Goal: Task Accomplishment & Management: Manage account settings

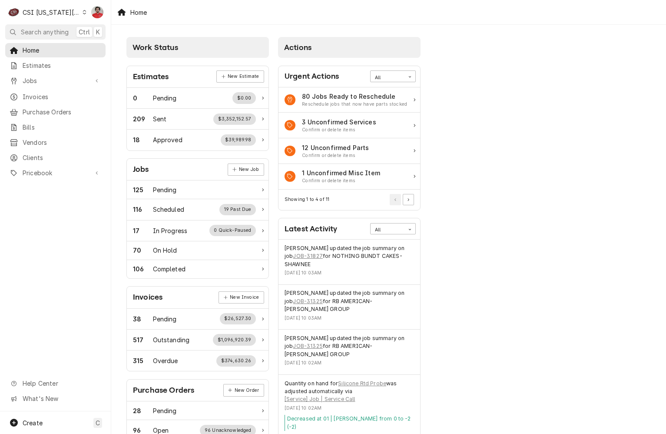
click at [54, 20] on div "C CSI Kansas City." at bounding box center [47, 11] width 84 height 17
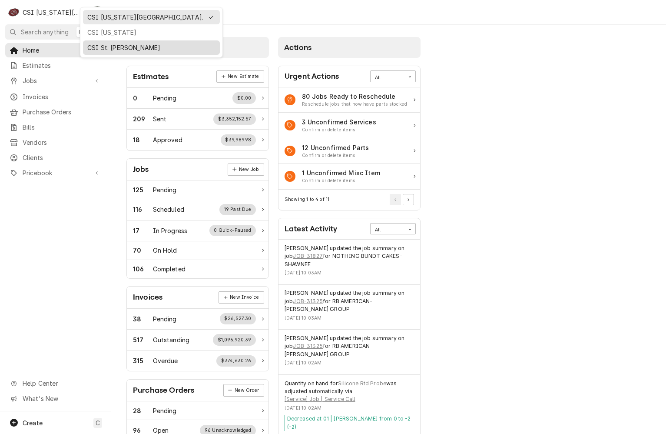
click at [96, 42] on div "CSI St. [PERSON_NAME]" at bounding box center [151, 47] width 133 height 11
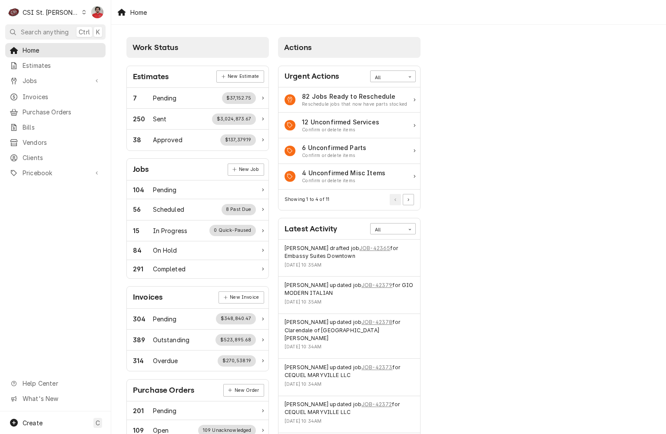
click at [62, 12] on div "C CSI St. Louis" at bounding box center [47, 11] width 84 height 17
click at [48, 100] on html "C CSI St. Louis NF Search anything Ctrl K Home Estimates Jobs Jobs Job Series I…" at bounding box center [333, 217] width 666 height 434
click at [47, 108] on span "Purchase Orders" at bounding box center [62, 111] width 79 height 9
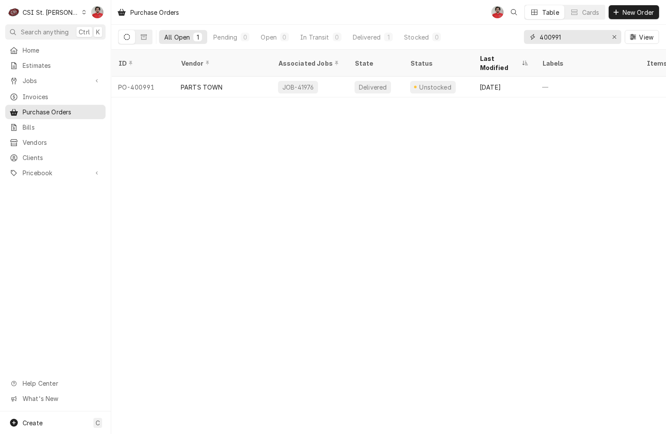
click at [572, 37] on input "400991" at bounding box center [572, 37] width 65 height 14
type input "4"
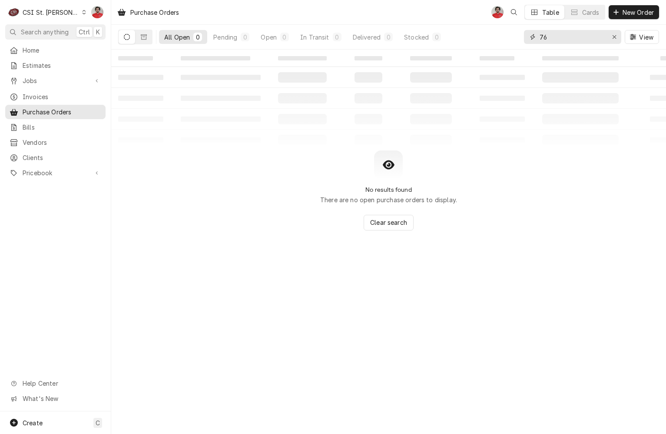
type input "6"
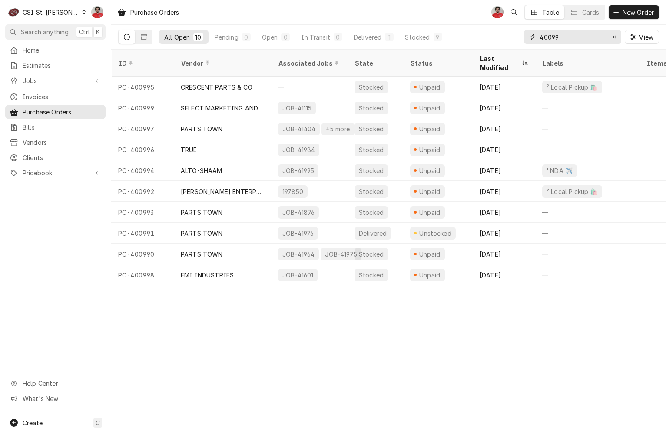
type input "400991"
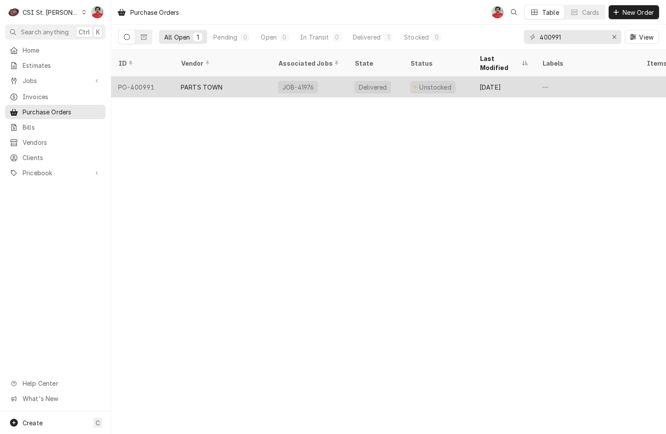
click at [257, 77] on div "PARTS TOWN" at bounding box center [222, 86] width 97 height 21
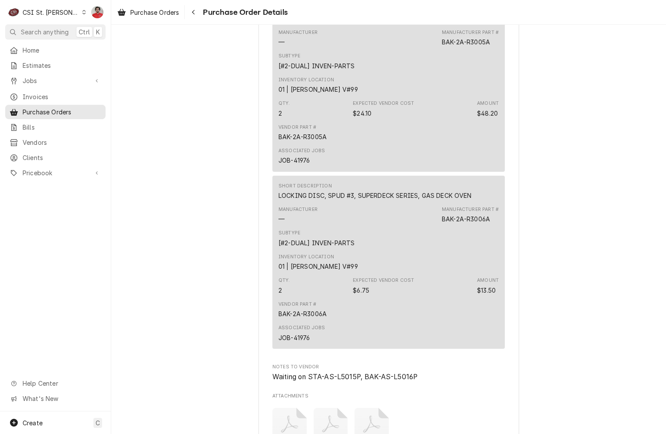
scroll to position [2520, 0]
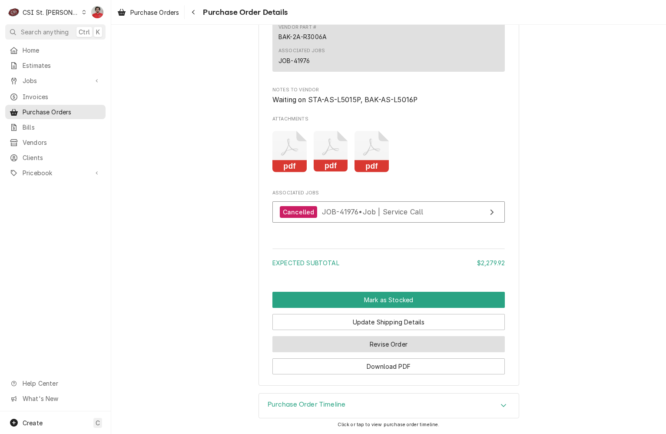
click at [315, 346] on button "Revise Order" at bounding box center [388, 344] width 232 height 16
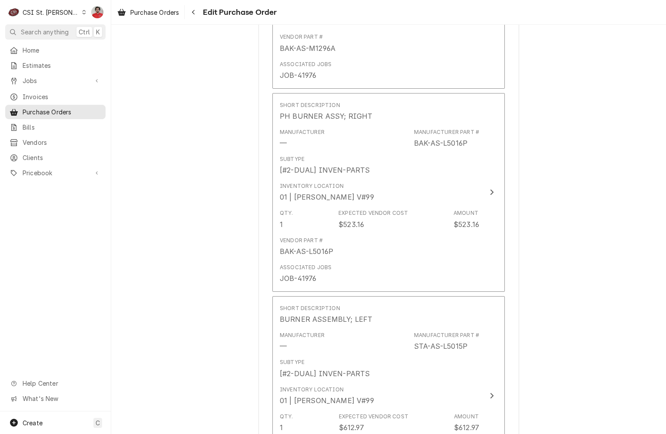
scroll to position [944, 0]
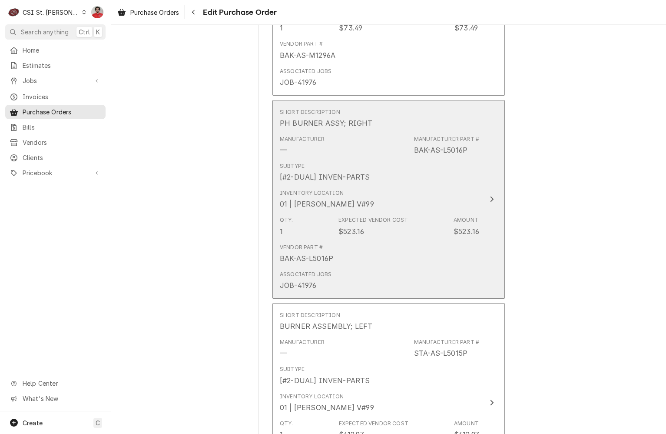
click at [377, 252] on div "Vendor Part # BAK-AS-L5016P" at bounding box center [379, 253] width 199 height 27
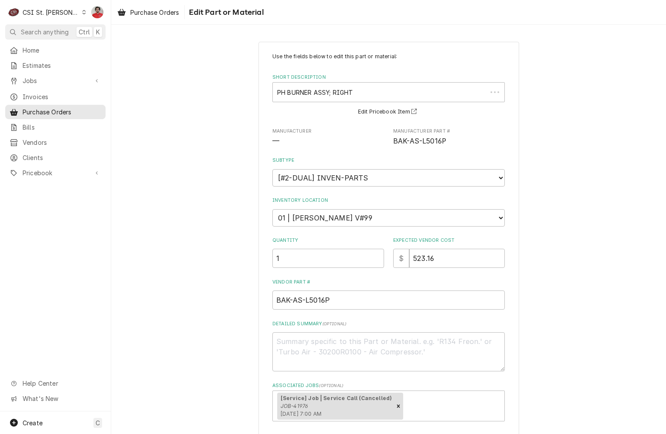
scroll to position [63, 0]
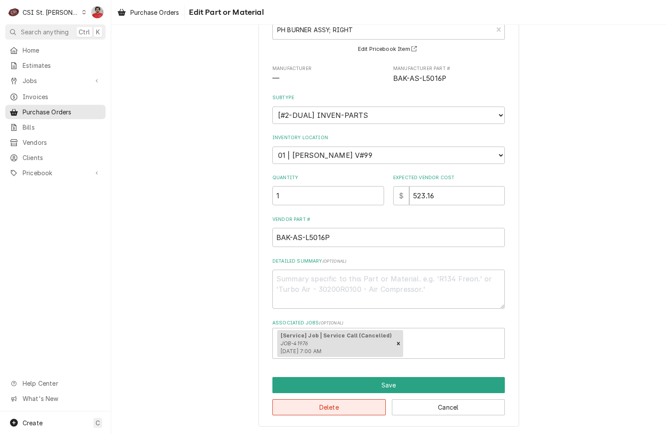
click at [374, 403] on button "Delete" at bounding box center [328, 407] width 113 height 16
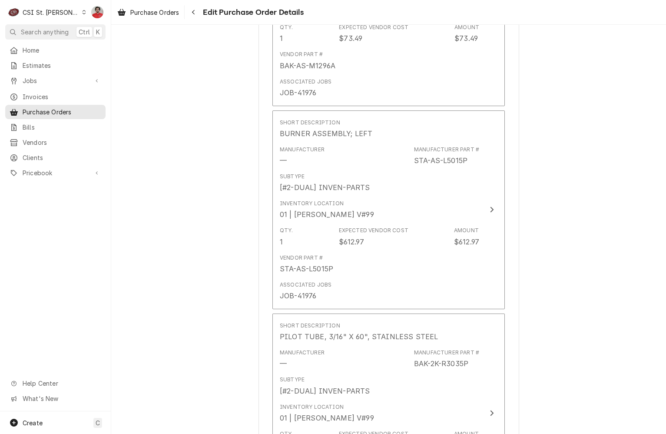
scroll to position [987, 0]
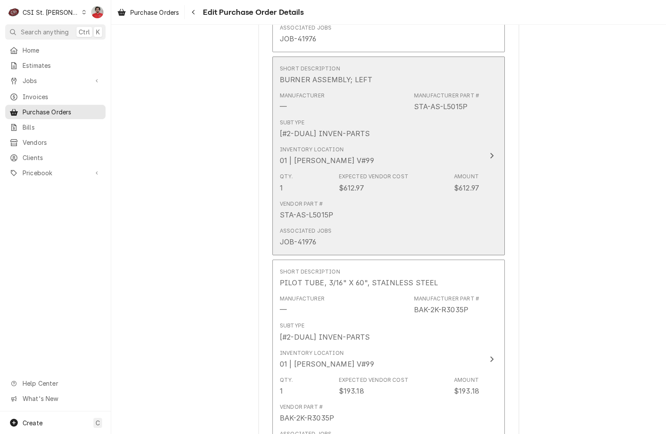
click at [404, 150] on div "Inventory Location 01 | RYAN BIETCHERT V#99" at bounding box center [379, 155] width 199 height 27
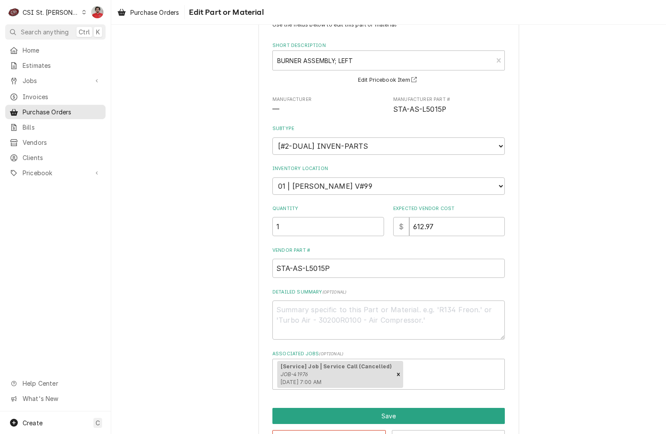
scroll to position [63, 0]
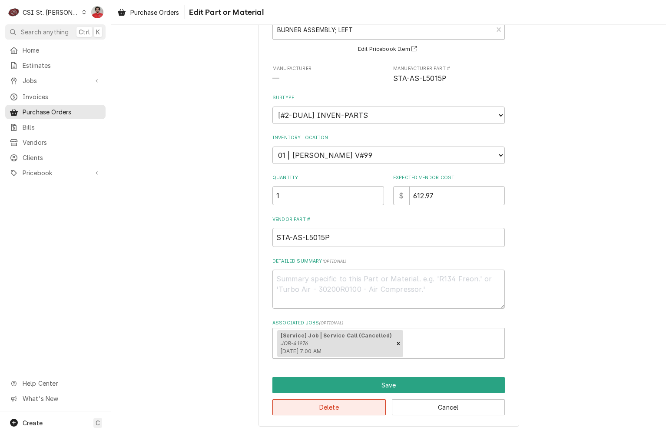
click at [363, 410] on button "Delete" at bounding box center [328, 407] width 113 height 16
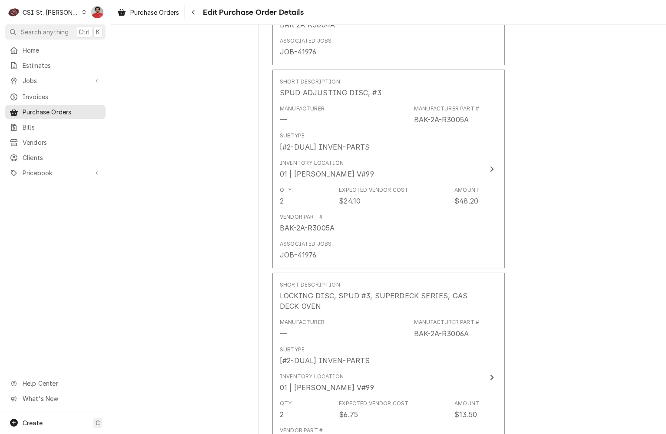
scroll to position [2145, 0]
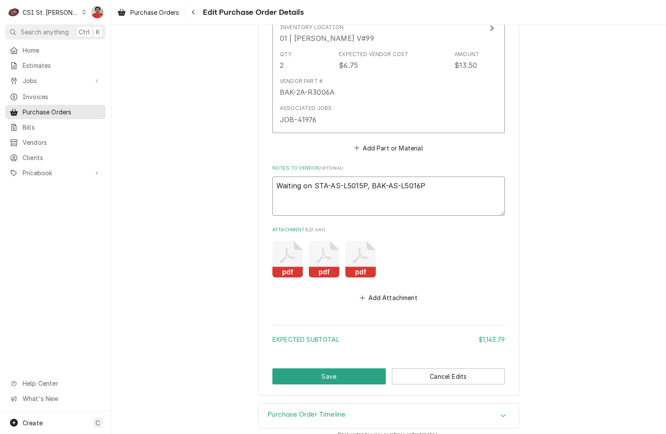
drag, startPoint x: 438, startPoint y: 173, endPoint x: 206, endPoint y: 174, distance: 232.0
type textarea "x"
type textarea "o"
type textarea "x"
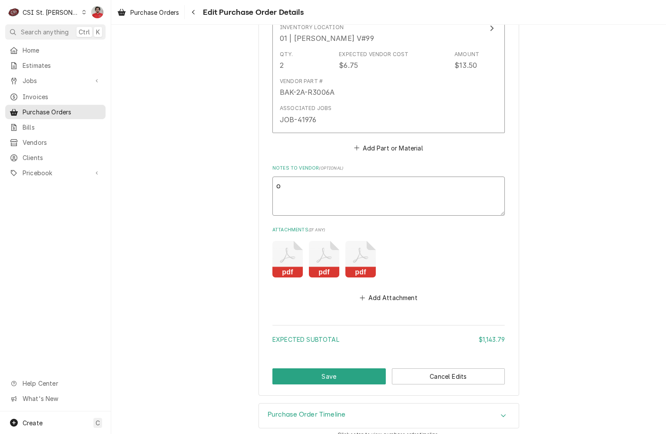
type textarea "or"
type textarea "x"
type textarea "ord"
type textarea "x"
type textarea "orde"
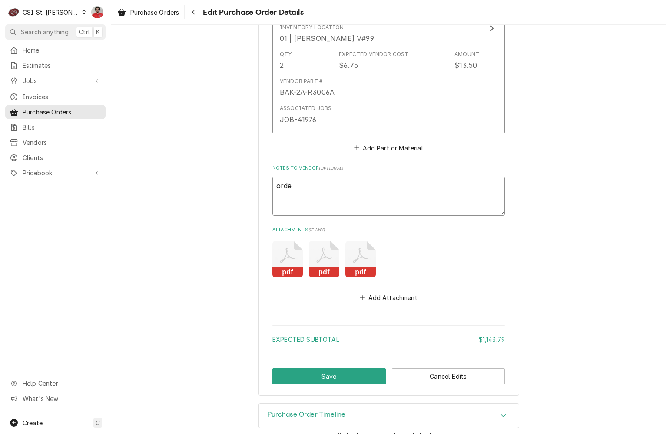
type textarea "x"
type textarea "order"
type textarea "x"
type textarea "order"
type textarea "x"
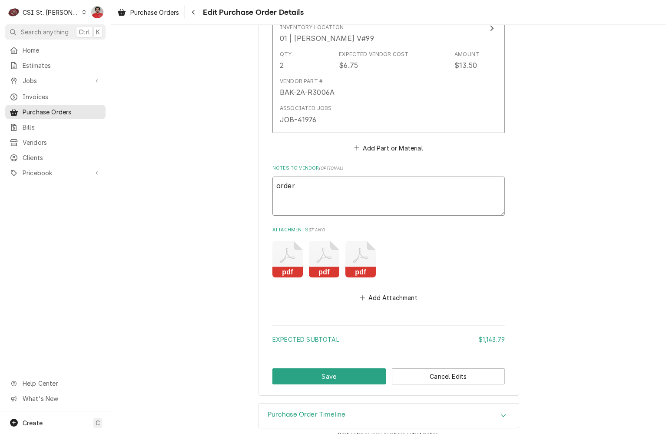
type textarea "order c"
type textarea "x"
type textarea "order ca"
type textarea "x"
type textarea "order can"
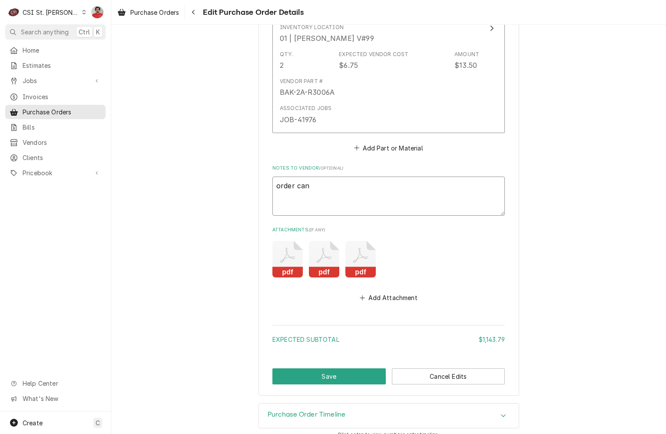
type textarea "x"
type textarea "order canc"
type textarea "x"
type textarea "order cance"
type textarea "x"
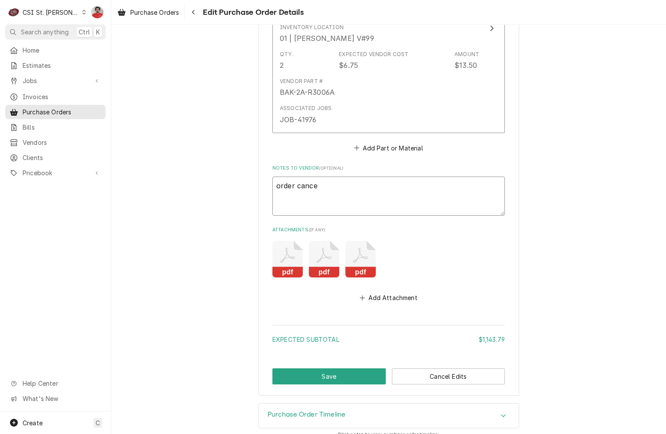
type textarea "order cancel"
type textarea "x"
type textarea "order cancell"
type textarea "x"
type textarea "order cancelle"
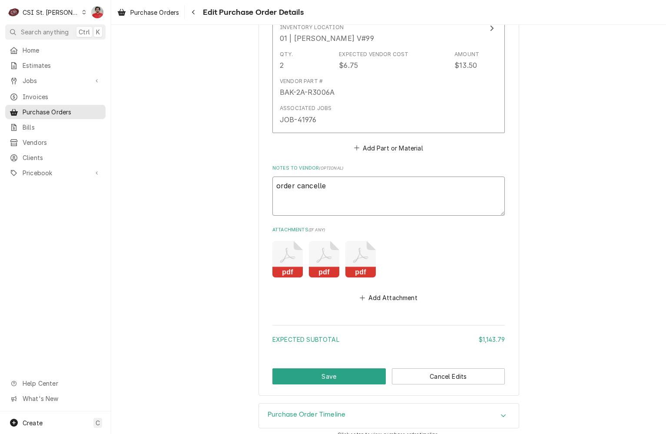
type textarea "x"
type textarea "order cancelled"
type textarea "x"
type textarea "order cancelled."
click at [322, 368] on button "Save" at bounding box center [328, 376] width 113 height 16
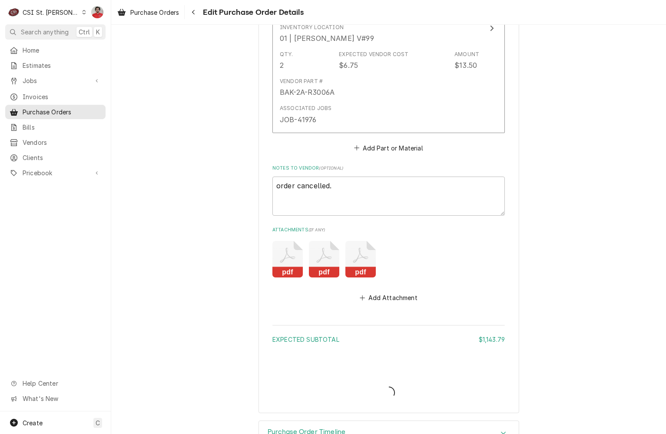
type textarea "x"
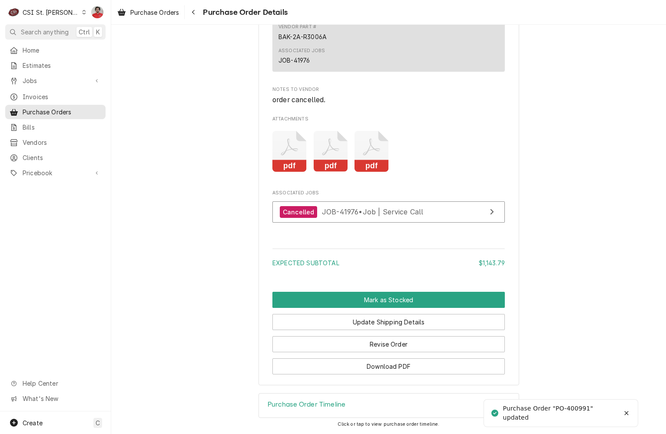
scroll to position [2166, 0]
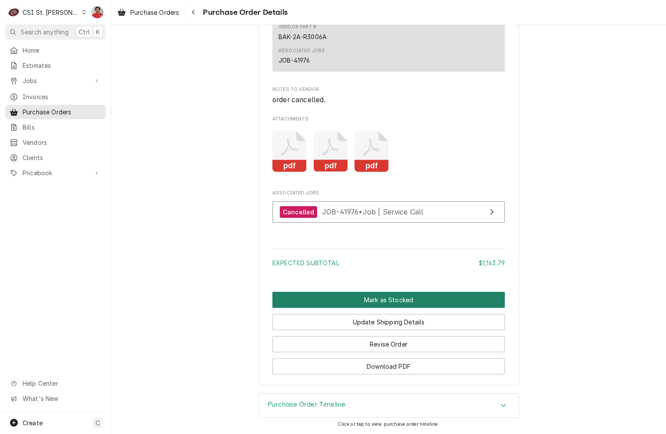
click at [341, 298] on button "Mark as Stocked" at bounding box center [388, 300] width 232 height 16
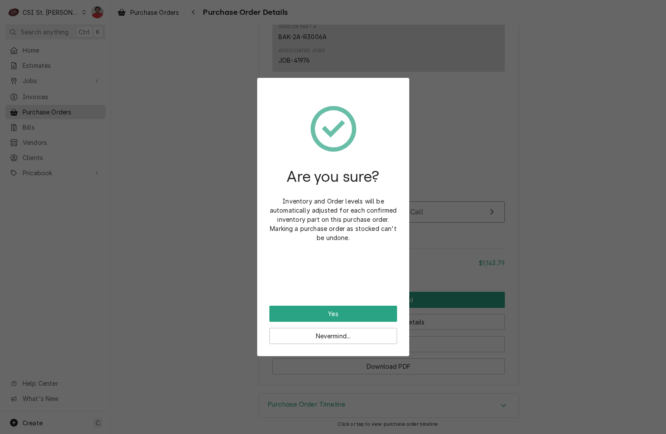
click at [345, 324] on div "Nevermind..." at bounding box center [333, 333] width 128 height 22
click at [341, 313] on button "Yes" at bounding box center [333, 313] width 128 height 16
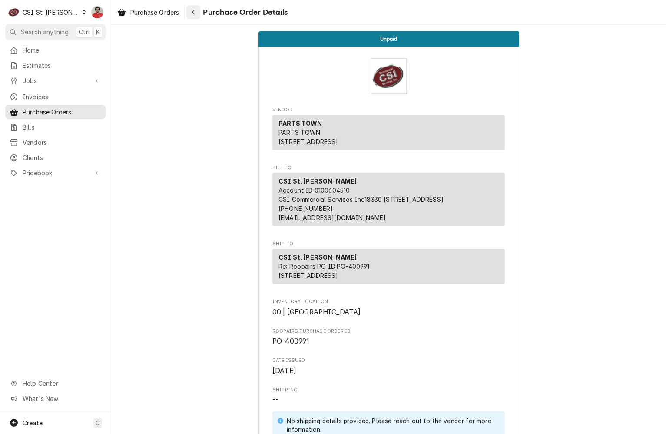
click at [200, 11] on button "Navigate back" at bounding box center [193, 12] width 14 height 14
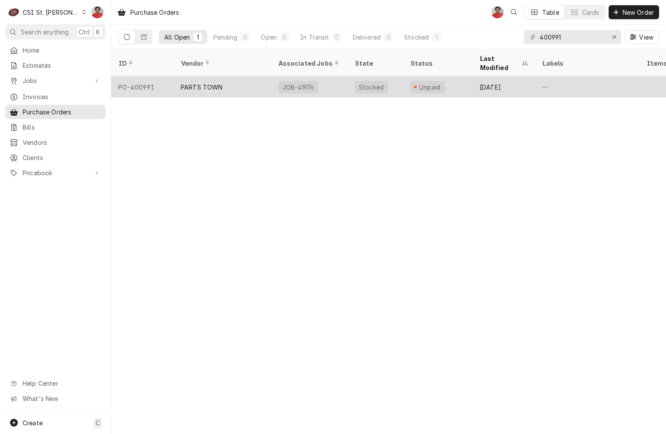
click at [217, 83] on div "PARTS TOWN" at bounding box center [202, 87] width 42 height 9
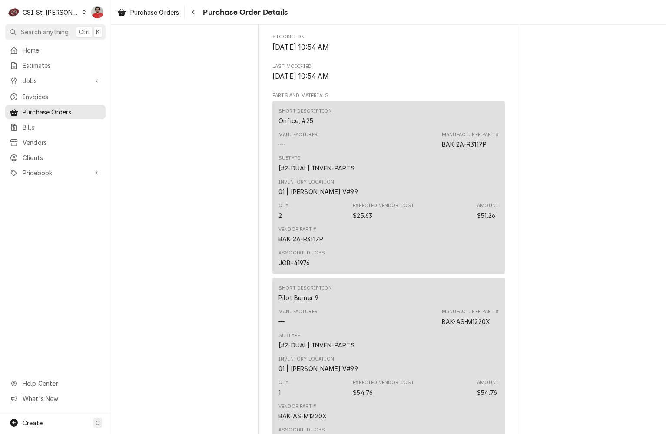
scroll to position [912, 0]
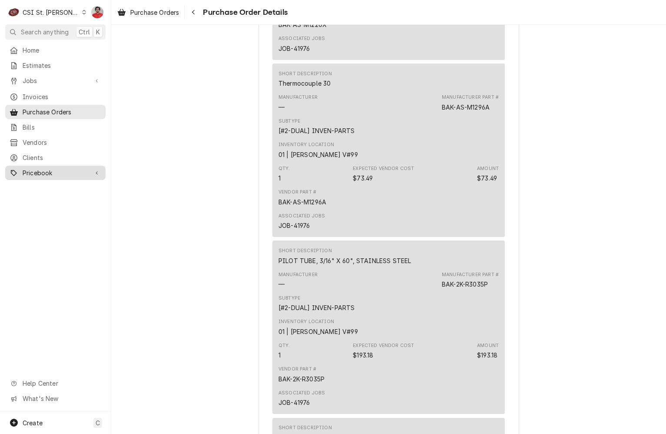
click at [33, 170] on span "Pricebook" at bounding box center [56, 172] width 66 height 9
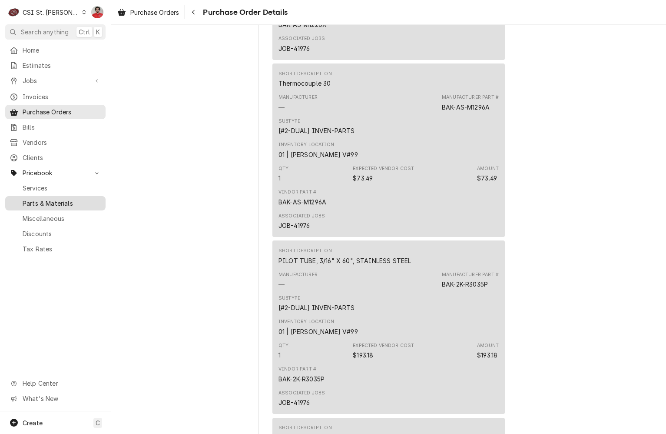
click at [39, 199] on span "Parts & Materials" at bounding box center [62, 203] width 79 height 9
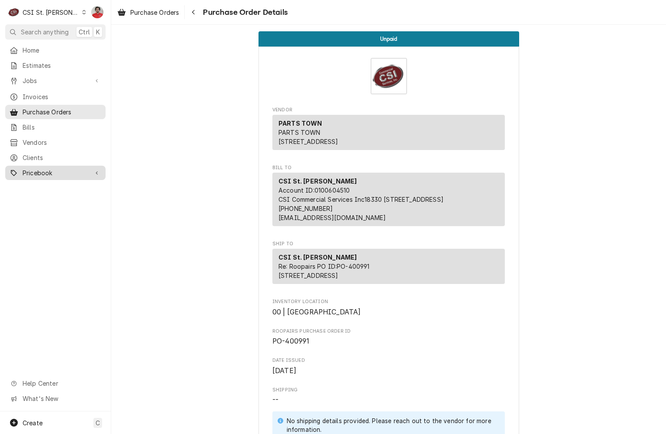
click at [40, 168] on span "Pricebook" at bounding box center [56, 172] width 66 height 9
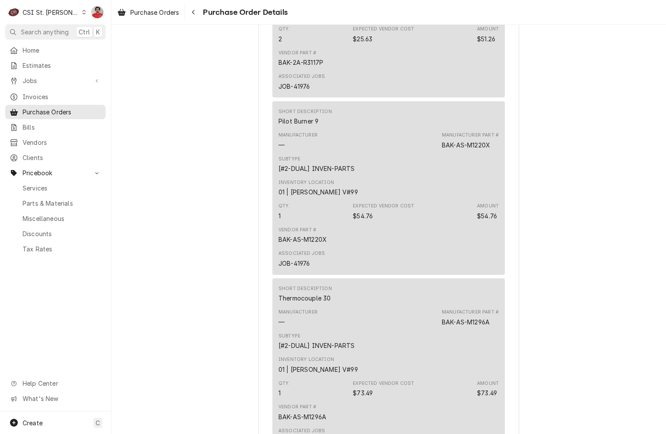
scroll to position [739, 0]
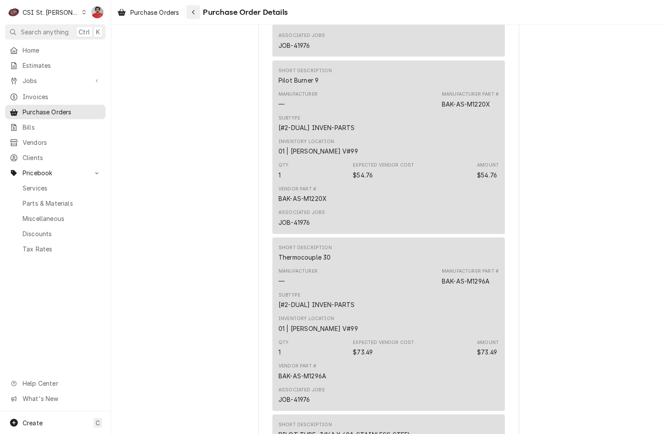
click at [193, 11] on icon "Navigate back" at bounding box center [194, 12] width 4 height 6
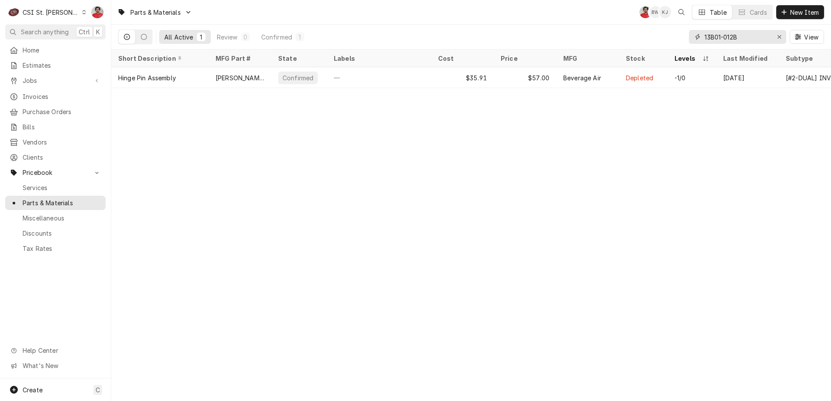
drag, startPoint x: 716, startPoint y: 48, endPoint x: 705, endPoint y: 48, distance: 10.4
click at [705, 48] on div "13B01-012B View" at bounding box center [756, 37] width 135 height 24
click at [740, 39] on input "13B01-012B" at bounding box center [736, 37] width 65 height 14
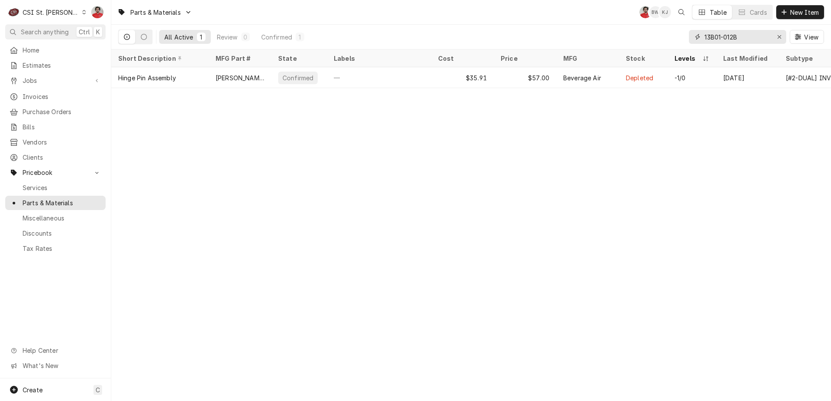
type input "2"
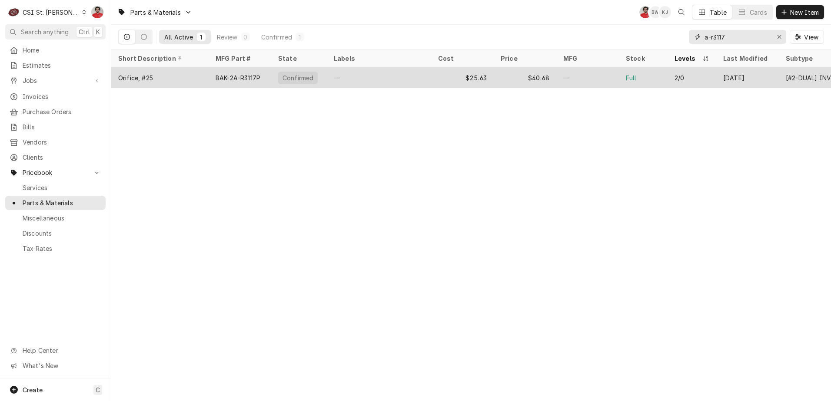
type input "a-r3117"
click at [606, 76] on div "—" at bounding box center [587, 77] width 63 height 21
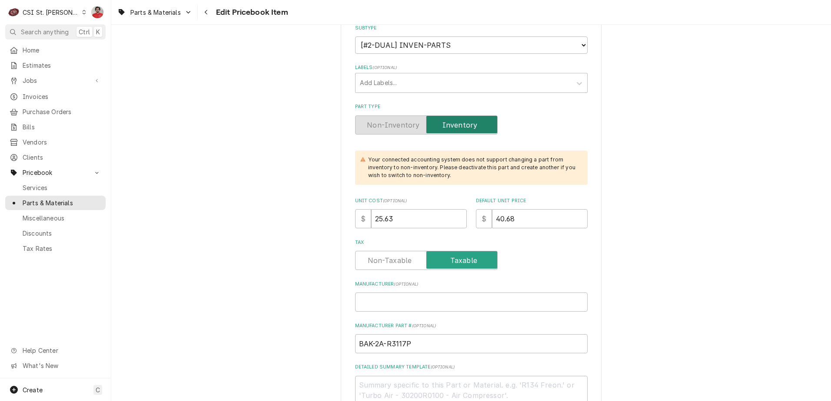
scroll to position [87, 0]
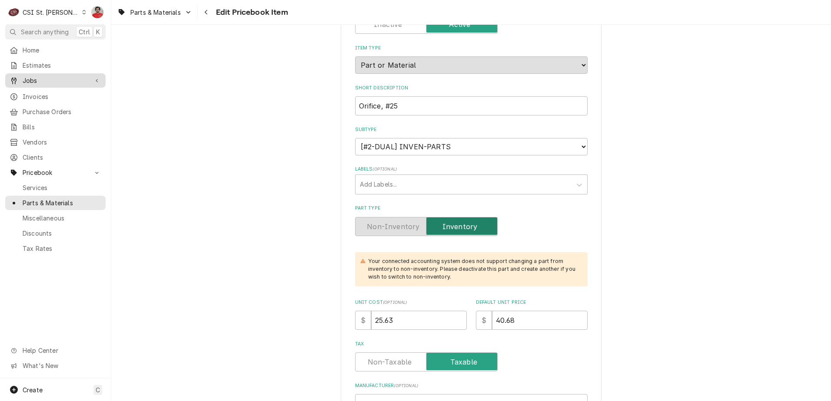
click at [35, 77] on span "Jobs" at bounding box center [56, 80] width 66 height 9
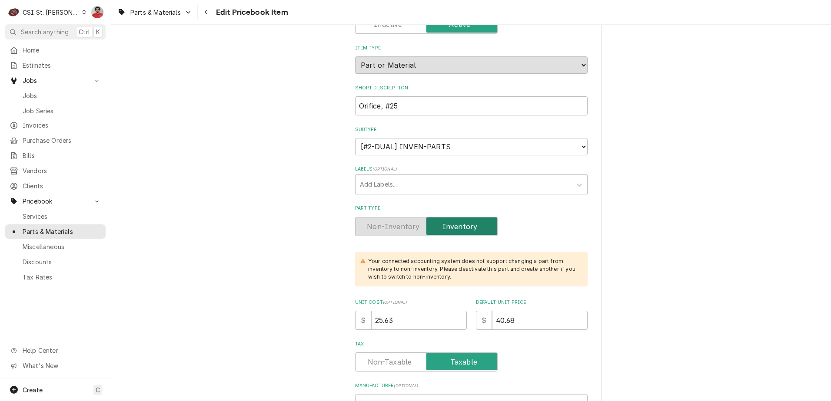
type textarea "x"
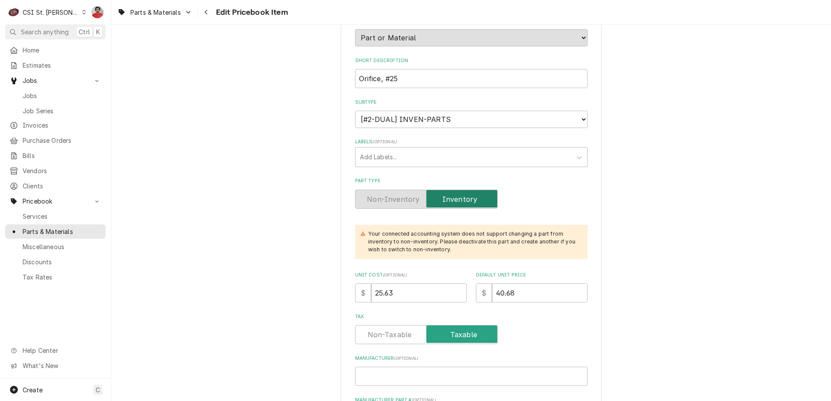
scroll to position [43, 0]
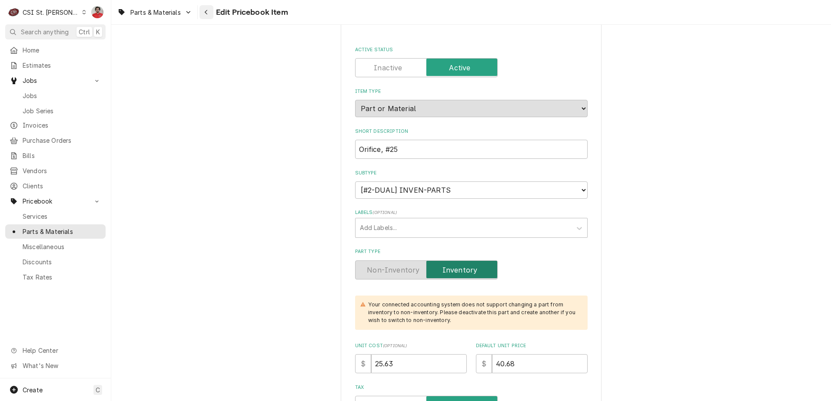
click at [206, 13] on icon "Navigate back" at bounding box center [206, 12] width 4 height 6
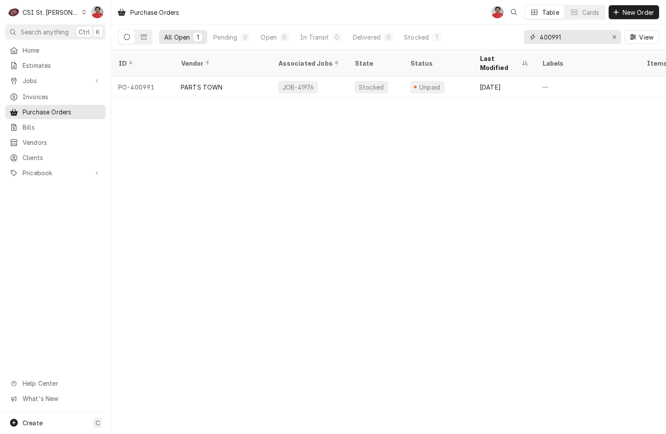
click at [570, 38] on input "400991" at bounding box center [572, 37] width 65 height 14
type input "[PERSON_NAME]"
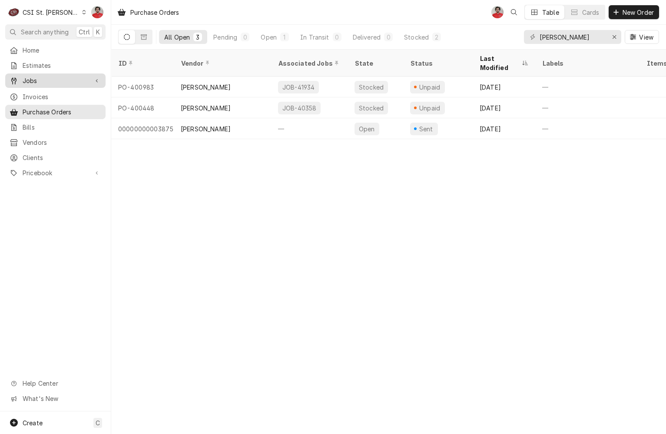
click at [66, 82] on span "Jobs" at bounding box center [56, 80] width 66 height 9
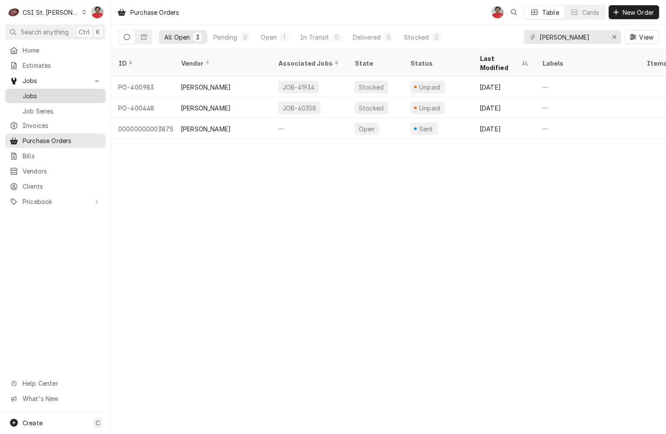
click at [62, 94] on span "Jobs" at bounding box center [62, 95] width 79 height 9
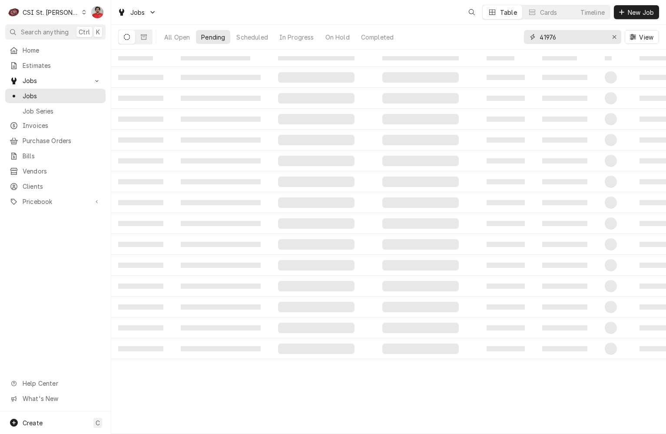
click at [582, 36] on input "41976" at bounding box center [572, 37] width 65 height 14
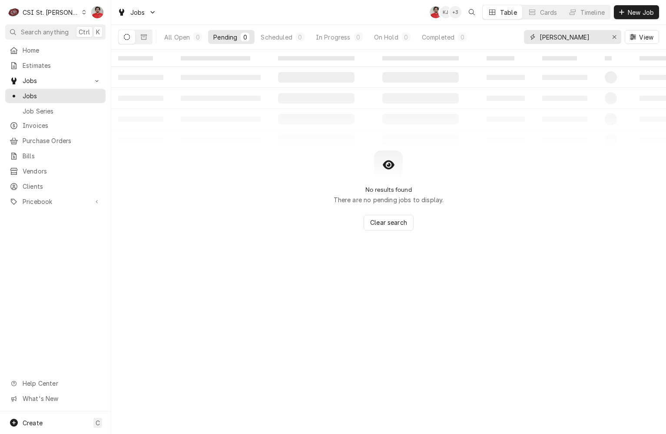
type input "[PERSON_NAME]"
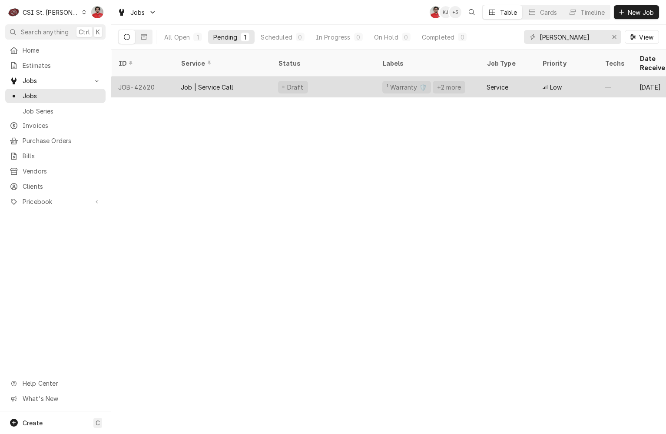
click at [471, 76] on div "¹ Warranty 🛡️ +2 more" at bounding box center [427, 86] width 104 height 21
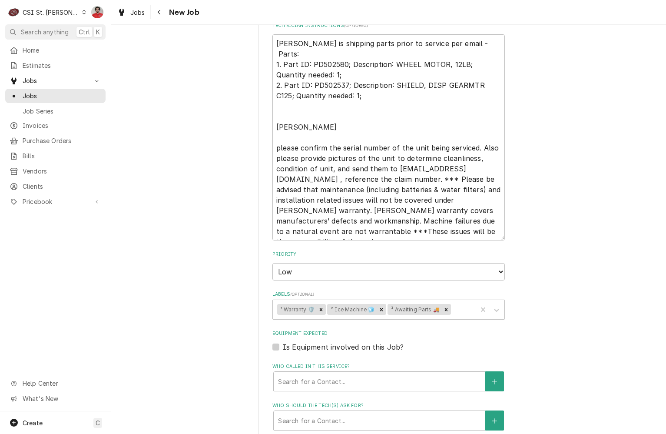
scroll to position [695, 0]
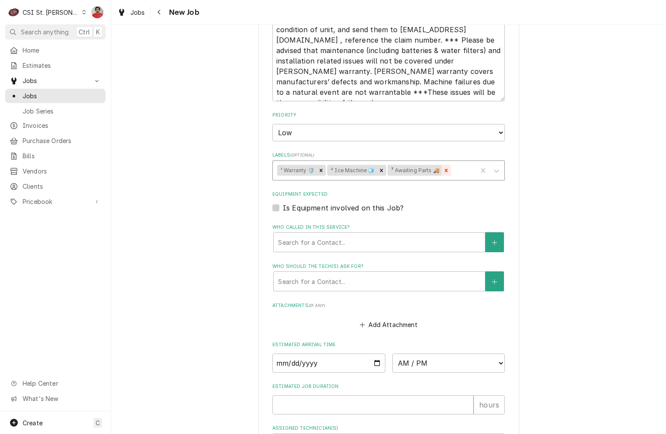
click at [445, 172] on icon "Remove ³ Awaiting Parts 🚚" at bounding box center [446, 170] width 6 height 6
click at [443, 174] on div "Labels" at bounding box center [430, 170] width 85 height 16
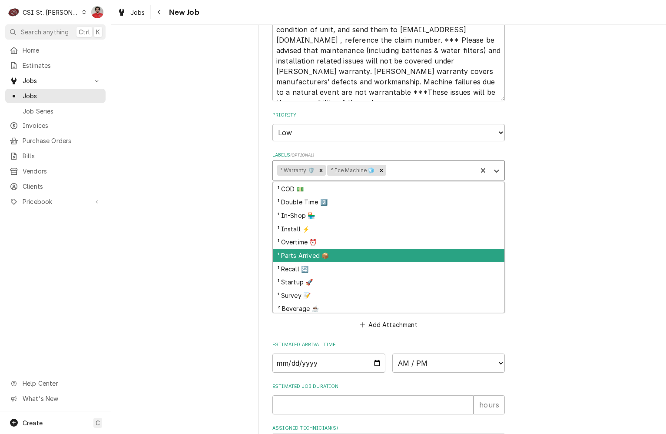
click at [392, 252] on div "¹ Parts Arrived 📦" at bounding box center [389, 255] width 232 height 13
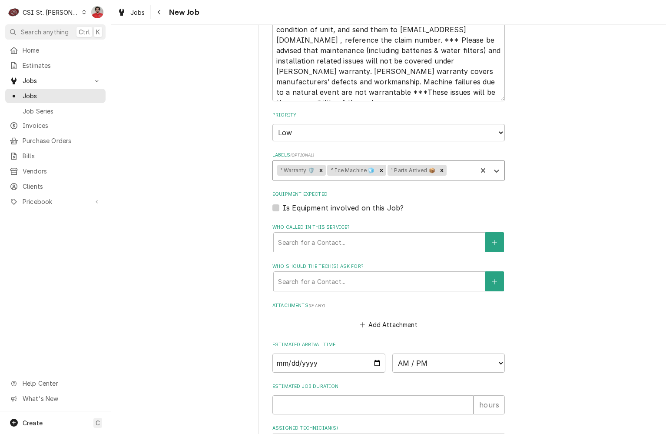
scroll to position [434, 0]
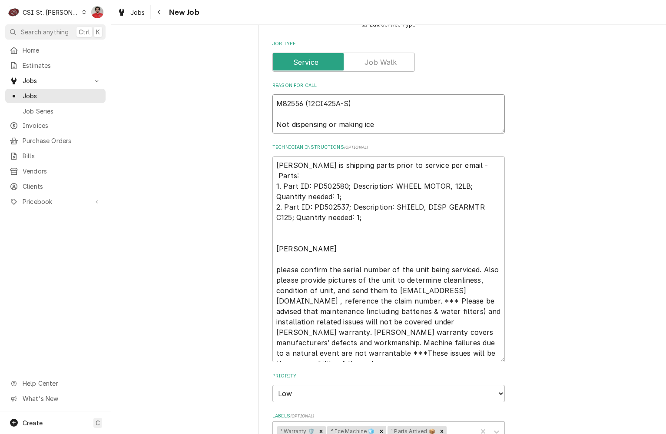
click at [373, 101] on textarea "M82556 (12CI425A-S) Not dispensing or making ice" at bounding box center [388, 113] width 232 height 39
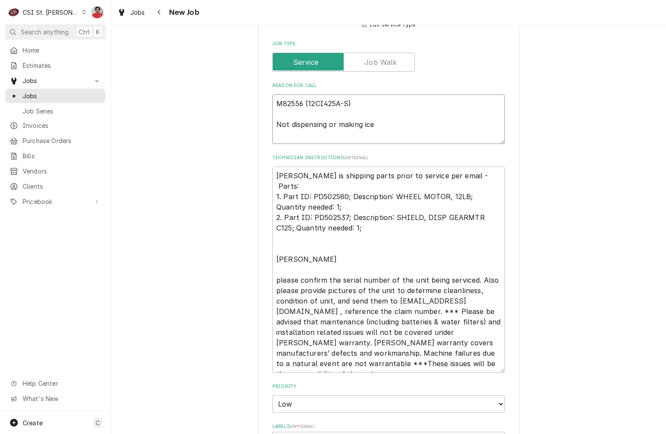
type textarea "x"
type textarea "M82556 (12CI425A-S) Not dispensing or making ice"
type textarea "x"
type textarea "P M82556 (12CI425A-S) Not dispensing or making ice"
type textarea "x"
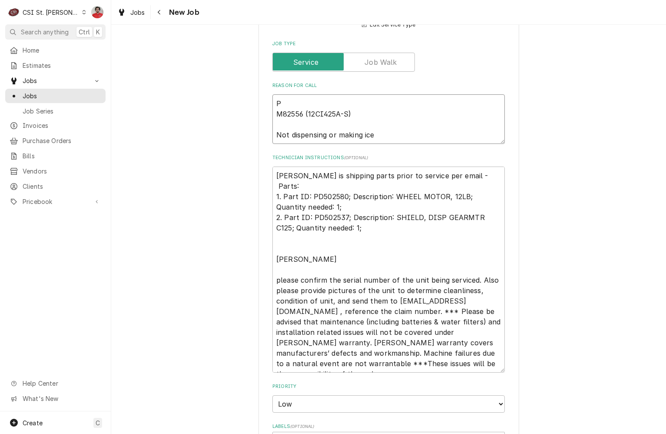
type textarea "PD M82556 (12CI425A-S) Not dispensing or making ice"
type textarea "x"
type textarea "PD5 M82556 (12CI425A-S) Not dispensing or making ice"
type textarea "x"
type textarea "PD50 M82556 (12CI425A-S) Not dispensing or making ice"
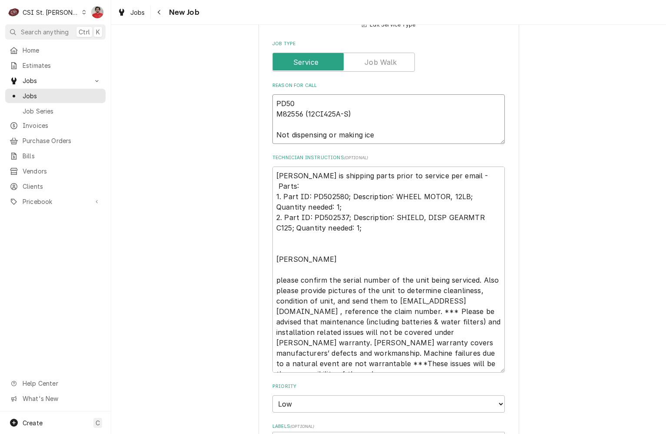
type textarea "x"
type textarea "PD502 M82556 (12CI425A-S) Not dispensing or making ice"
type textarea "x"
type textarea "PD5025 M82556 (12CI425A-S) Not dispensing or making ice"
type textarea "x"
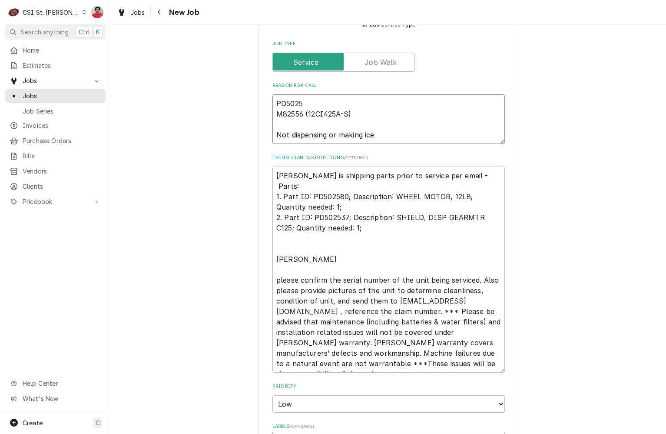
type textarea "PD50258 M82556 (12CI425A-S) Not dispensing or making ice"
type textarea "x"
type textarea "PD502580 M82556 (12CI425A-S) Not dispensing or making ice"
type textarea "x"
type textarea "PD502580 M82556 (12CI425A-S) Not dispensing or making ice"
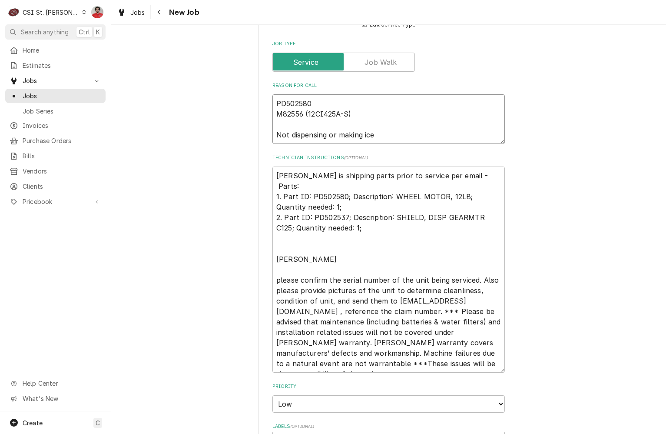
type textarea "x"
type textarea "PD502580 a M82556 (12CI425A-S) Not dispensing or making ice"
type textarea "x"
type textarea "PD502580 ab M82556 (12CI425A-S) Not dispensing or making ice"
type textarea "x"
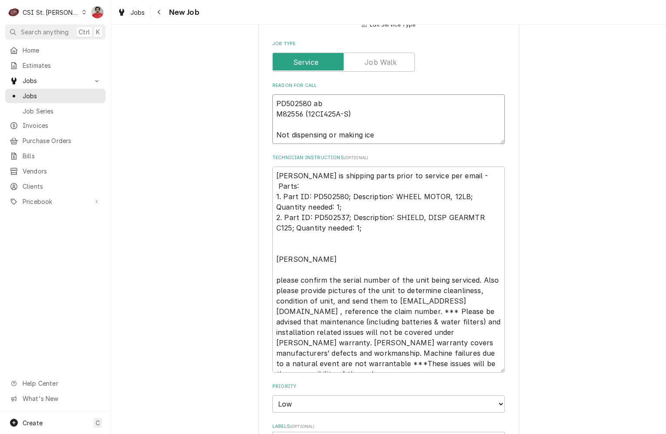
type textarea "PD502580 abd M82556 (12CI425A-S) Not dispensing or making ice"
type textarea "x"
type textarea "PD502580 abd M82556 (12CI425A-S) Not dispensing or making ice"
type textarea "x"
type textarea "PD502580 abd O M82556 (12CI425A-S) Not dispensing or making ice"
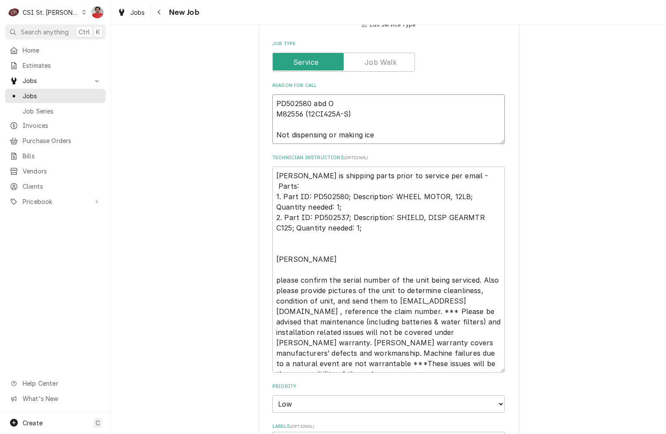
type textarea "x"
type textarea "PD502580 abd OD M82556 (12CI425A-S) Not dispensing or making ice"
type textarea "x"
type textarea "PD502580 abd OD5 M82556 (12CI425A-S) Not dispensing or making ice"
type textarea "x"
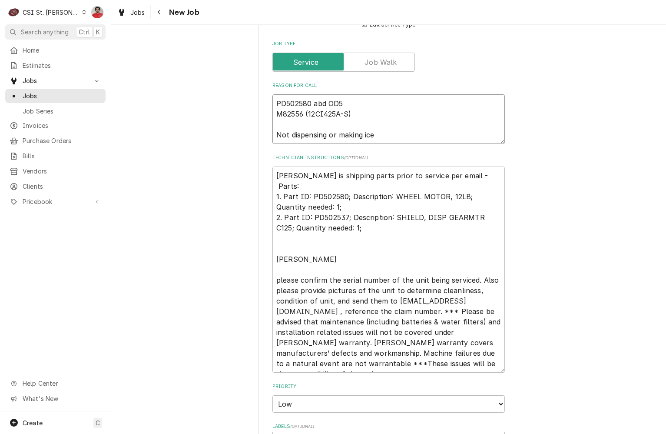
type textarea "PD502580 abd OD50 M82556 (12CI425A-S) Not dispensing or making ice"
type textarea "x"
type textarea "PD502580 abd OD502 M82556 (12CI425A-S) Not dispensing or making ice"
type textarea "x"
type textarea "PD502580 abd OD5025 M82556 (12CI425A-S) Not dispensing or making ice"
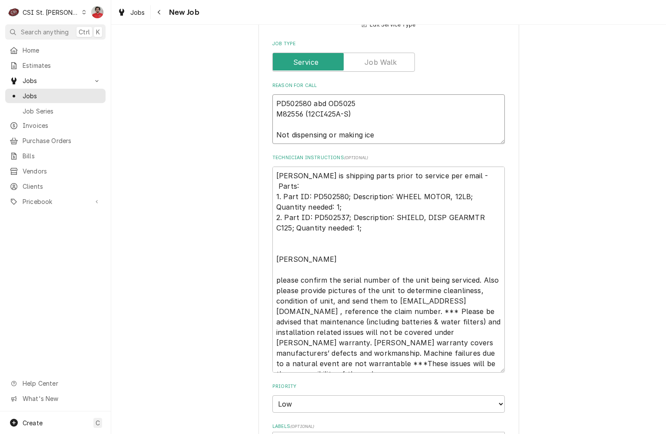
type textarea "x"
type textarea "PD502580 abd OD50253 M82556 (12CI425A-S) Not dispensing or making ice"
type textarea "x"
type textarea "PD502580 abd OD502537 M82556 (12CI425A-S) Not dispensing or making ice"
type textarea "x"
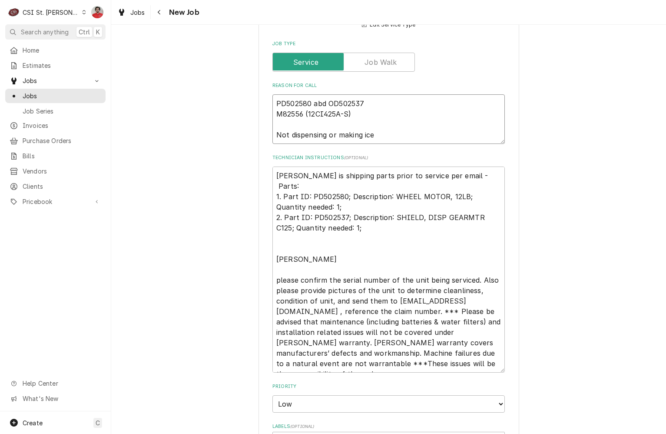
type textarea "PD502580 ad OD502537 M82556 (12CI425A-S) Not dispensing or making ice"
type textarea "x"
type textarea "PD502580 and OD502537 M82556 (12CI425A-S) Not dispensing or making ice"
type textarea "x"
type textarea "PD502580 and PD502537 M82556 (12CI425A-S) Not dispensing or making ice"
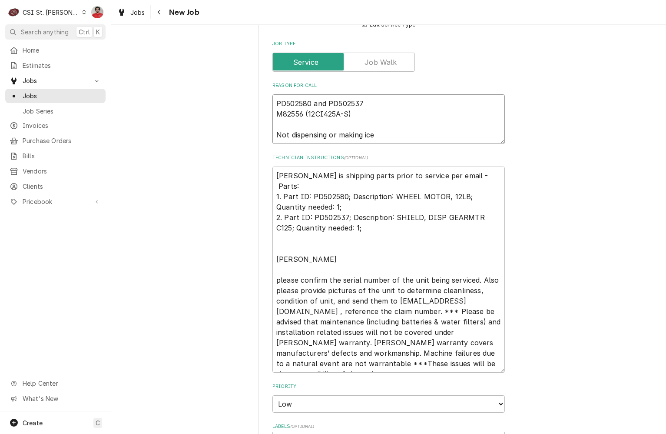
click at [375, 100] on textarea "PD502580 and PD502537 M82556 (12CI425A-S) Not dispensing or making ice" at bounding box center [388, 119] width 232 height 50
type textarea "x"
type textarea "PD502580 and PD502537 M82556 (12CI425A-S) Not dispensing or making ice"
type textarea "x"
type textarea "PD502580 and PD502537 r M82556 (12CI425A-S) Not dispensing or making ice"
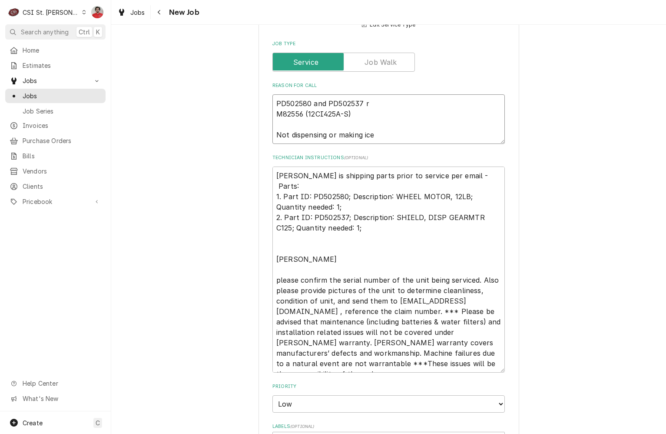
type textarea "x"
type textarea "PD502580 and PD502537 re M82556 (12CI425A-S) Not dispensing or making ice"
type textarea "x"
type textarea "PD502580 and PD502537 rec M82556 (12CI425A-S) Not dispensing or making ice"
type textarea "x"
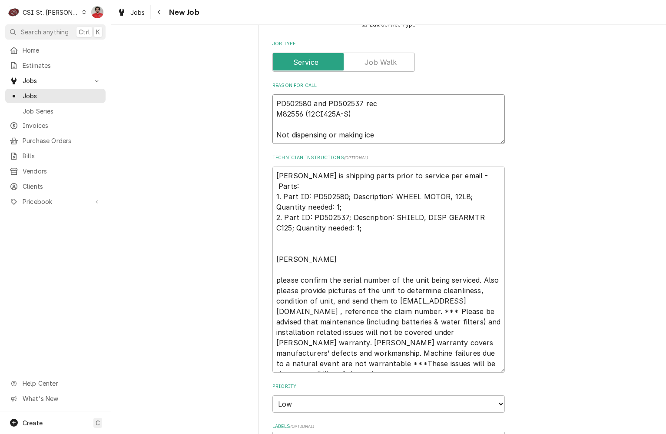
type textarea "PD502580 and PD502537 rec M82556 (12CI425A-S) Not dispensing or making ice"
type textarea "x"
type textarea "PD502580 and PD502537 rec t M82556 (12CI425A-S) Not dispensing or making ice"
type textarea "x"
type textarea "PD502580 and PD502537 rec to M82556 (12CI425A-S) Not dispensing or making ice"
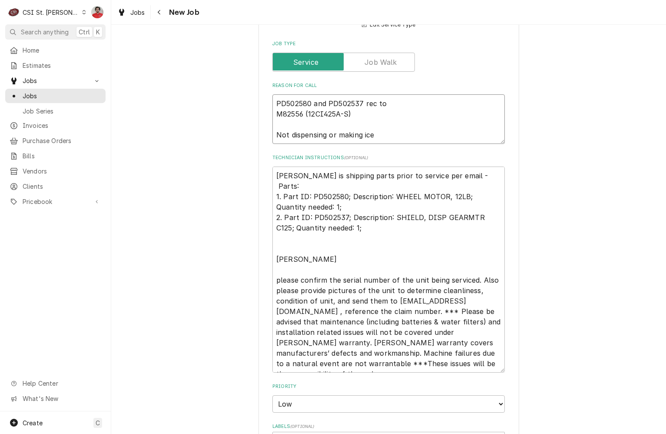
type textarea "x"
type textarea "PD502580 and PD502537 rec to M82556 (12CI425A-S) Not dispensing or making ice"
type textarea "x"
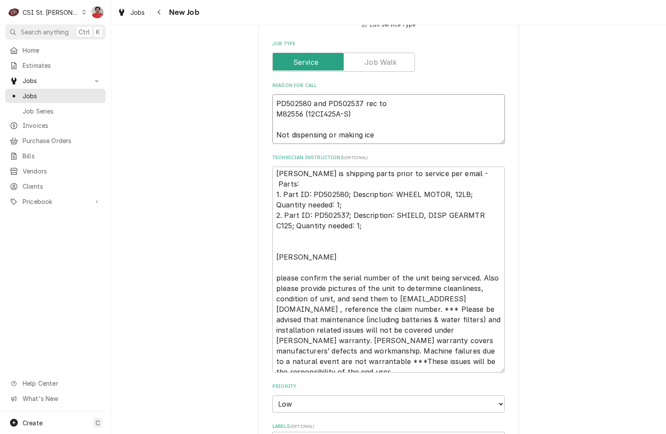
scroll to position [0, 0]
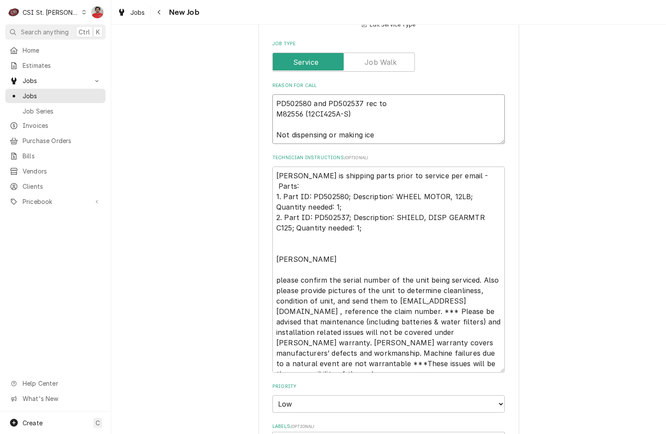
type textarea "PD502580 and PD502537 rec to M82556 (12CI425A-S) Not dispensing or making ice"
click at [412, 109] on textarea "PD502580 and PD502537 rec to M82556 (12CI425A-S) Not dispensing or making ice" at bounding box center [388, 119] width 232 height 50
click at [410, 104] on textarea "PD502580 and PD502537 rec to M82556 (12CI425A-S) Not dispensing or making ice" at bounding box center [388, 119] width 232 height 50
type textarea "x"
type textarea "PD502580 and PD502537 rec to RE M82556 (12CI425A-S) Not dispensing or making ice"
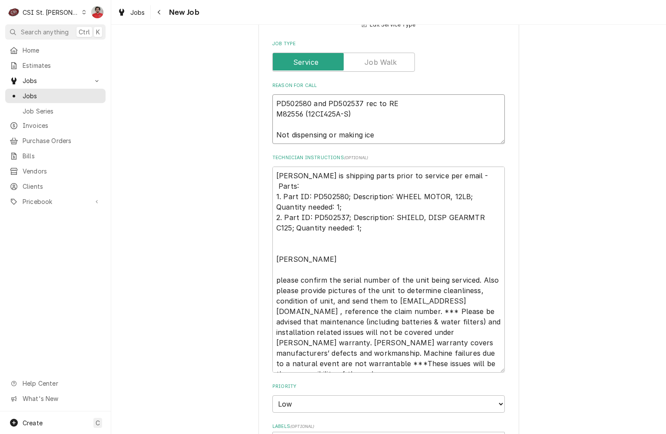
type textarea "x"
type textarea "PD502580 and PD502537 rec to R M82556 (12CI425A-S) Not dispensing or making ice"
type textarea "x"
type textarea "PD502580 and PD502537 rec to Re M82556 (12CI425A-S) Not dispensing or making ice"
type textarea "x"
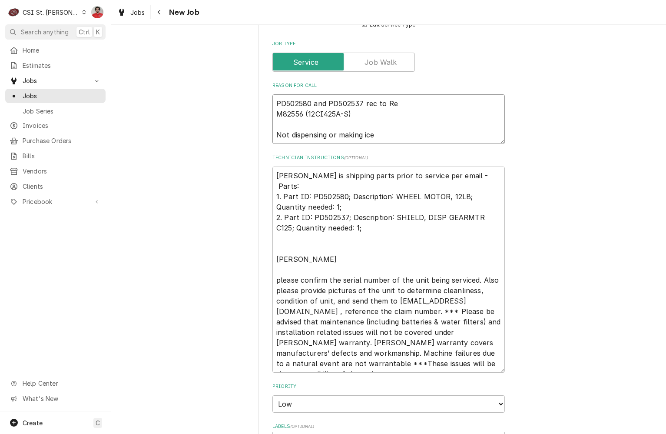
type textarea "PD502580 and PD502537 rec to Res M82556 (12CI425A-S) Not dispensing or making i…"
type textarea "x"
type textarea "PD502580 and PD502537 rec to Rese M82556 (12CI425A-S) Not dispensing or making …"
type textarea "x"
type textarea "PD502580 and PD502537 rec to Reser M82556 (12CI425A-S) Not dispensing or making…"
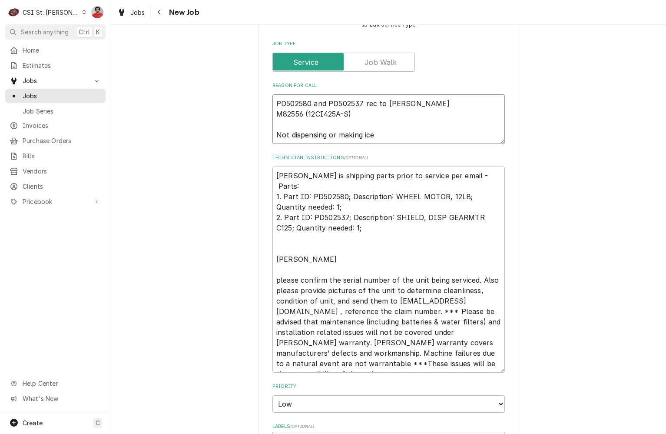
type textarea "x"
type textarea "PD502580 and PD502537 rec to Reserv M82556 (12CI425A-S) Not dispensing or makin…"
type textarea "x"
type textarea "PD502580 and PD502537 rec to Reserve M82556 (12CI425A-S) Not dispensing or maki…"
type textarea "x"
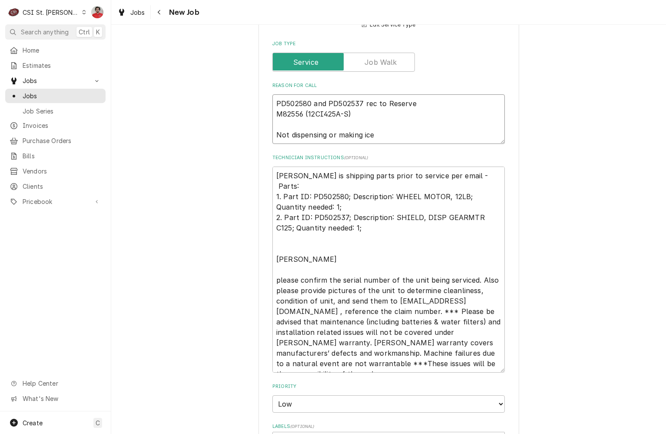
type textarea "PD502580 and PD502537 rec to Reserve S M82556 (12CI425A-S) Not dispensing or ma…"
type textarea "x"
type textarea "PD502580 and PD502537 rec to Reserve Sh M82556 (12CI425A-S) Not dispensing or m…"
type textarea "x"
type textarea "PD502580 and PD502537 rec to Reserve She M82556 (12CI425A-S) Not dispensing or …"
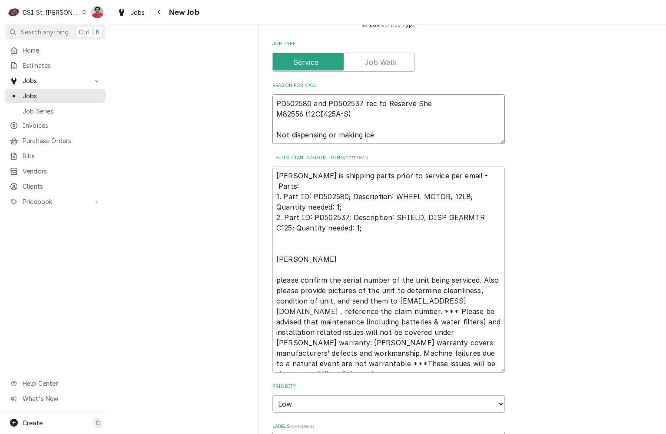
type textarea "x"
type textarea "PD502580 and PD502537 rec to Reserve Shel M82556 (12CI425A-S) Not dispensing or…"
type textarea "x"
type textarea "PD502580 and PD502537 rec to Reserve Shelf M82556 (12CI425A-S) Not dispensing o…"
type textarea "x"
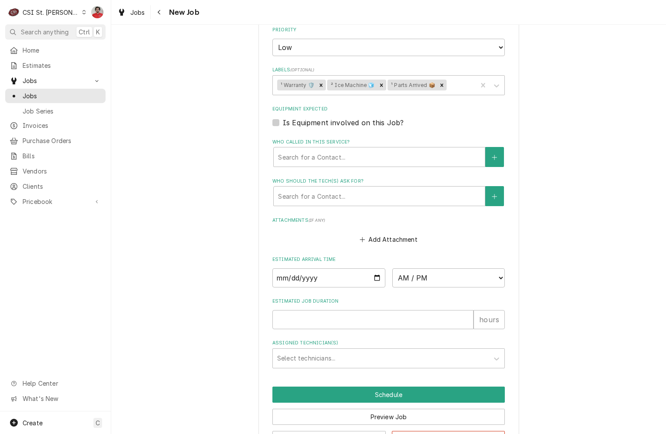
scroll to position [822, 0]
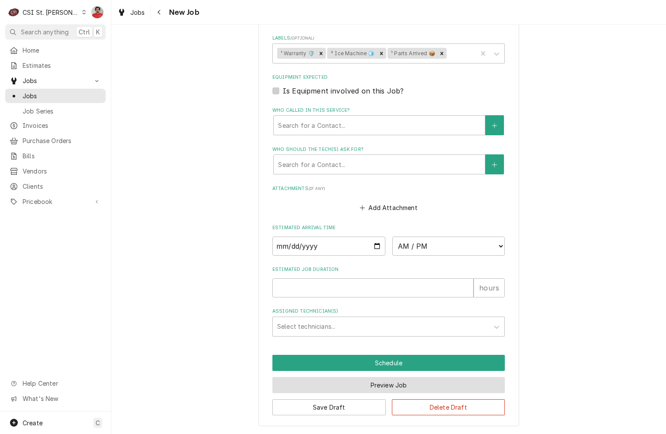
type textarea "PD502580 and PD502537 rec to Reserve Shelf M82556 (12CI425A-S) Not dispensing o…"
click at [413, 385] on button "Preview Job" at bounding box center [388, 385] width 232 height 16
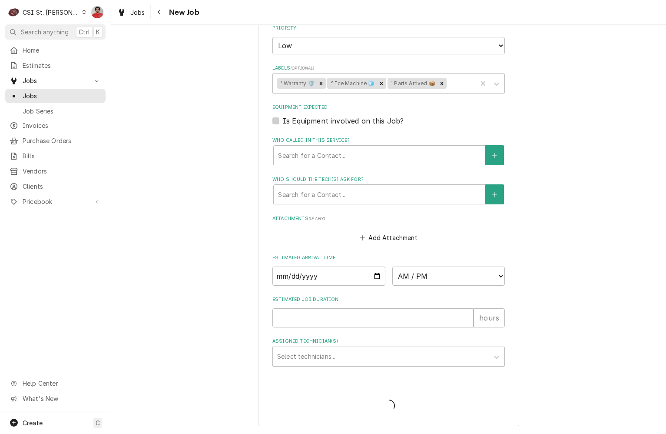
scroll to position [792, 0]
type textarea "x"
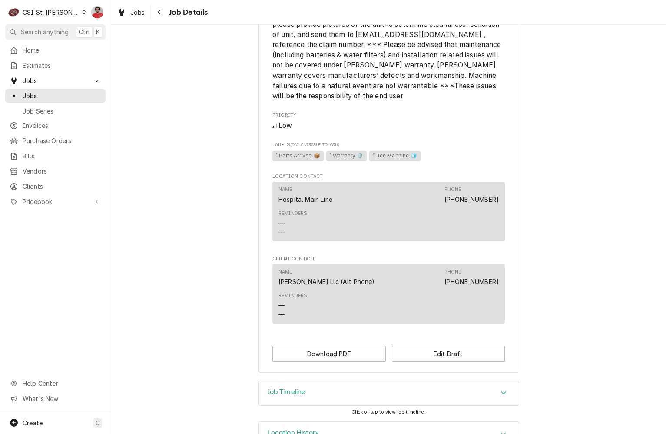
scroll to position [563, 0]
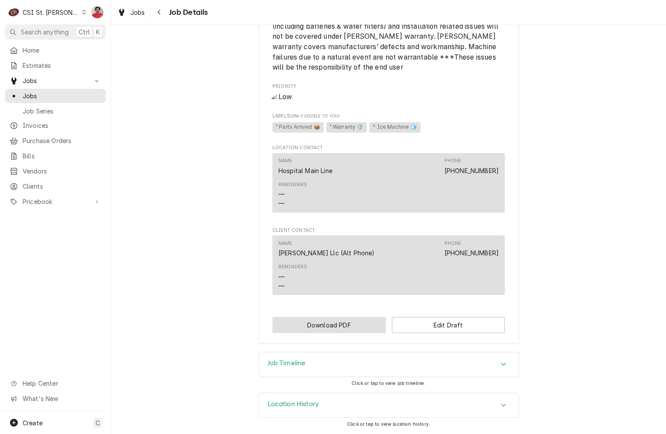
click at [341, 326] on button "Download PDF" at bounding box center [328, 325] width 113 height 16
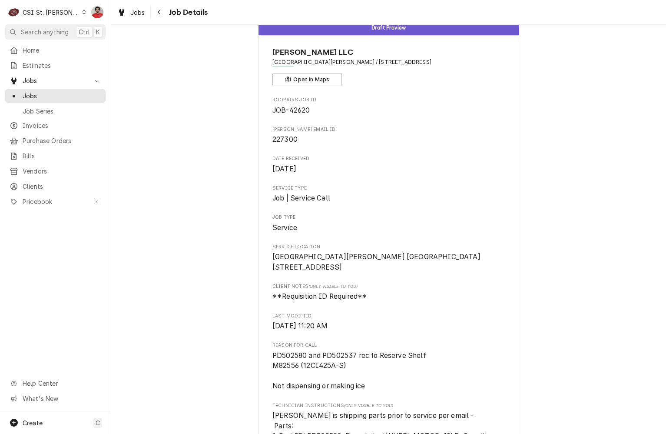
scroll to position [0, 0]
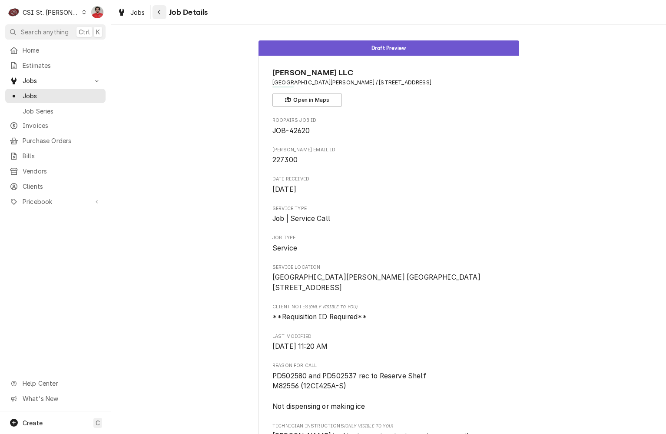
click at [164, 11] on button "Navigate back" at bounding box center [160, 12] width 14 height 14
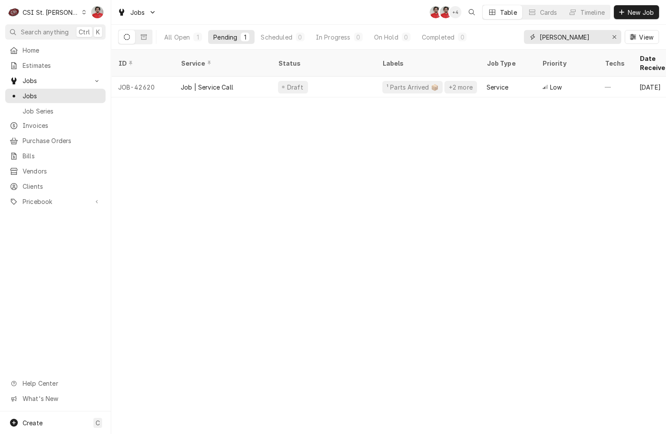
click at [578, 43] on input "[PERSON_NAME]" at bounding box center [572, 37] width 65 height 14
click at [42, 139] on span "Purchase Orders" at bounding box center [62, 140] width 79 height 9
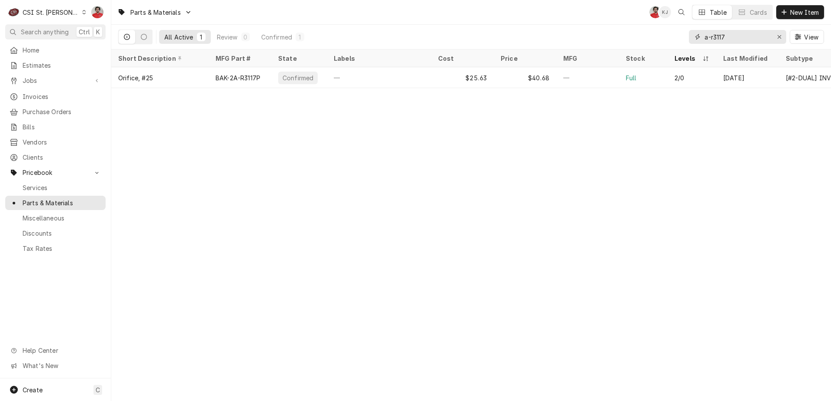
click at [744, 36] on input "a-r3117" at bounding box center [736, 37] width 65 height 14
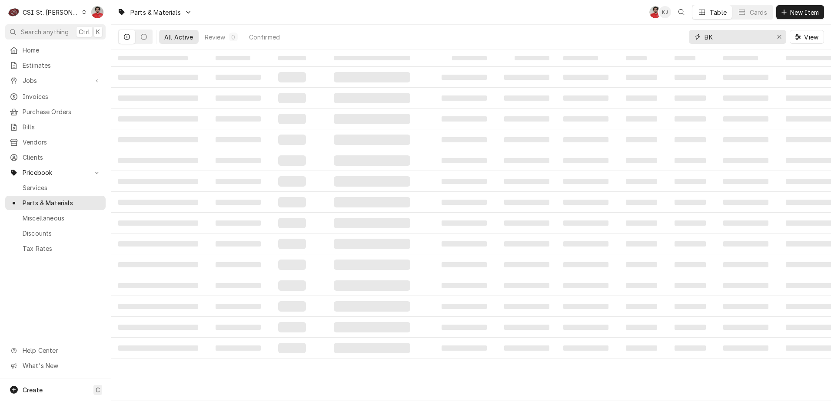
type input "B"
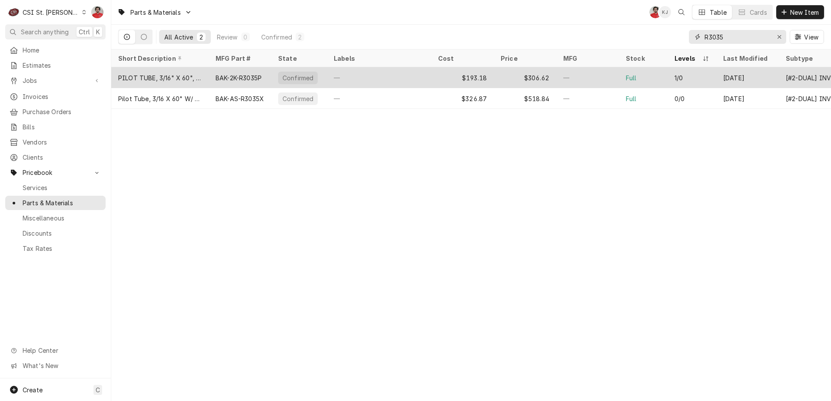
type input "R3035"
click at [403, 75] on div "—" at bounding box center [379, 77] width 104 height 21
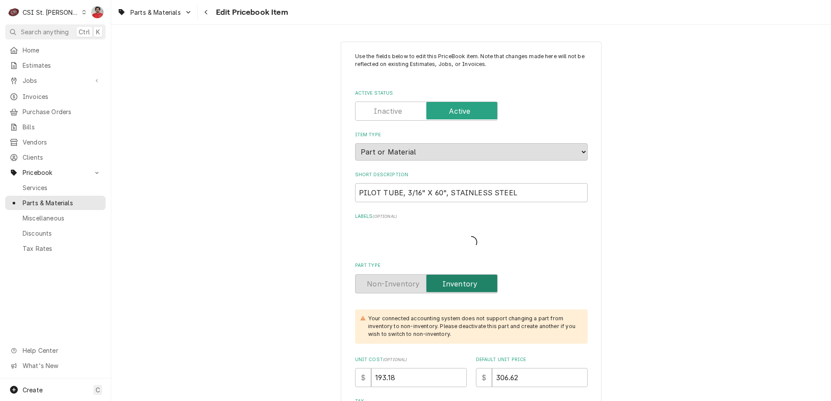
type textarea "x"
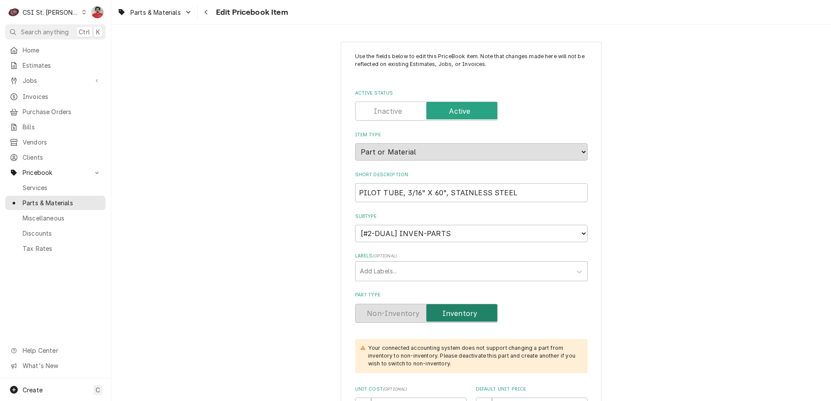
scroll to position [348, 0]
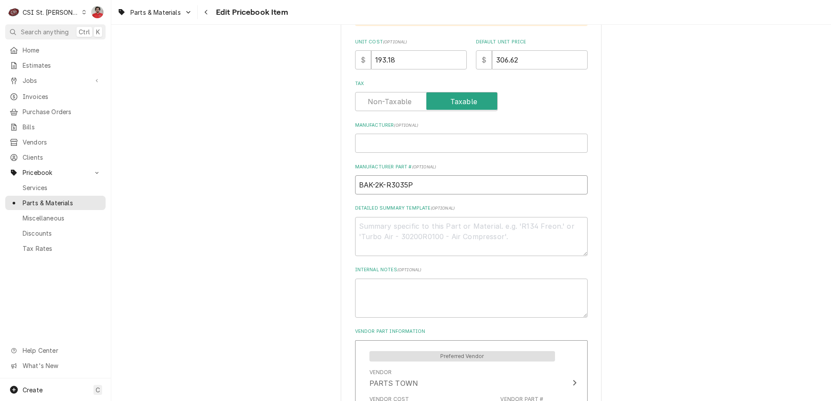
click at [435, 186] on input "BAK-2K-R3035P" at bounding box center [471, 185] width 232 height 19
drag, startPoint x: 435, startPoint y: 186, endPoint x: 335, endPoint y: 183, distance: 100.0
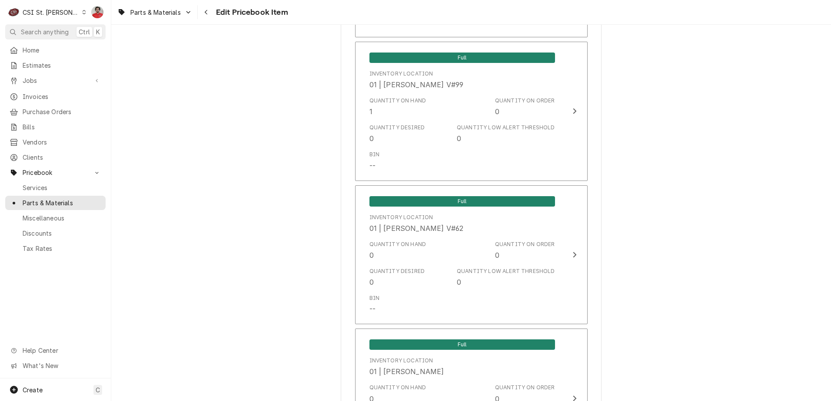
scroll to position [2868, 0]
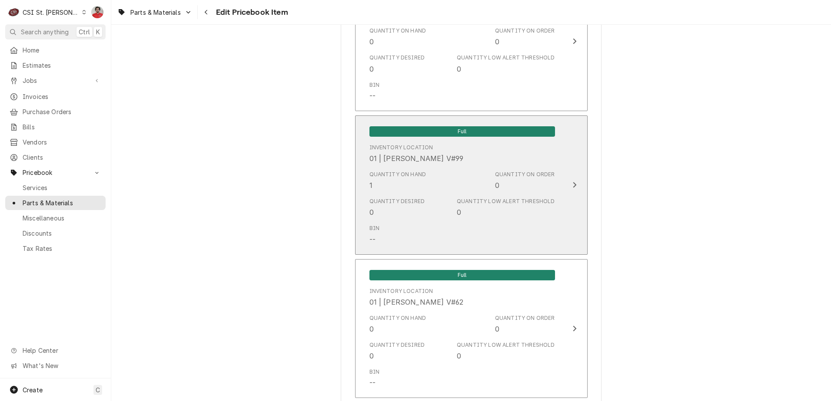
click at [400, 167] on div "Quantity on Hand 1 Quantity on Order 0" at bounding box center [462, 180] width 186 height 27
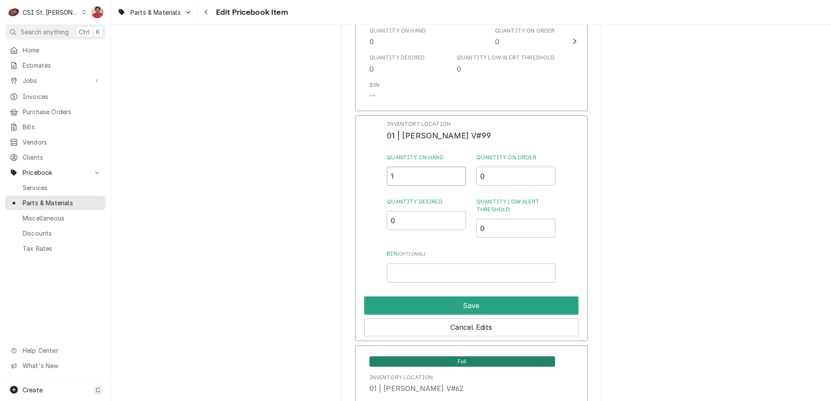
drag, startPoint x: 382, startPoint y: 169, endPoint x: 371, endPoint y: 163, distance: 12.0
click at [372, 164] on div "Inventory Location 01 | RYAN BIETCHERT V#99 Quantity on Hand 1 Quantity on Orde…" at bounding box center [471, 229] width 232 height 226
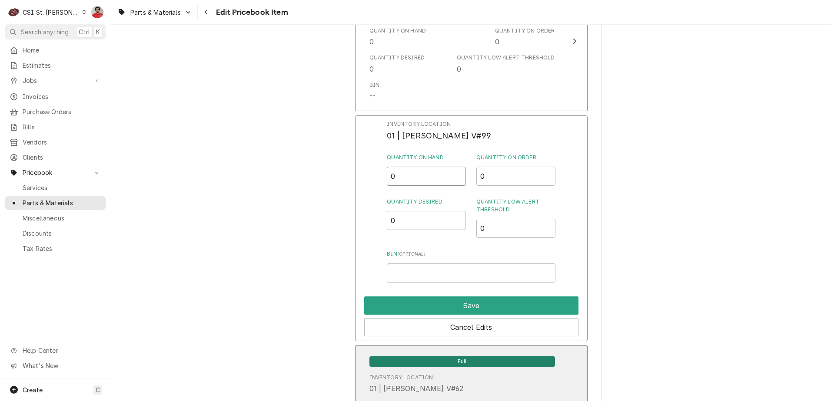
type input "0"
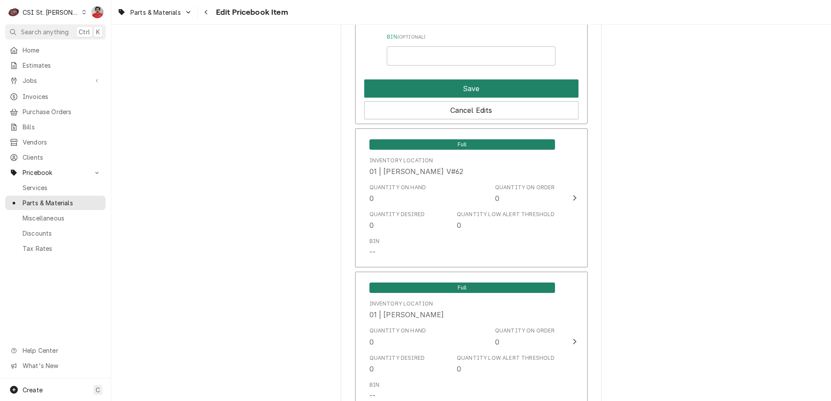
click at [456, 80] on button "Save" at bounding box center [471, 89] width 214 height 18
type textarea "x"
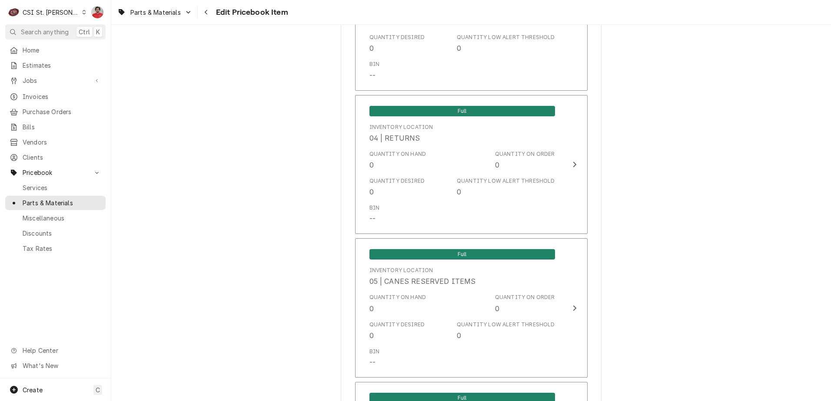
scroll to position [4649, 0]
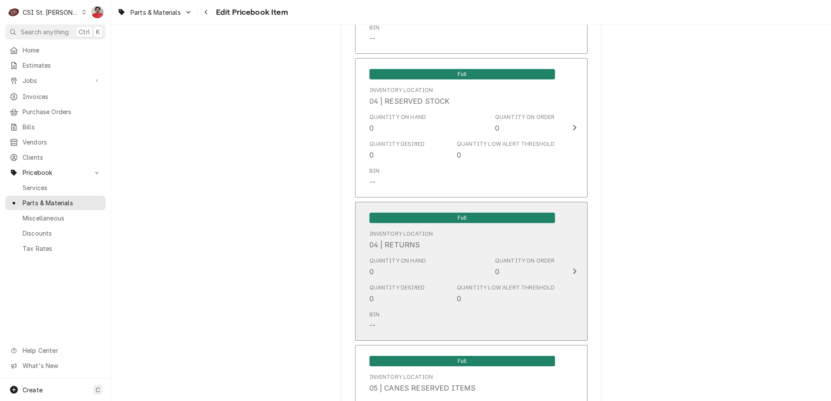
click at [437, 254] on div "Quantity on Hand 0 Quantity on Order 0" at bounding box center [462, 267] width 186 height 27
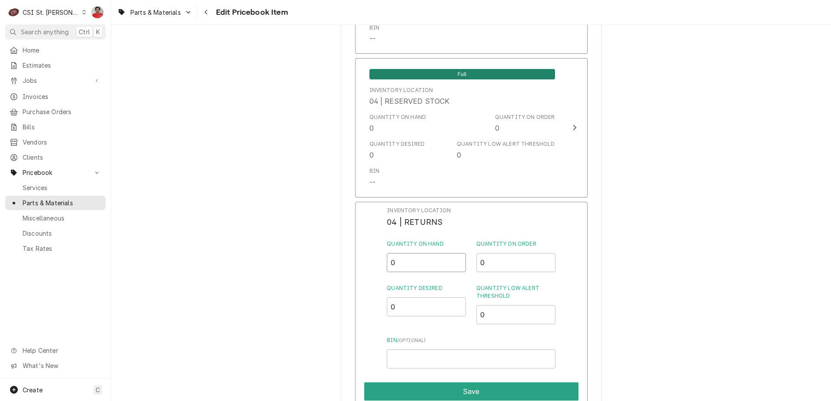
drag, startPoint x: 406, startPoint y: 253, endPoint x: 334, endPoint y: 244, distance: 72.2
type input "1"
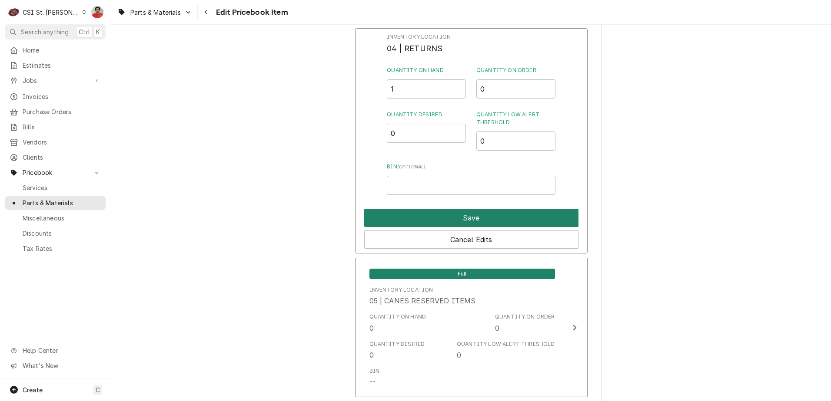
click at [424, 209] on button "Save" at bounding box center [471, 218] width 214 height 18
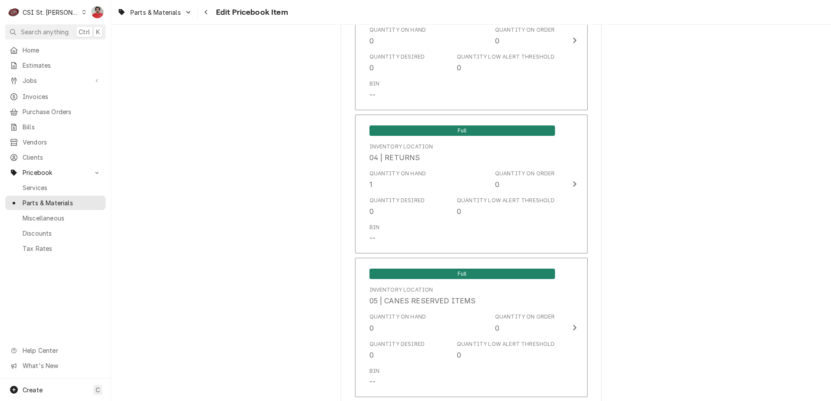
scroll to position [7356, 0]
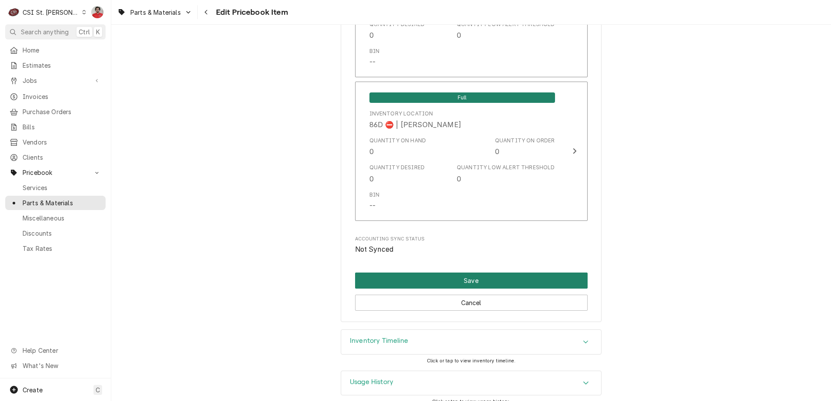
click at [546, 273] on button "Save" at bounding box center [471, 281] width 232 height 16
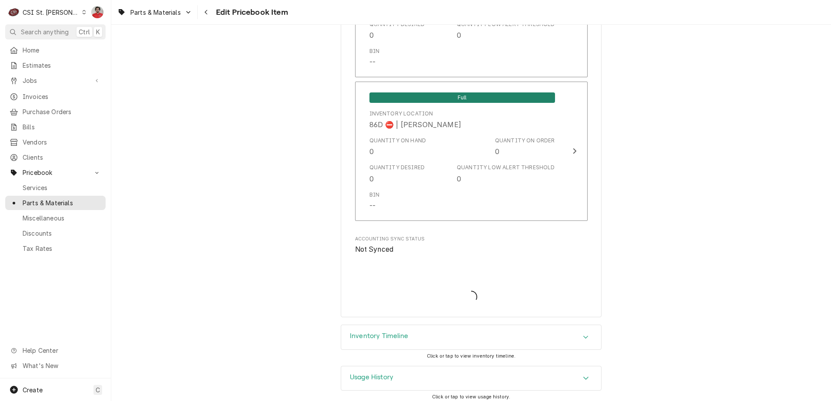
scroll to position [7351, 0]
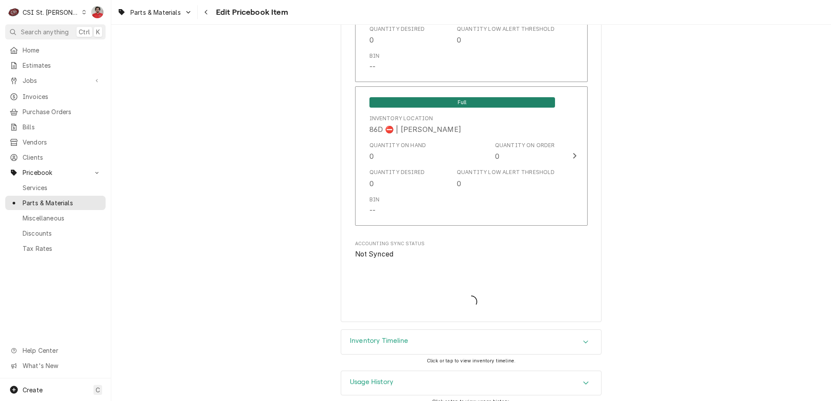
type textarea "x"
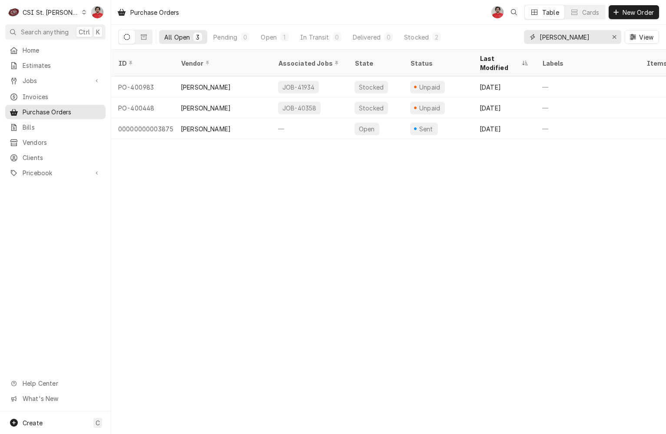
click at [572, 36] on input "[PERSON_NAME]" at bounding box center [572, 37] width 65 height 14
type input "401230"
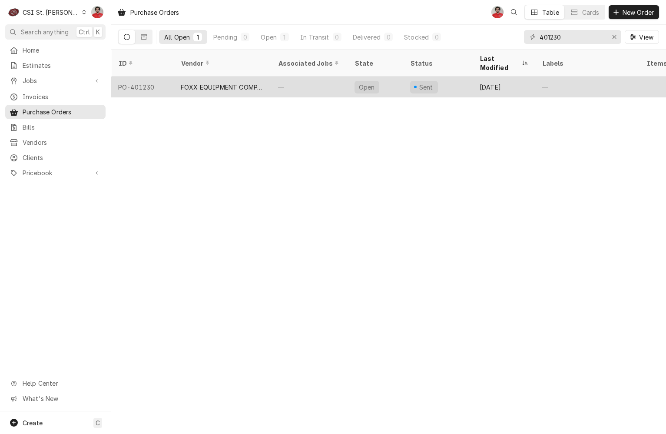
click at [321, 76] on div "—" at bounding box center [309, 86] width 76 height 21
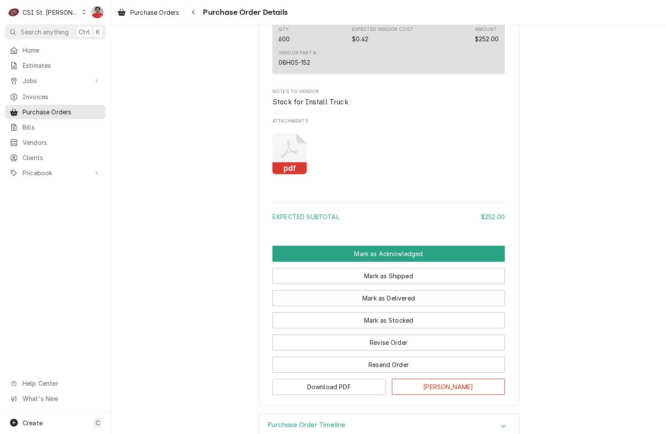
scroll to position [612, 0]
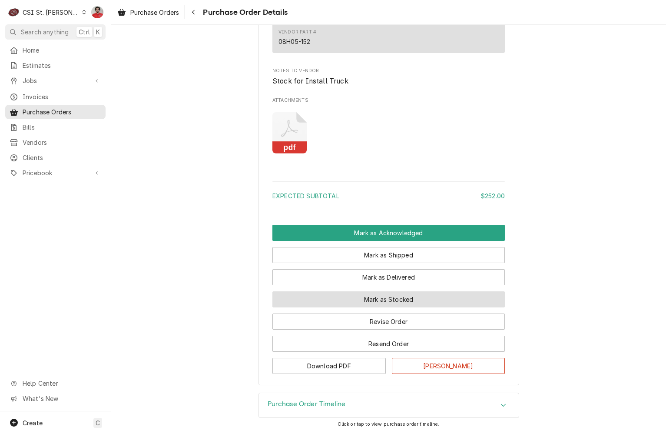
click at [362, 296] on button "Mark as Stocked" at bounding box center [388, 299] width 232 height 16
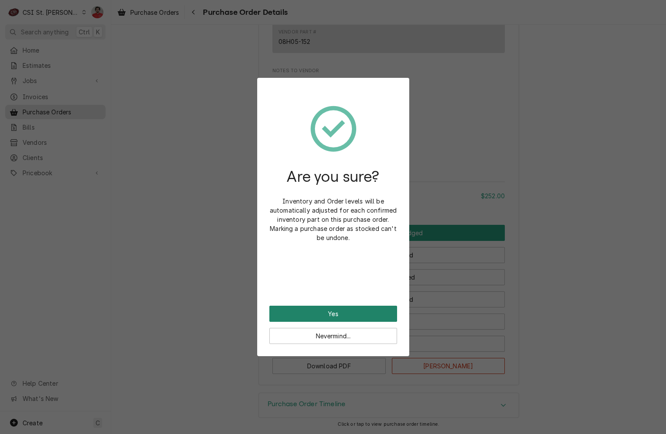
click at [361, 311] on button "Yes" at bounding box center [333, 313] width 128 height 16
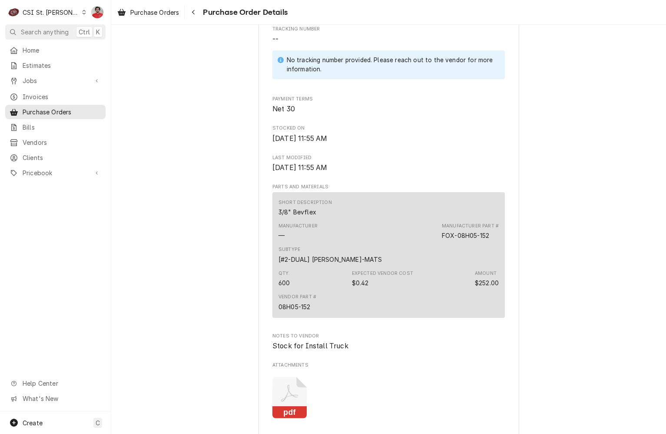
scroll to position [482, 0]
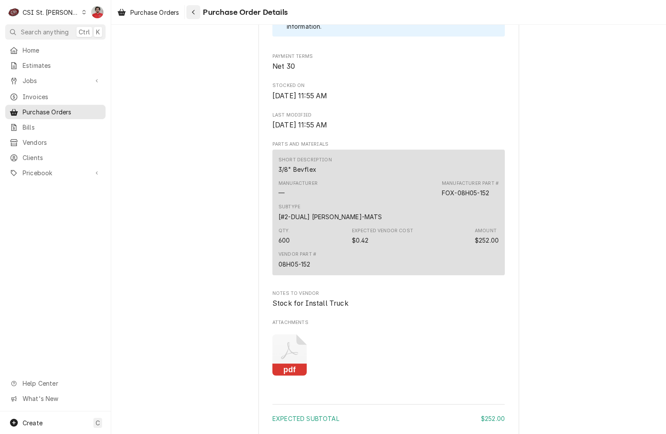
click at [194, 12] on icon "Navigate back" at bounding box center [194, 12] width 4 height 6
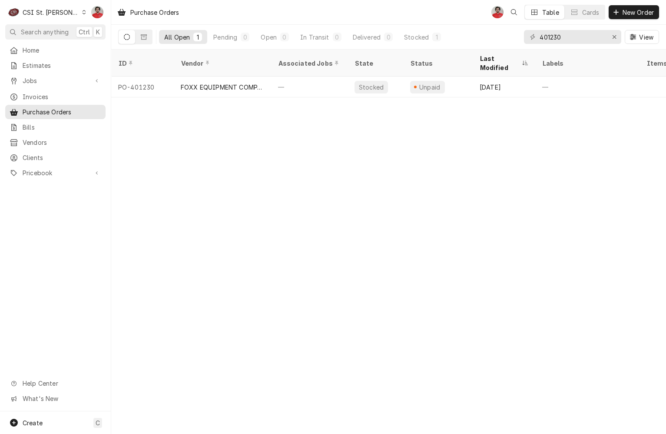
click at [588, 29] on div "401230 View" at bounding box center [591, 37] width 135 height 24
click at [587, 31] on input "401230" at bounding box center [572, 37] width 65 height 14
click at [587, 35] on input "401230" at bounding box center [572, 37] width 65 height 14
type input "401216"
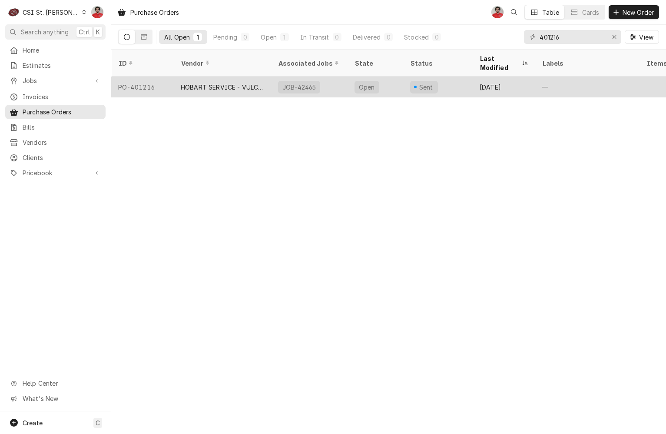
click at [336, 80] on div "JOB-42465" at bounding box center [309, 86] width 76 height 21
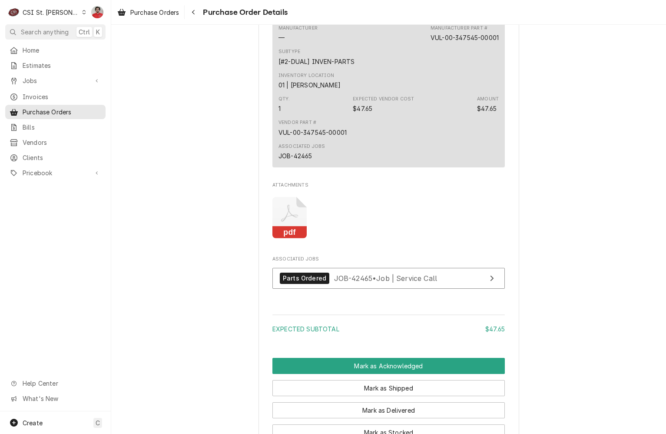
scroll to position [548, 0]
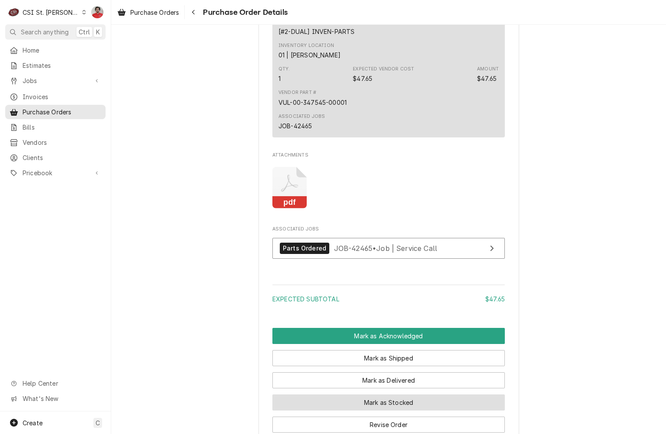
click at [384, 410] on button "Mark as Stocked" at bounding box center [388, 402] width 232 height 16
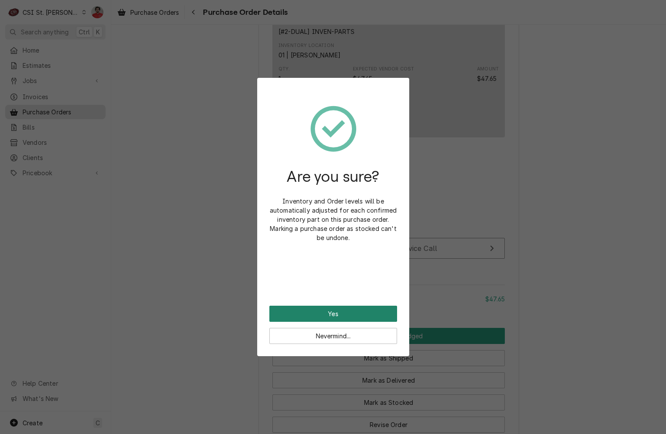
click at [369, 312] on button "Yes" at bounding box center [333, 313] width 128 height 16
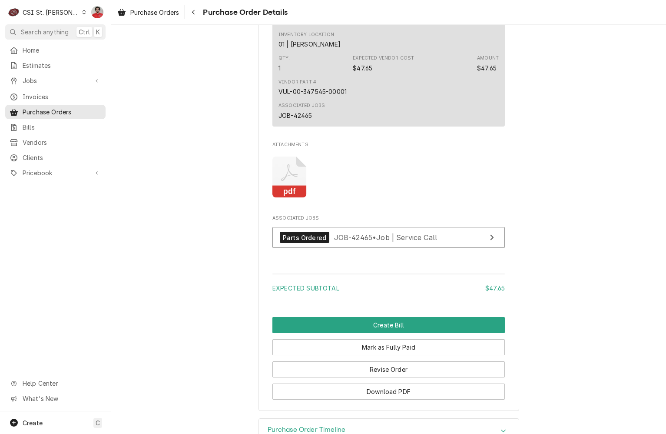
scroll to position [673, 0]
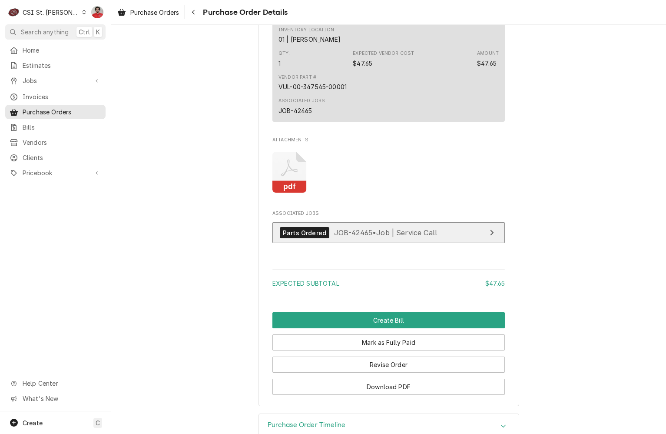
click at [387, 237] on span "JOB-42465 • Job | Service Call" at bounding box center [385, 232] width 103 height 9
click at [191, 13] on div "Navigate back" at bounding box center [193, 12] width 9 height 9
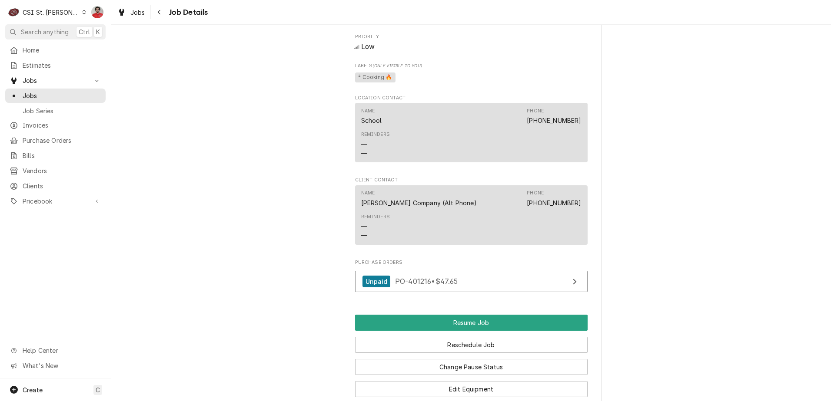
scroll to position [869, 0]
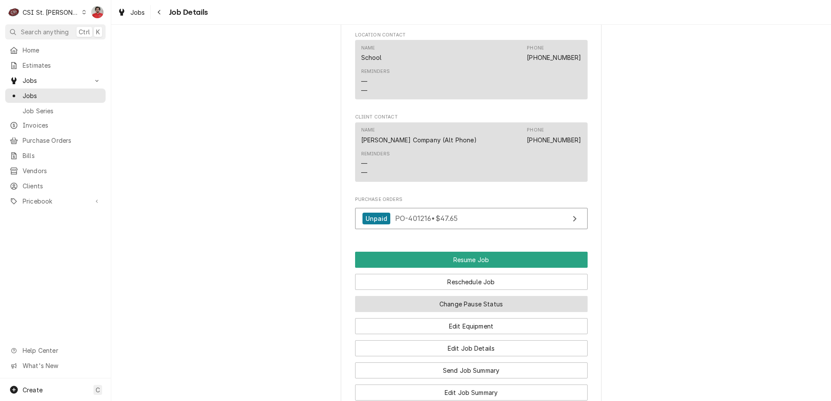
click at [479, 312] on button "Change Pause Status" at bounding box center [471, 304] width 232 height 16
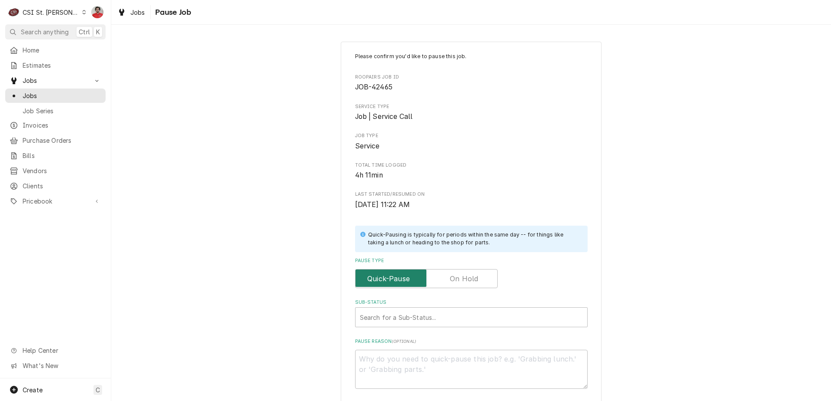
click at [474, 287] on input "Pause Type" at bounding box center [426, 278] width 135 height 19
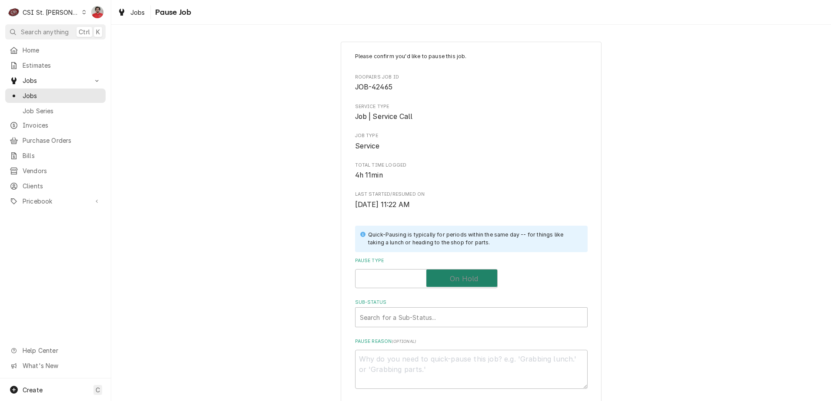
checkbox input "true"
click at [473, 311] on div "Sub-Status" at bounding box center [471, 318] width 223 height 16
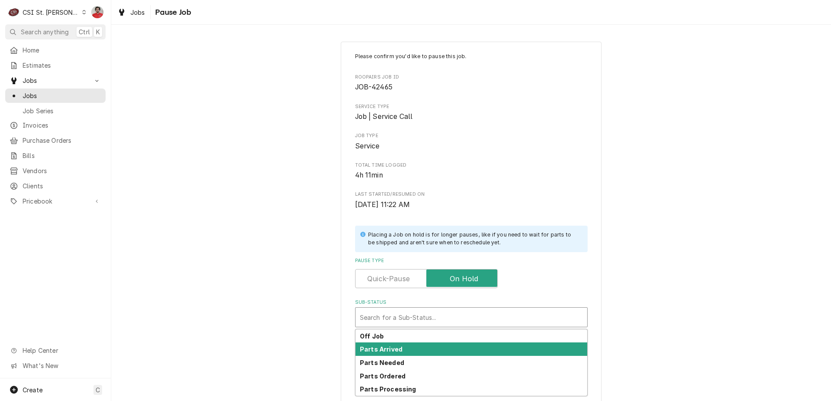
click at [462, 349] on div "Parts Arrived" at bounding box center [471, 349] width 232 height 13
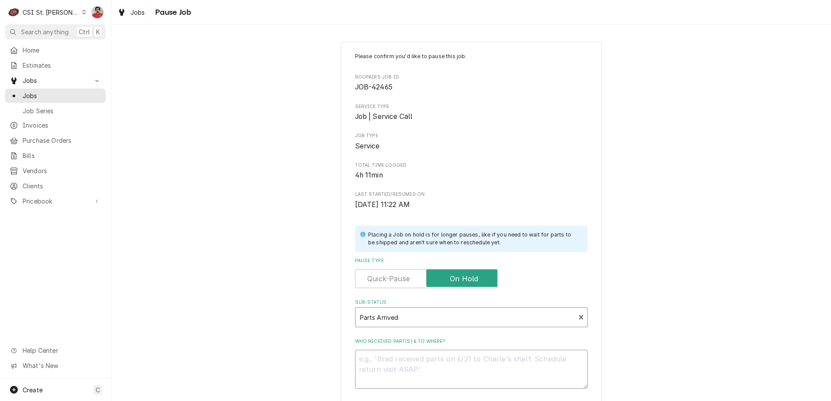
click at [463, 373] on textarea "Who received part(s) & to where?" at bounding box center [471, 369] width 232 height 39
type textarea "x"
type textarea "PO"
type textarea "x"
type textarea "P"
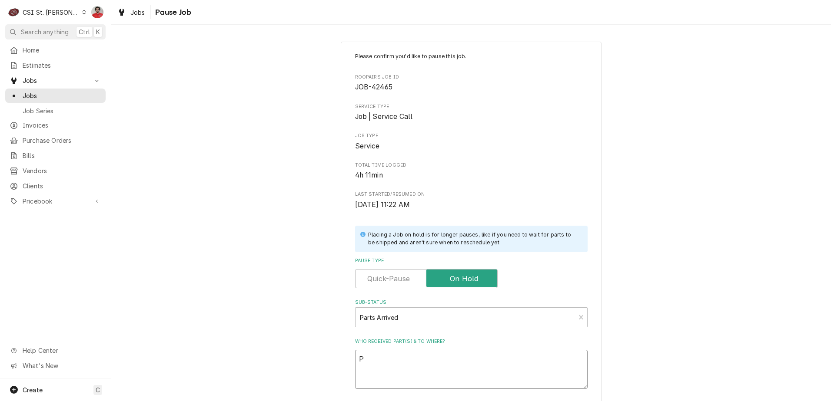
type textarea "x"
type textarea "O"
type textarea "x"
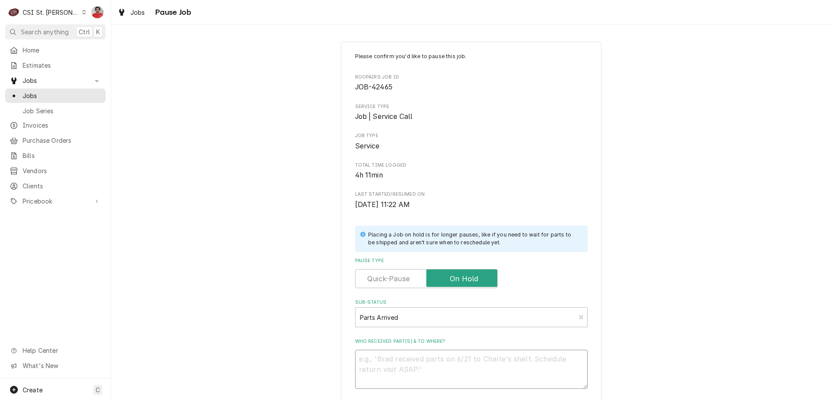
type textarea "R"
type textarea "x"
type textarea "Re"
type textarea "x"
type textarea "Rec"
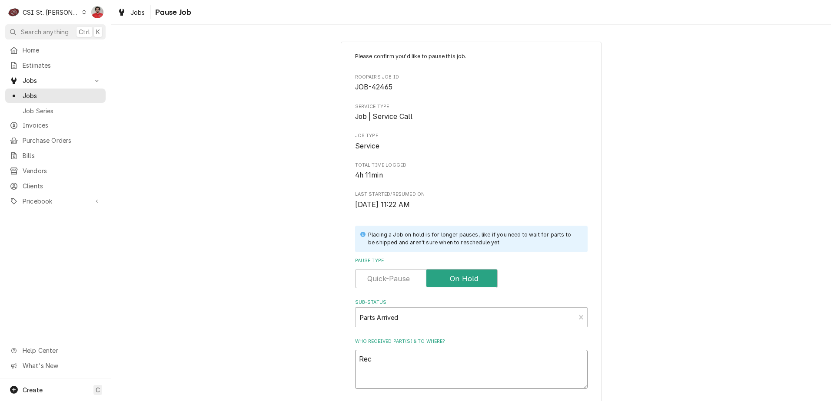
type textarea "x"
type textarea "Rec"
type textarea "x"
type textarea "Rec B"
type textarea "x"
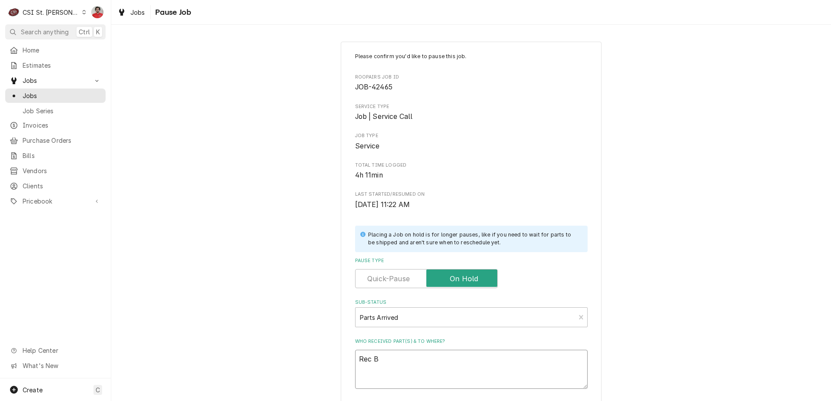
type textarea "Rec BU"
type textarea "x"
type textarea "Rec BUL"
type textarea "x"
type textarea "Rec BU"
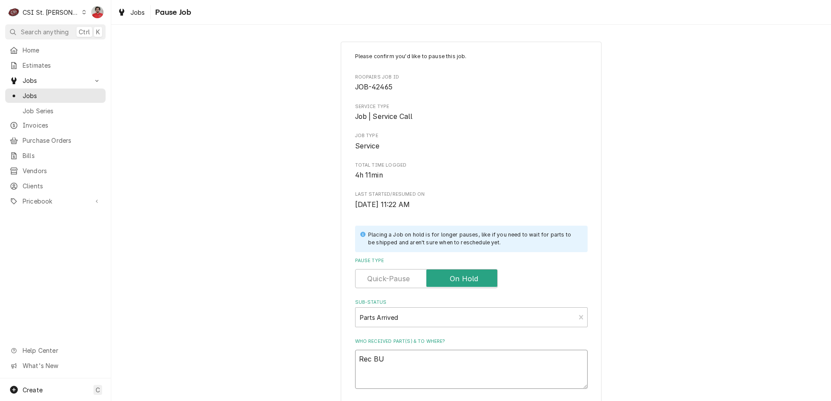
type textarea "x"
type textarea "Rec B"
type textarea "x"
type textarea "Rec"
type textarea "x"
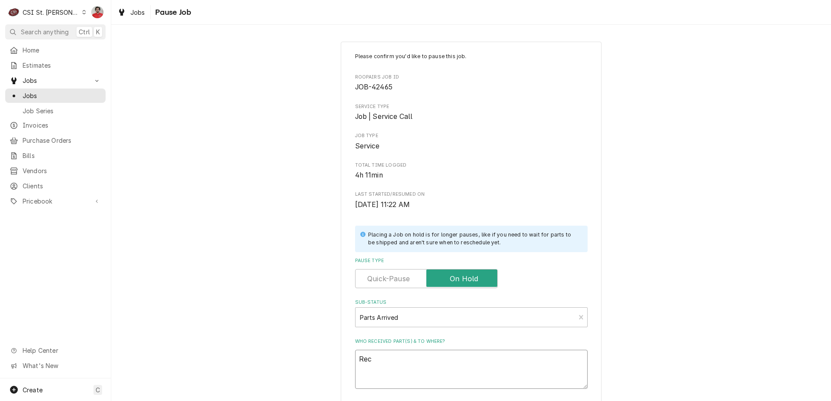
type textarea "Rec V"
type textarea "x"
type textarea "Rec VU"
type textarea "x"
type textarea "Rec VUL"
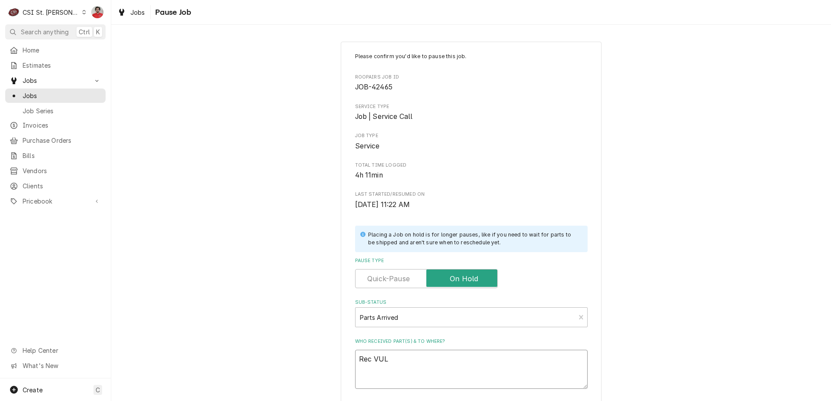
type textarea "x"
type textarea "Rec VUL-"
type textarea "x"
type textarea "Rec VUL-0"
type textarea "x"
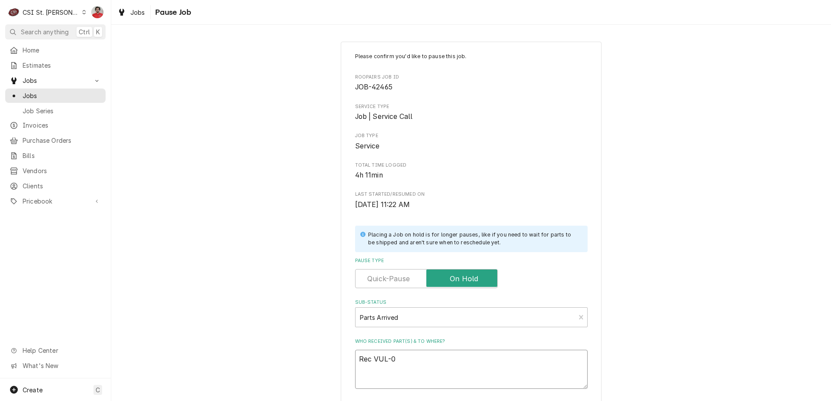
type textarea "Rec VUL-00"
type textarea "x"
type textarea "Rec VUL-00-"
type textarea "x"
type textarea "Rec VUL-00-3"
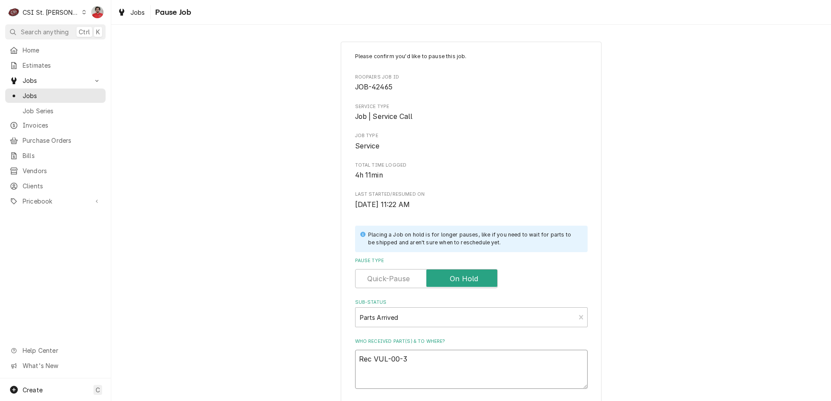
type textarea "x"
type textarea "Rec VUL-00-34"
type textarea "x"
type textarea "Rec VUL-00-347"
type textarea "x"
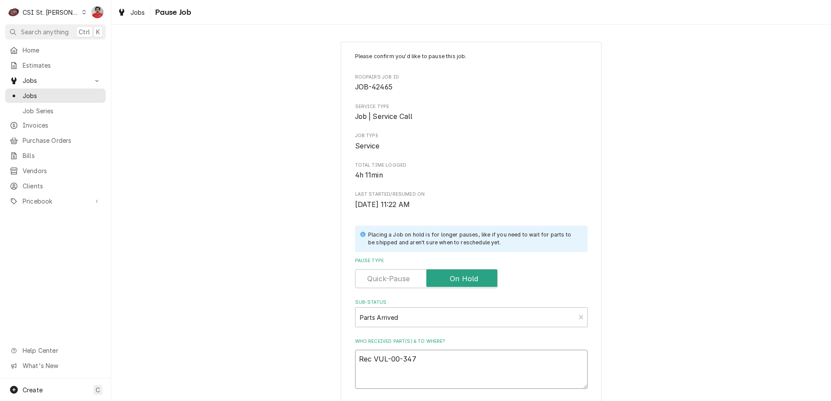
type textarea "Rec VUL-00-3475"
type textarea "x"
type textarea "Rec VUL-00-34754"
type textarea "x"
type textarea "Rec VUL-00-347545"
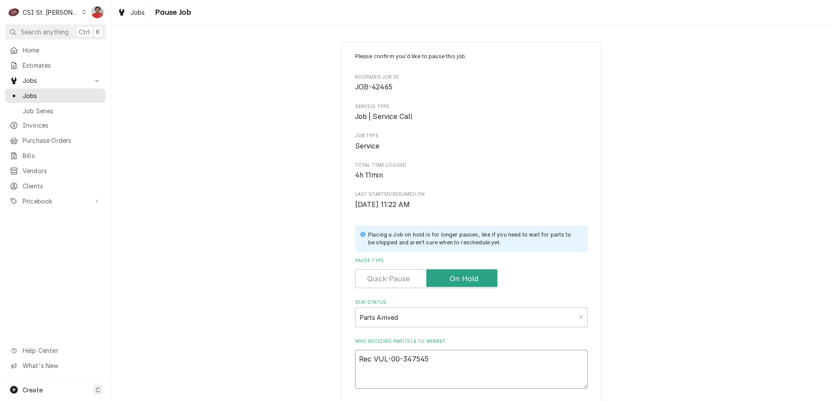
type textarea "x"
type textarea "Rec VUL-00-347545-"
type textarea "x"
type textarea "Rec VUL-00-347545-0"
type textarea "x"
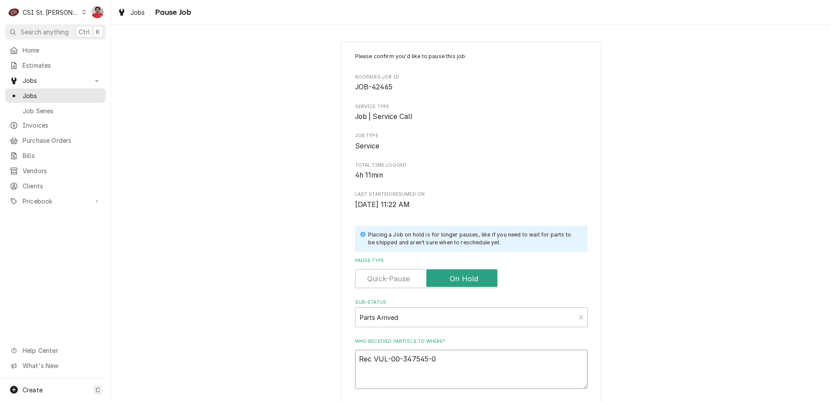
type textarea "Rec VUL-00-347545-00"
type textarea "x"
type textarea "Rec VUL-00-347545-000"
type textarea "x"
type textarea "Rec VUL-00-347545-0000"
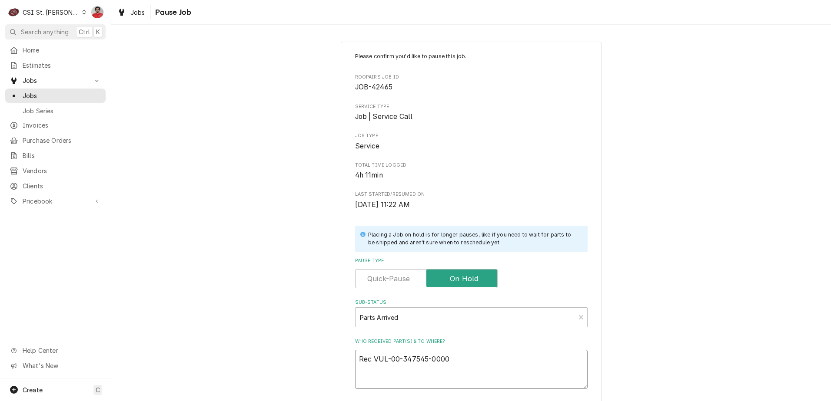
type textarea "x"
type textarea "Rec VUL-00-347545-00001"
type textarea "x"
type textarea "Rec VUL-00-347545-00001"
type textarea "x"
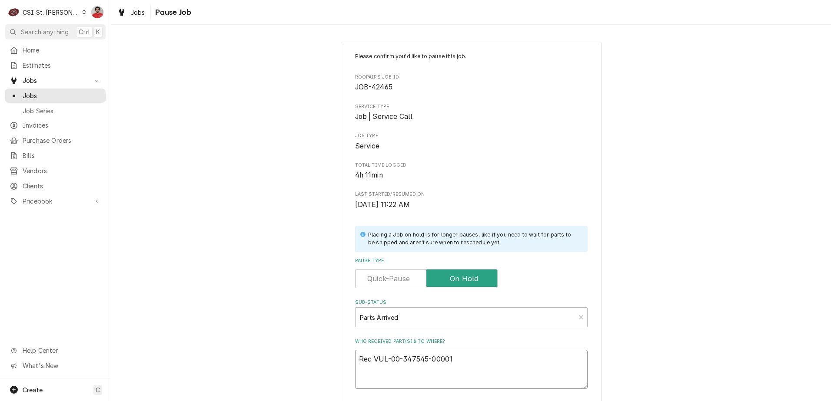
type textarea "Rec VUL-00-347545-00001 t"
type textarea "x"
type textarea "Rec VUL-00-347545-00001 to"
type textarea "x"
type textarea "Rec VUL-00-347545-00001 to"
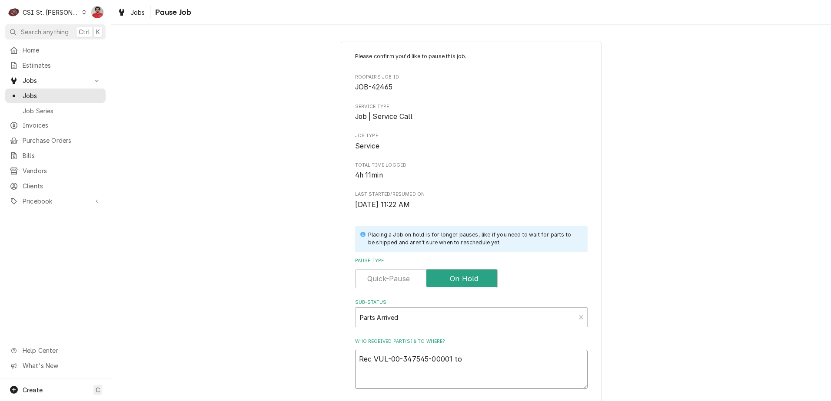
type textarea "x"
type textarea "Rec VUL-00-347545-00001 to T"
type textarea "x"
type textarea "Rec VUL-00-347545-00001 to To"
type textarea "x"
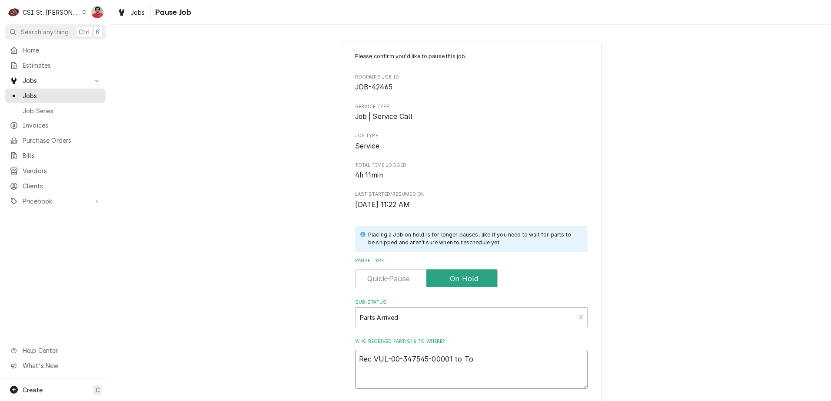
type textarea "Rec VUL-00-347545-00001 to [PERSON_NAME]"
type textarea "x"
type textarea "Rec VUL-00-347545-00001 to [PERSON_NAME]"
type textarea "x"
type textarea "Rec VUL-00-347545-00001 to [PERSON_NAME]"
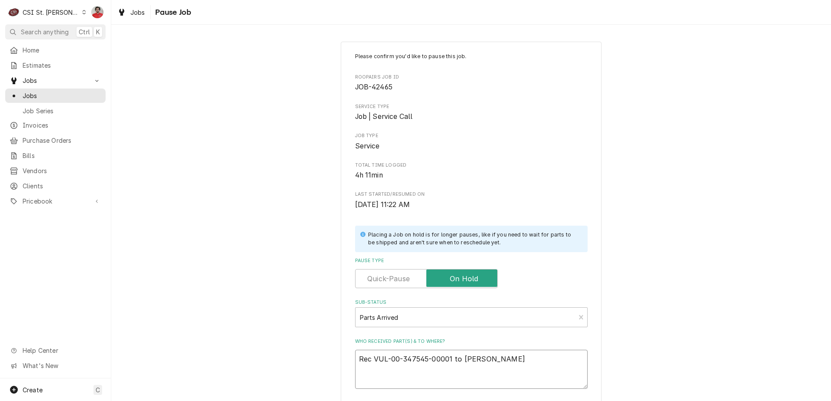
type textarea "x"
type textarea "Rec VUL-00-347545-00001 to [PERSON_NAME]"
type textarea "x"
type textarea "Rec VUL-00-347545-00001 to [PERSON_NAME]"
type textarea "x"
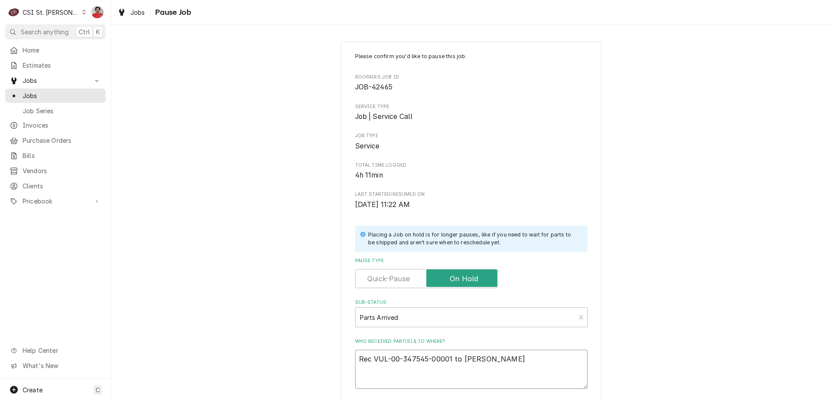
type textarea "Rec VUL-00-347545-00001 to [PERSON_NAME]"
type textarea "x"
type textarea "Rec VUL-00-347545-00001 to [PERSON_NAME]"
type textarea "x"
type textarea "Rec VUL-00-347545-00001 to [PERSON_NAME]'"
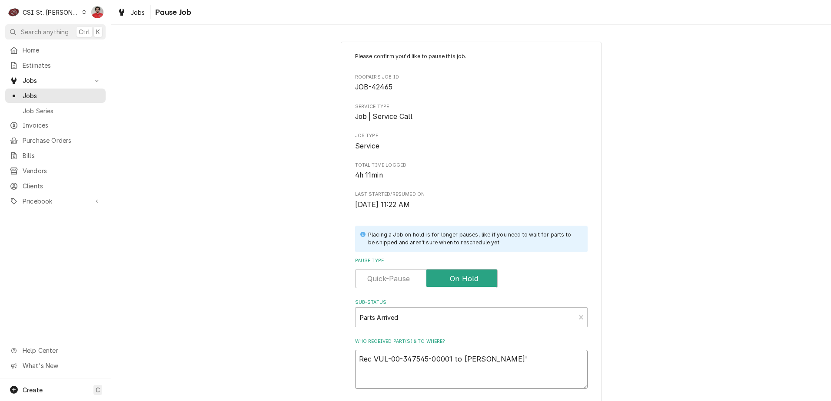
type textarea "x"
type textarea "Rec VUL-00-347545-00001 to [PERSON_NAME]'s"
type textarea "x"
type textarea "Rec VUL-00-347545-00001 to [PERSON_NAME]'s"
type textarea "x"
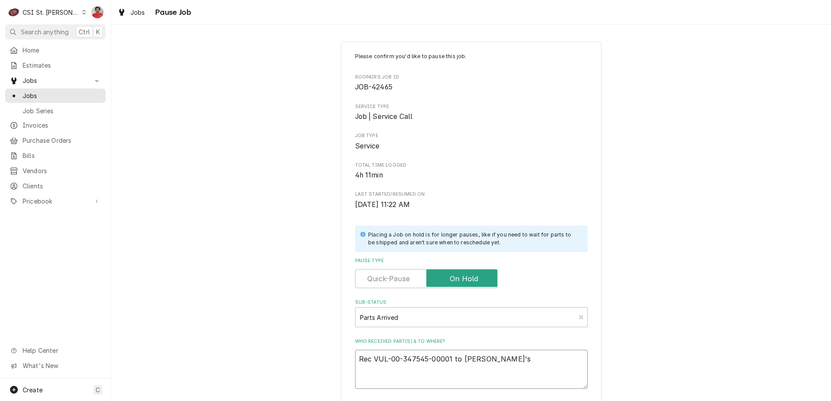
type textarea "Rec VUL-00-347545-00001 to [PERSON_NAME] L's s"
type textarea "x"
type textarea "Rec VUL-00-347545-00001 to [PERSON_NAME]'s sh"
type textarea "x"
type textarea "Rec VUL-00-347545-00001 to [PERSON_NAME] L's she"
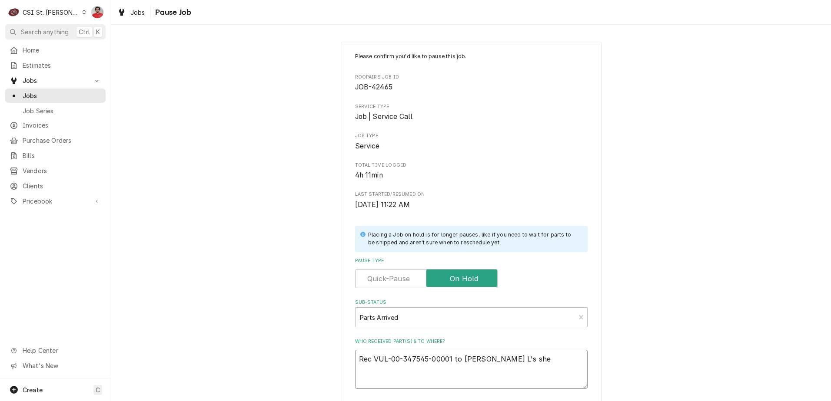
type textarea "x"
type textarea "Rec VUL-00-347545-00001 to [PERSON_NAME] L's shel"
type textarea "x"
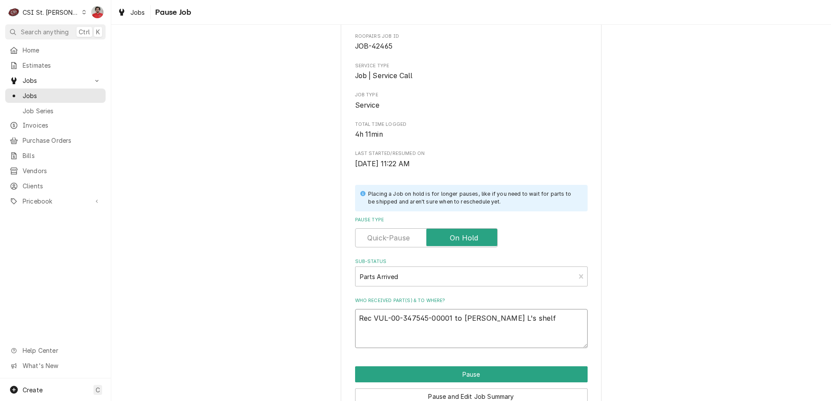
scroll to position [85, 0]
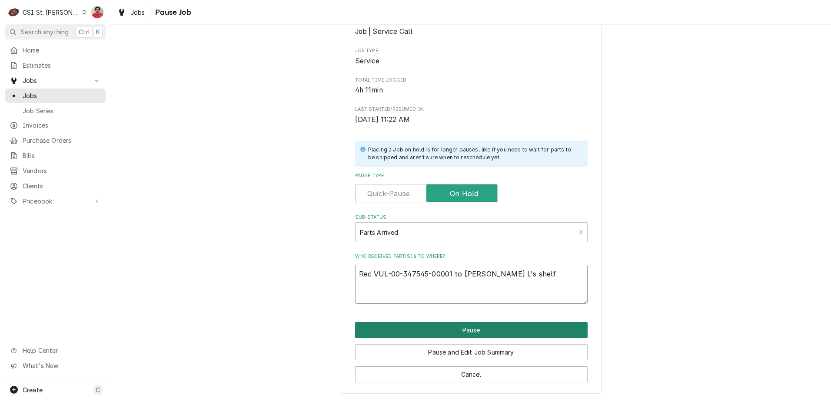
type textarea "Rec VUL-00-347545-00001 to [PERSON_NAME] L's shelf"
click at [472, 330] on button "Pause" at bounding box center [471, 330] width 232 height 16
type textarea "x"
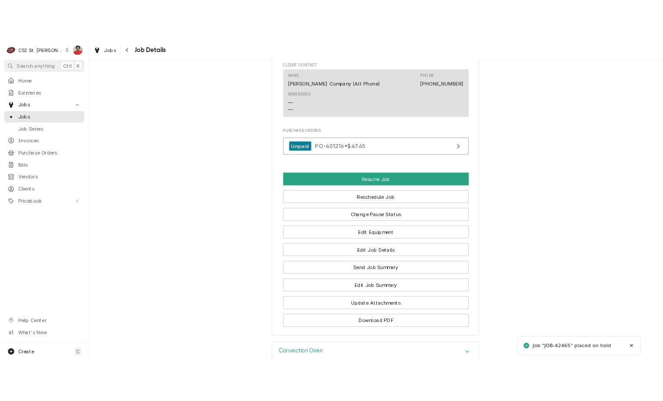
scroll to position [999, 0]
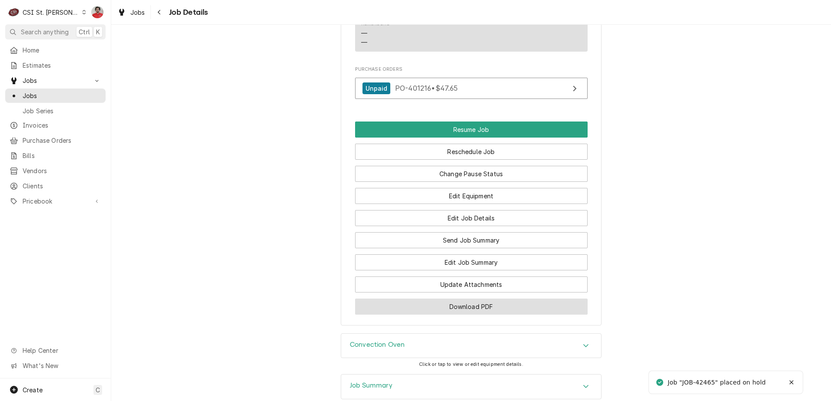
click at [466, 315] on button "Download PDF" at bounding box center [471, 307] width 232 height 16
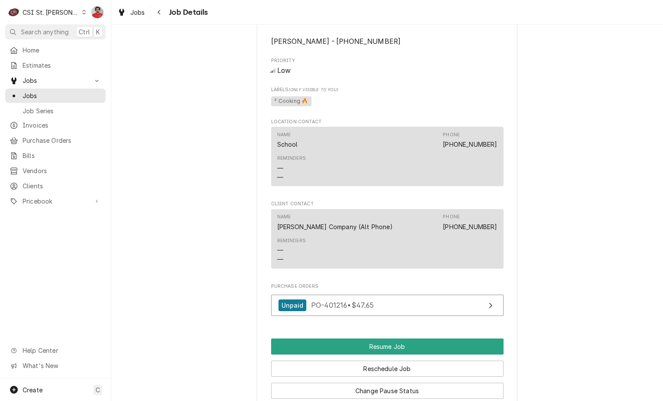
scroll to position [1106, 0]
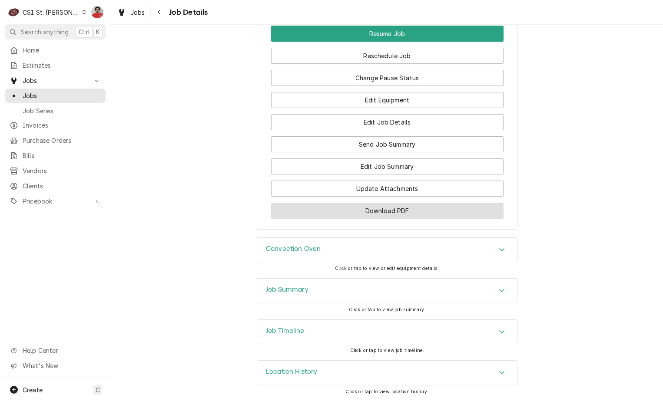
drag, startPoint x: 361, startPoint y: 212, endPoint x: 554, endPoint y: 186, distance: 195.1
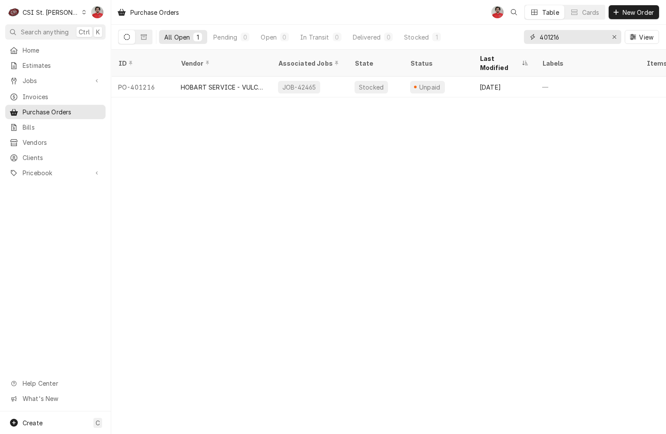
click at [585, 36] on input "401216" at bounding box center [572, 37] width 65 height 14
type input "401236"
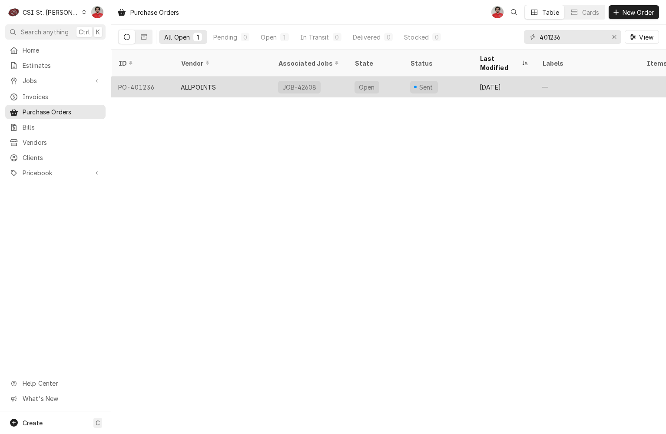
click at [386, 77] on div "Open" at bounding box center [376, 86] width 56 height 21
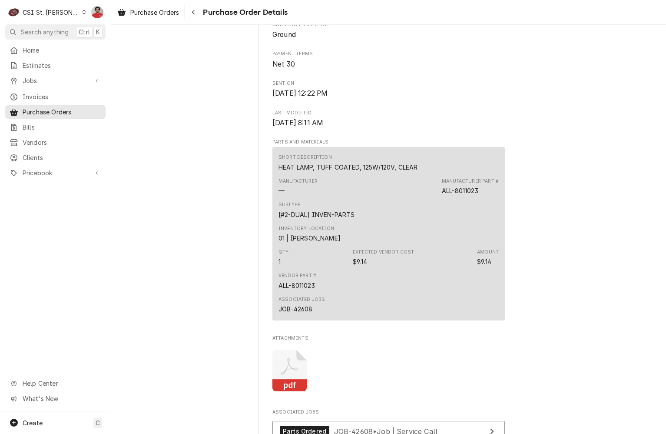
scroll to position [678, 0]
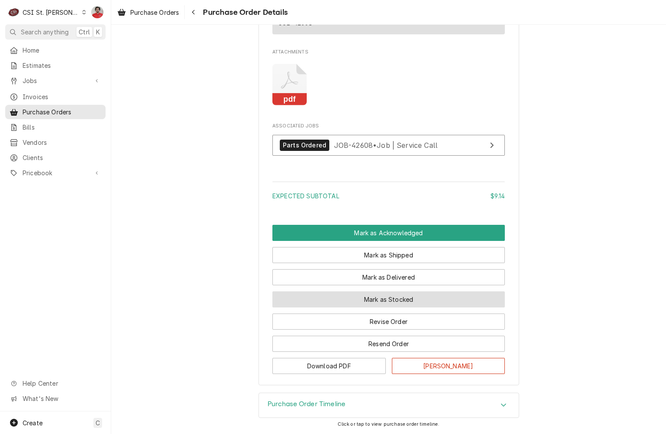
click at [390, 301] on button "Mark as Stocked" at bounding box center [388, 299] width 232 height 16
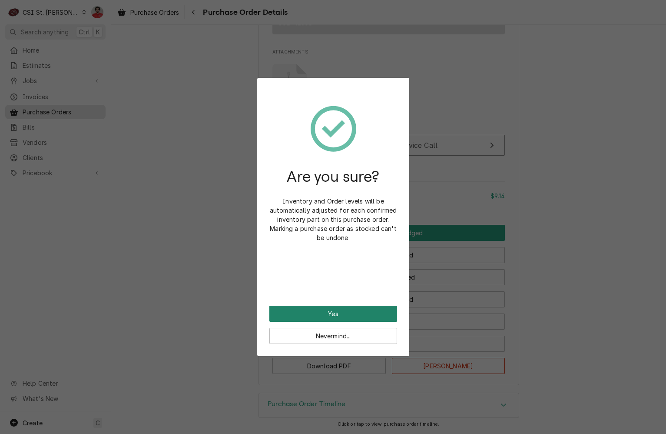
click at [368, 313] on button "Yes" at bounding box center [333, 313] width 128 height 16
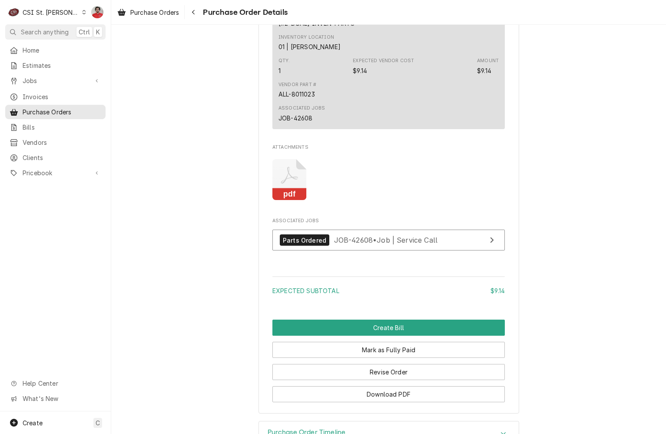
scroll to position [722, 0]
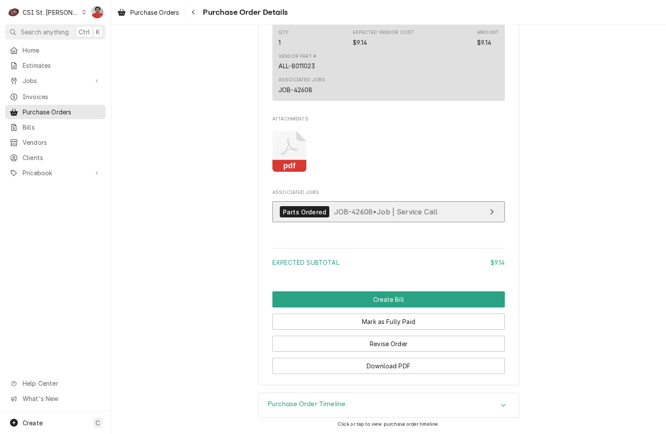
click at [358, 211] on span "JOB-42608 • Job | Service Call" at bounding box center [386, 211] width 104 height 9
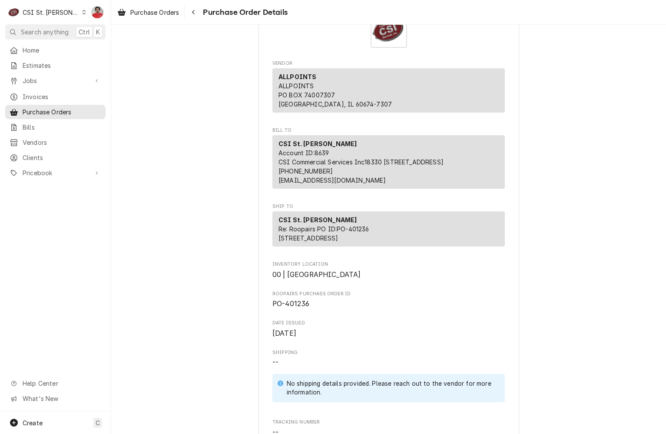
scroll to position [0, 0]
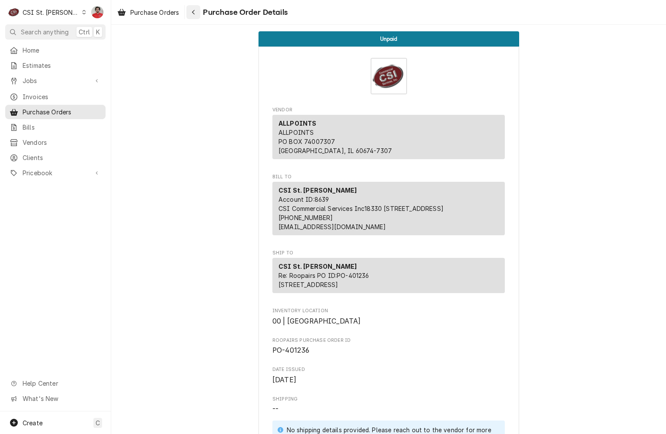
click at [194, 13] on icon "Navigate back" at bounding box center [194, 12] width 4 height 6
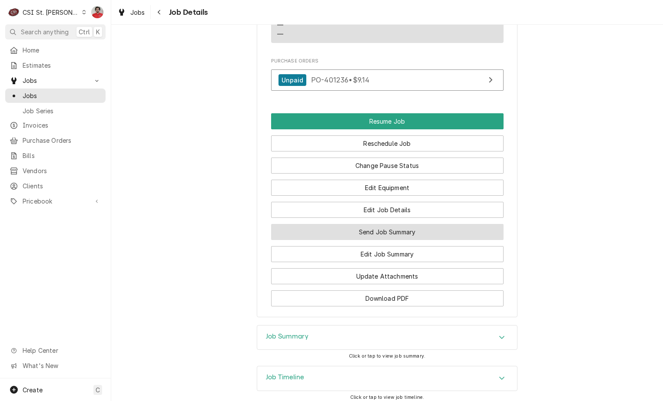
scroll to position [1191, 0]
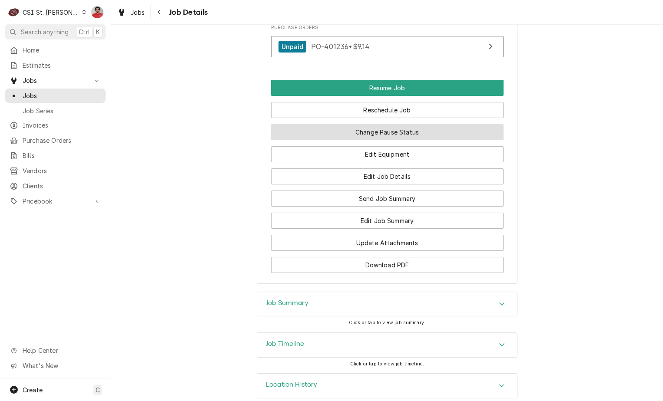
click at [372, 124] on button "Change Pause Status" at bounding box center [387, 132] width 232 height 16
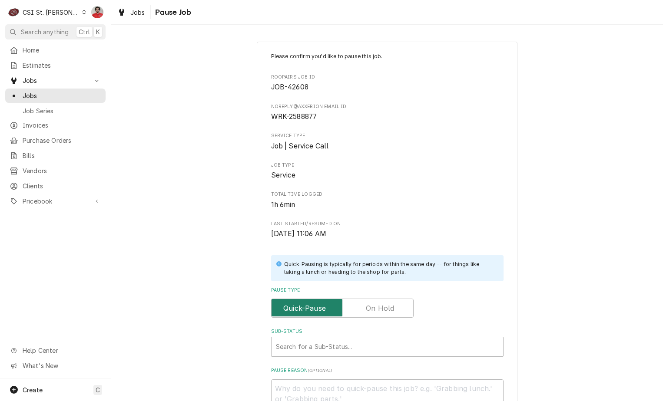
click at [382, 314] on input "Pause Type" at bounding box center [342, 308] width 135 height 19
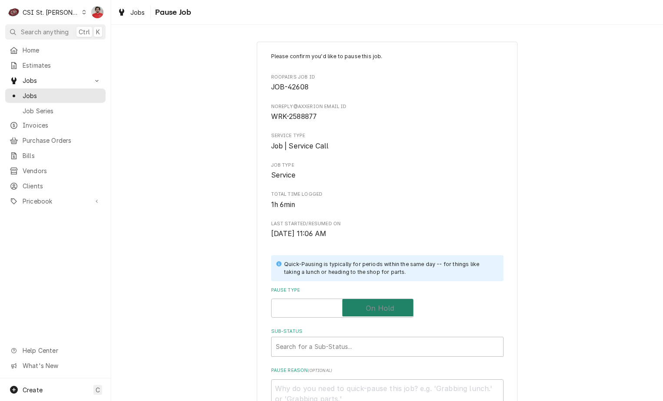
checkbox input "true"
click at [381, 344] on div "Sub-Status" at bounding box center [387, 347] width 223 height 16
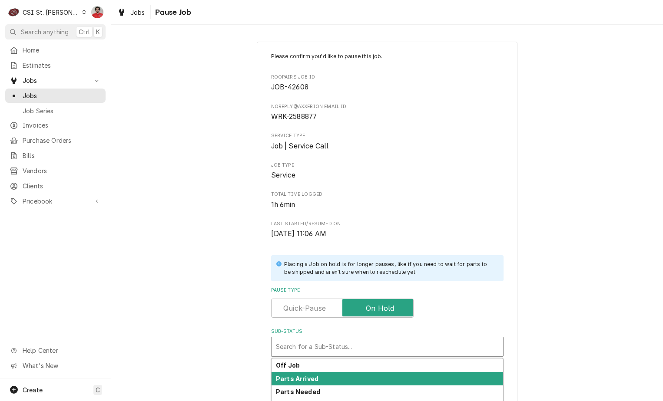
click at [373, 379] on div "Parts Arrived" at bounding box center [388, 378] width 232 height 13
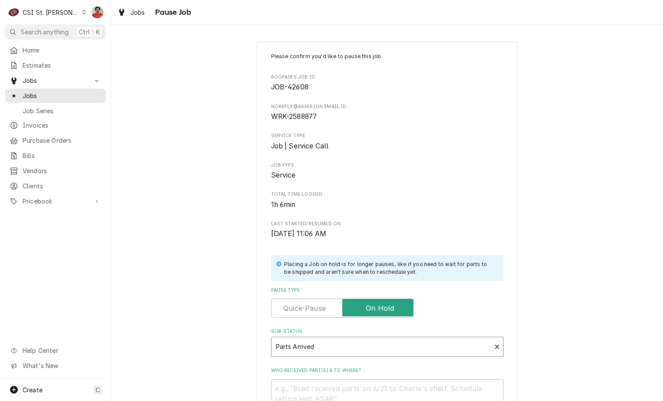
scroll to position [115, 0]
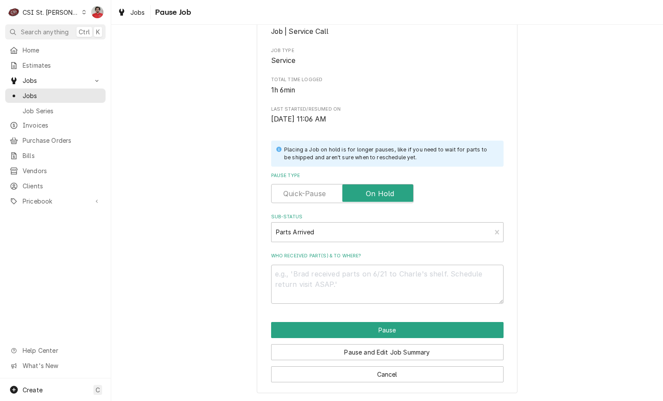
drag, startPoint x: 388, startPoint y: 262, endPoint x: 385, endPoint y: 265, distance: 5.0
click at [388, 263] on div "Who received part(s) & to where?" at bounding box center [387, 278] width 232 height 51
click at [379, 273] on textarea "Who received part(s) & to where?" at bounding box center [387, 284] width 232 height 39
type textarea "x"
type textarea "R"
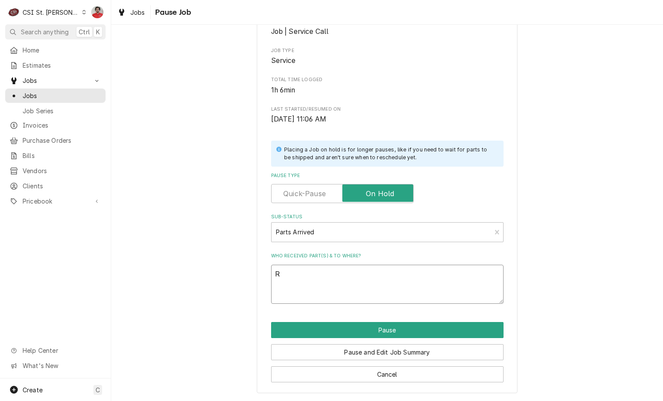
type textarea "x"
type textarea "Re"
type textarea "x"
type textarea "Rec"
type textarea "x"
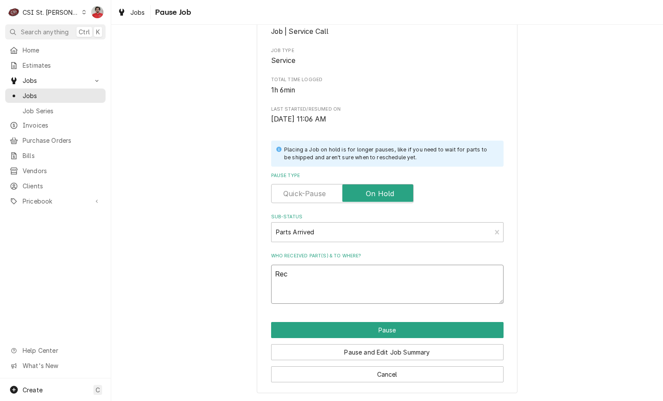
type textarea "Rec"
type textarea "x"
type textarea "Rec A"
type textarea "x"
type textarea "Rec AL"
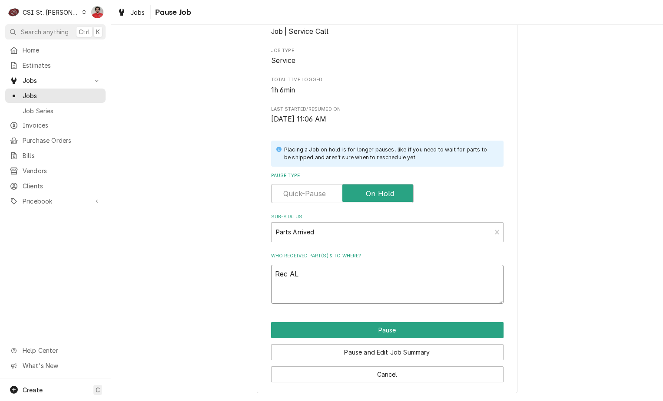
type textarea "x"
type textarea "Rec ALL"
type textarea "x"
type textarea "Rec ALL-"
type textarea "x"
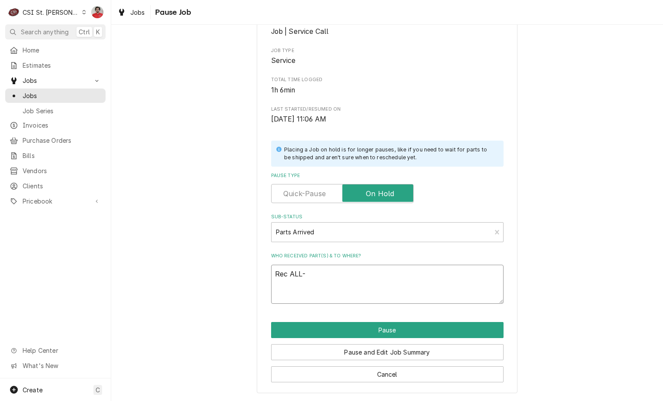
type textarea "Rec ALL-4"
type textarea "x"
type textarea "Rec ALL-40"
type textarea "x"
type textarea "Rec ALL-4"
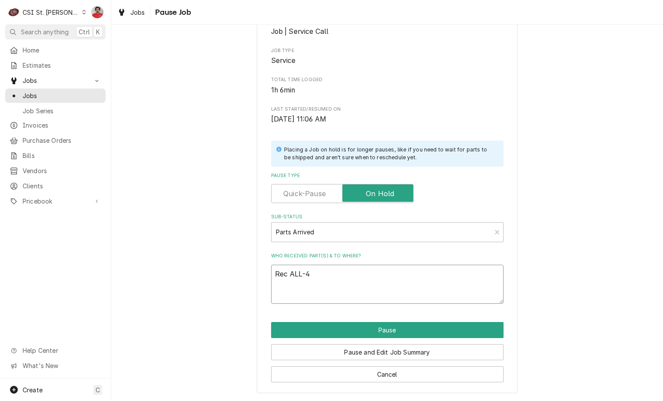
type textarea "x"
type textarea "Rec ALL-"
type textarea "x"
type textarea "Rec ALL-8"
type textarea "x"
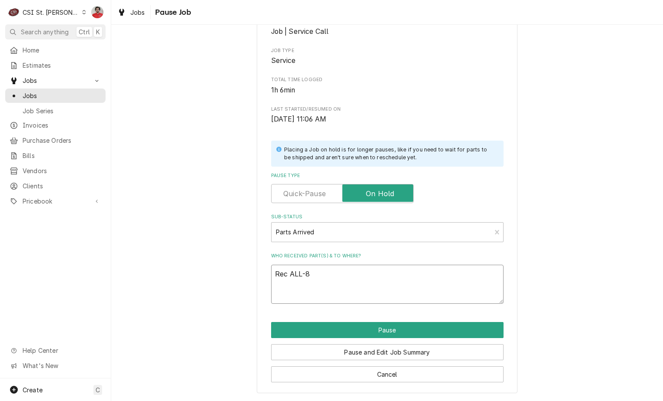
type textarea "Rec ALL-80"
type textarea "x"
type textarea "Rec ALL-801"
type textarea "x"
type textarea "Rec ALL-8011"
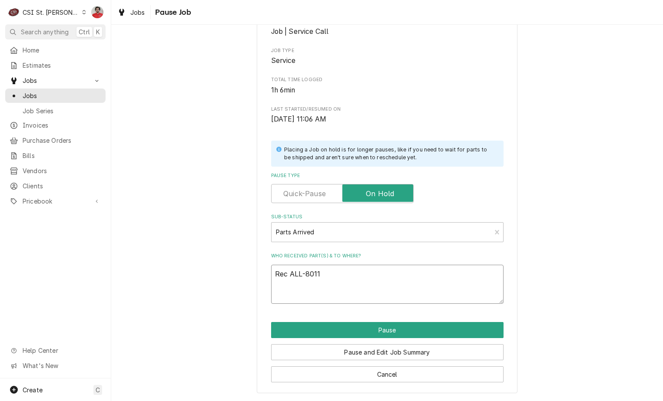
type textarea "x"
type textarea "Rec ALL-80110"
type textarea "x"
type textarea "Rec ALL-801102"
type textarea "x"
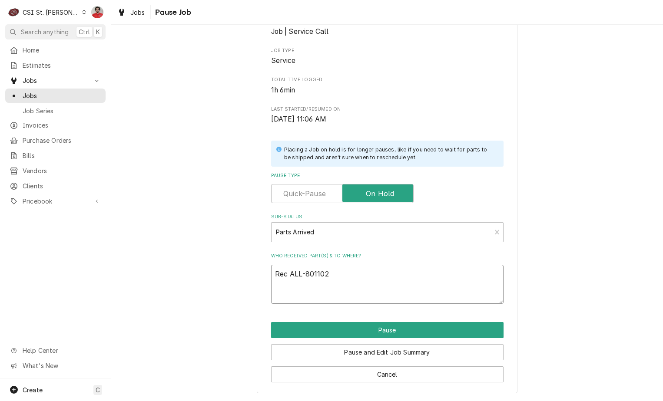
type textarea "Rec ALL-8011023"
type textarea "x"
type textarea "Rec ALL-8011023"
type textarea "x"
type textarea "Rec ALL-8011023 t"
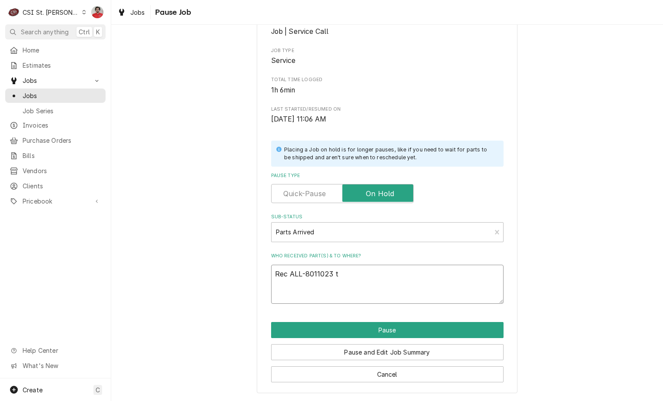
type textarea "x"
type textarea "Rec ALL-8011023 to"
type textarea "x"
type textarea "Rec ALL-8011023 to"
type textarea "x"
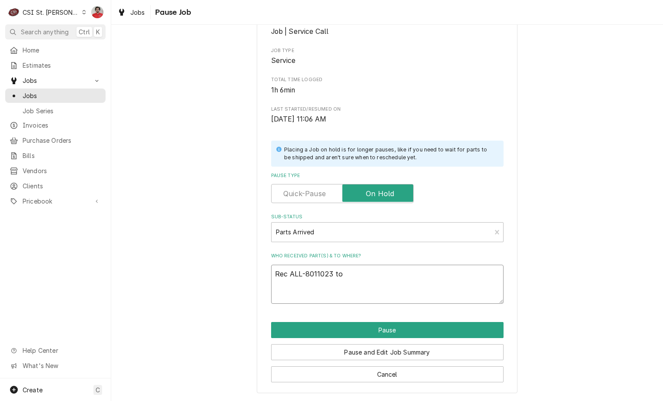
type textarea "Rec ALL-8011023 to R"
type textarea "x"
type textarea "Rec ALL-8011023 to Ry"
type textarea "x"
type textarea "Rec ALL-8011023 to Rya"
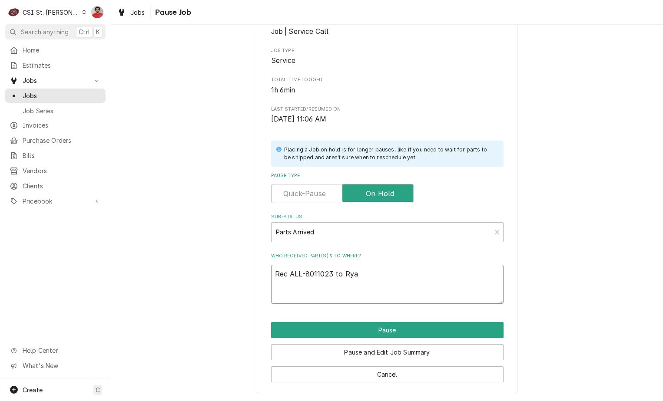
type textarea "x"
type textarea "Rec ALL-8011023 to Ryan"
type textarea "x"
type textarea "Rec ALL-8011023 to Ryan"
type textarea "x"
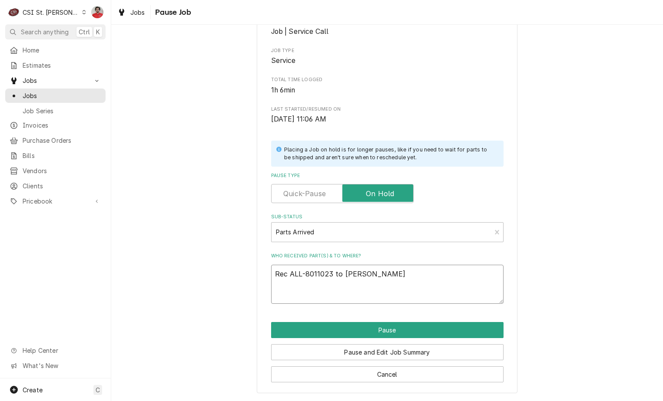
type textarea "Rec ALL-8011023 to Ryan S"
type textarea "x"
type textarea "Rec ALL-8011023 to Ryan S'"
type textarea "x"
type textarea "Rec ALL-8011023 to Ryan S'"
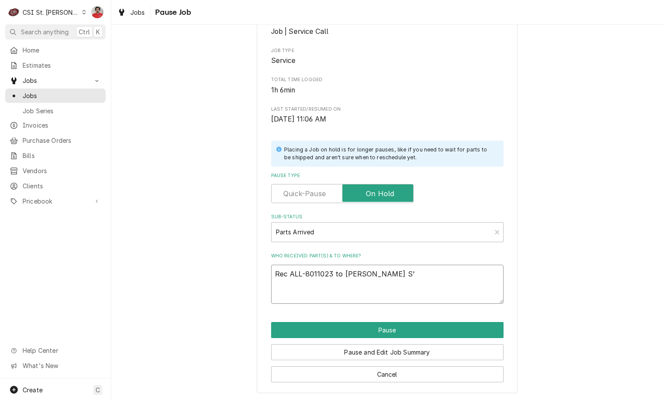
type textarea "x"
type textarea "Rec ALL-8011023 to Ryan S' sh"
type textarea "x"
type textarea "Rec ALL-8011023 to Ryan S' she"
type textarea "x"
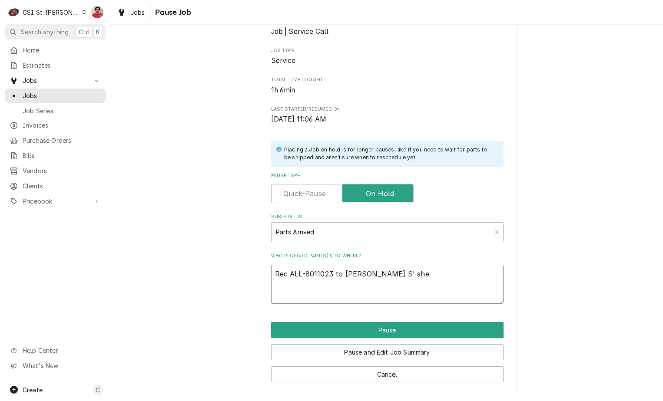
type textarea "Rec ALL-8011023 to Ryan S' shel"
type textarea "x"
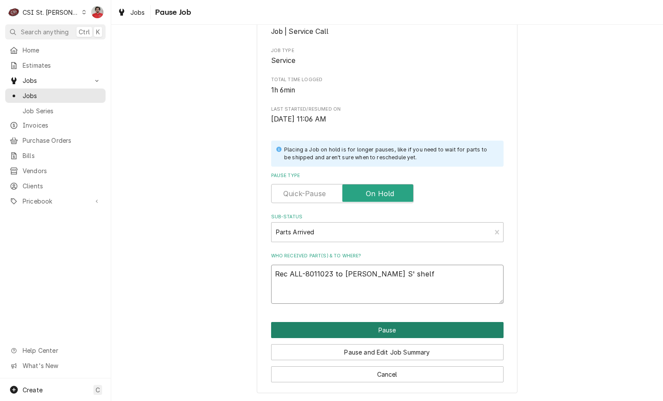
type textarea "Rec ALL-8011023 to Ryan S' shelf"
click at [302, 335] on button "Pause" at bounding box center [387, 330] width 232 height 16
type textarea "x"
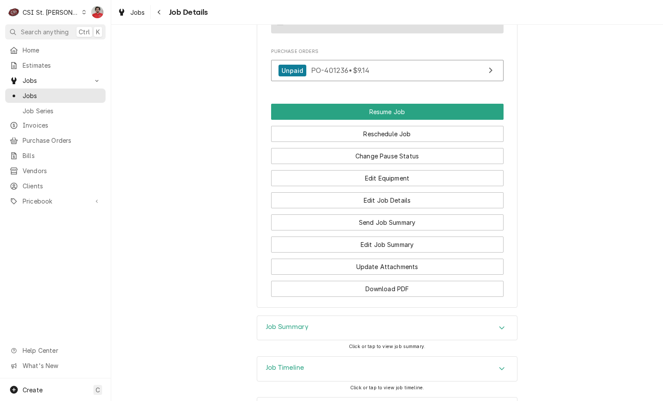
scroll to position [1191, 0]
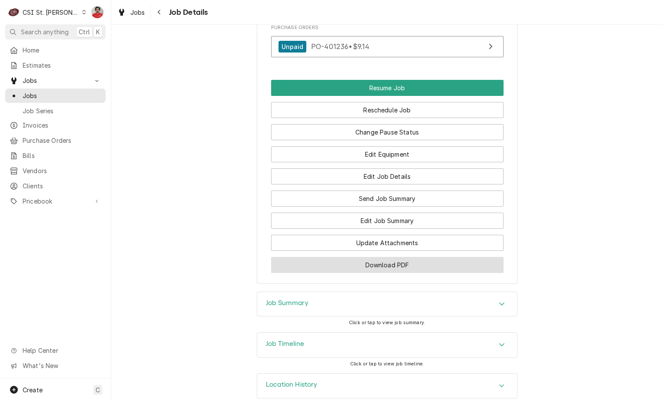
click at [399, 257] on button "Download PDF" at bounding box center [387, 265] width 232 height 16
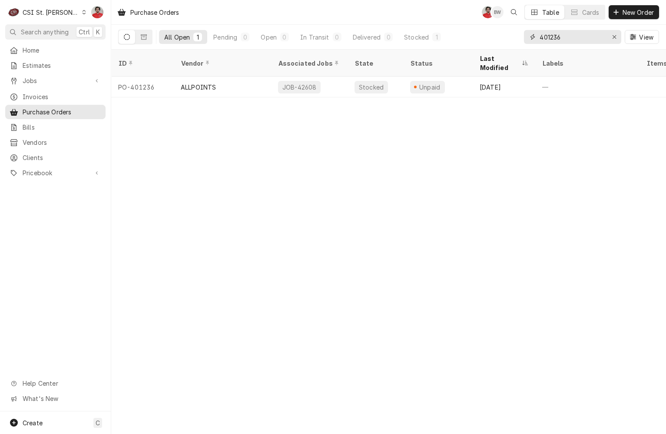
click at [573, 37] on input "401236" at bounding box center [572, 37] width 65 height 14
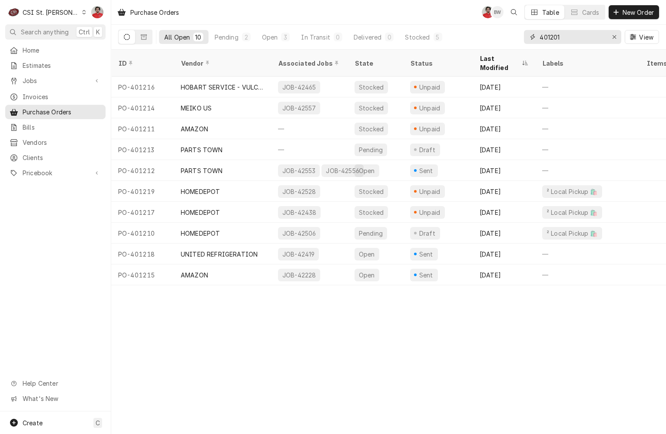
type input "401201"
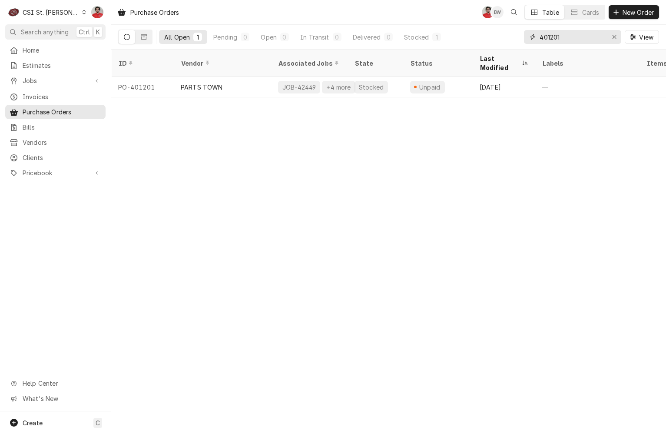
click at [584, 43] on input "401201" at bounding box center [572, 37] width 65 height 14
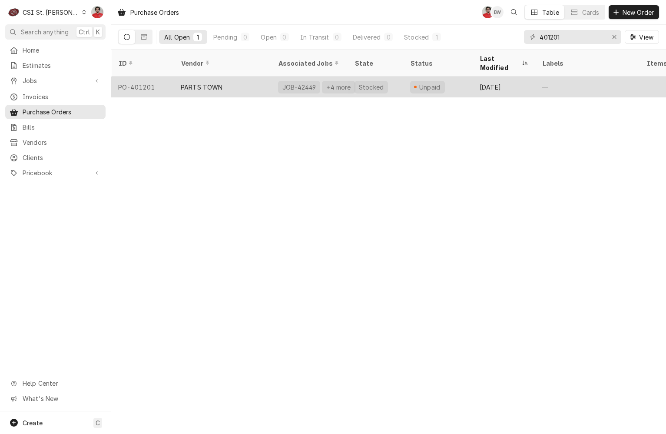
click at [391, 79] on div "Stocked" at bounding box center [376, 86] width 56 height 21
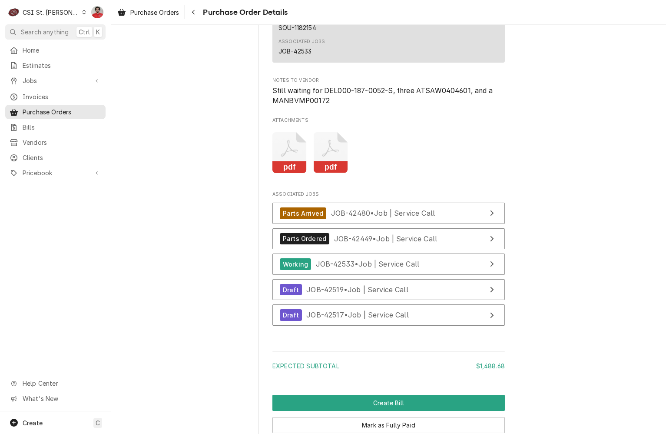
scroll to position [2315, 0]
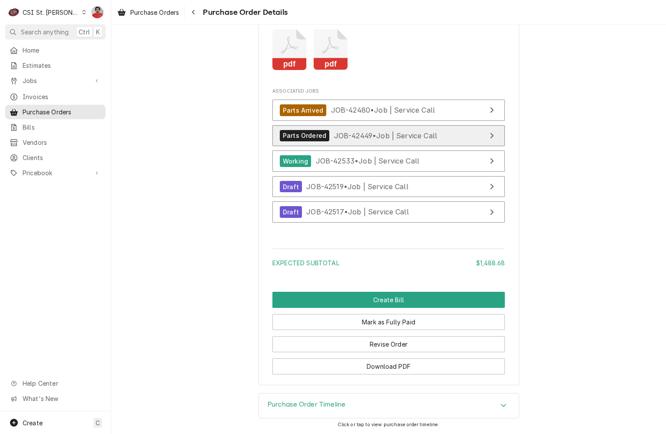
click at [334, 137] on span "JOB-42449 • Job | Service Call" at bounding box center [385, 135] width 103 height 9
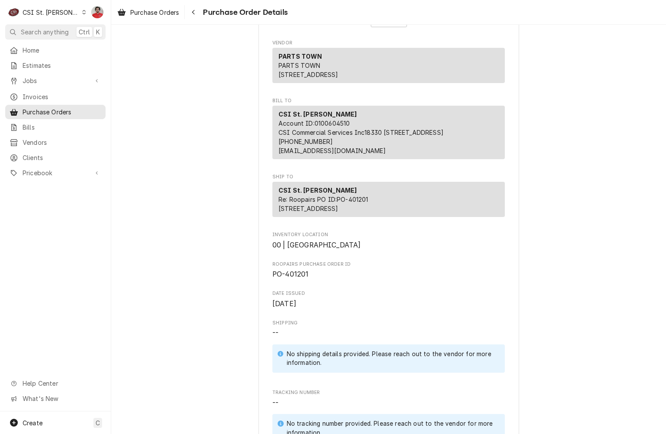
scroll to position [0, 0]
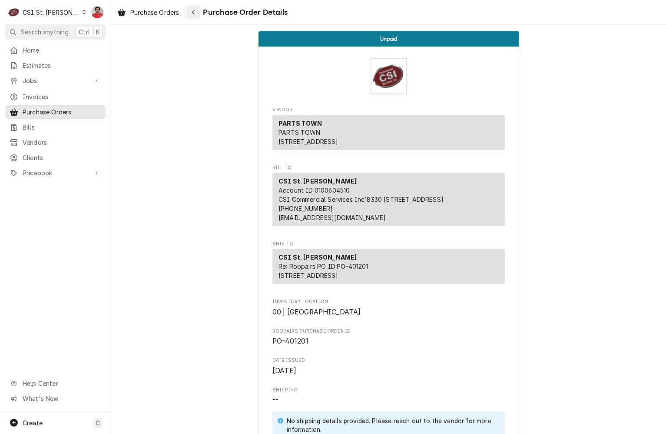
click at [196, 8] on div "Navigate back" at bounding box center [193, 12] width 9 height 9
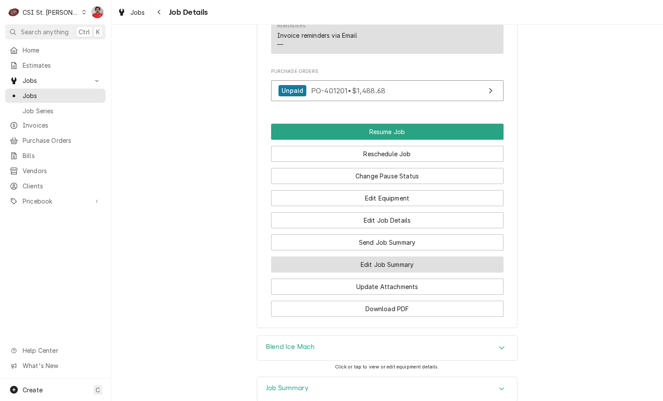
scroll to position [1239, 0]
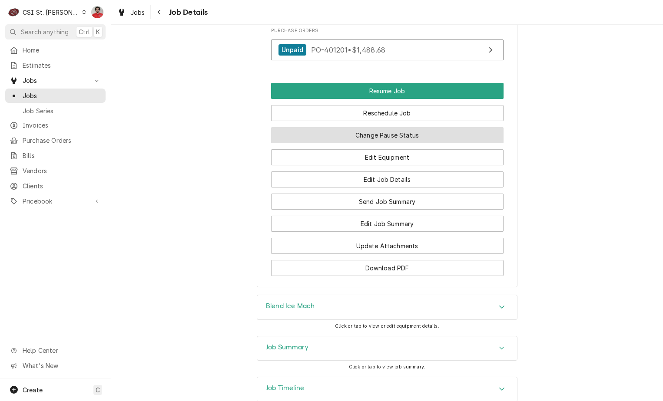
click at [390, 127] on button "Change Pause Status" at bounding box center [387, 135] width 232 height 16
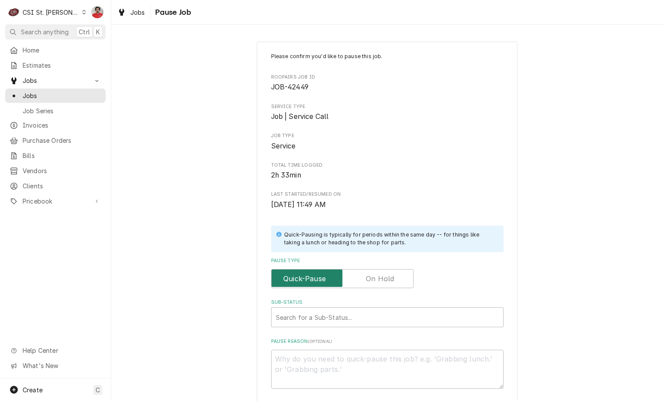
click at [354, 278] on input "Pause Type" at bounding box center [342, 278] width 135 height 19
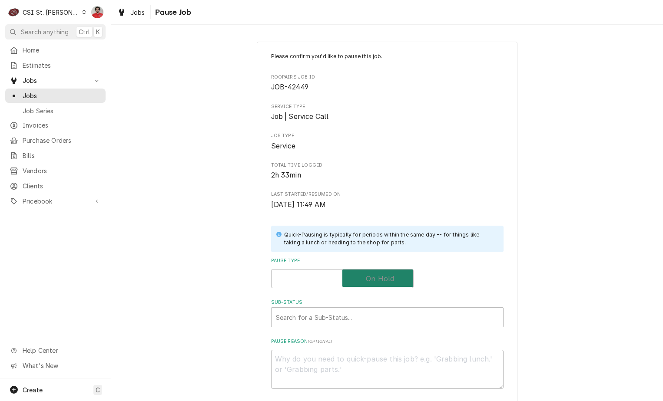
checkbox input "true"
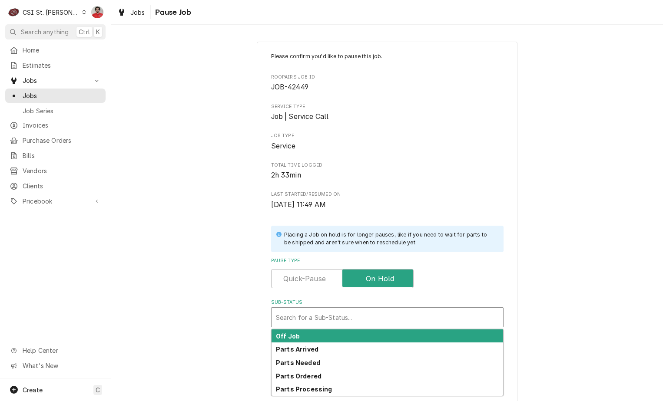
click at [361, 317] on div "Sub-Status" at bounding box center [387, 318] width 223 height 16
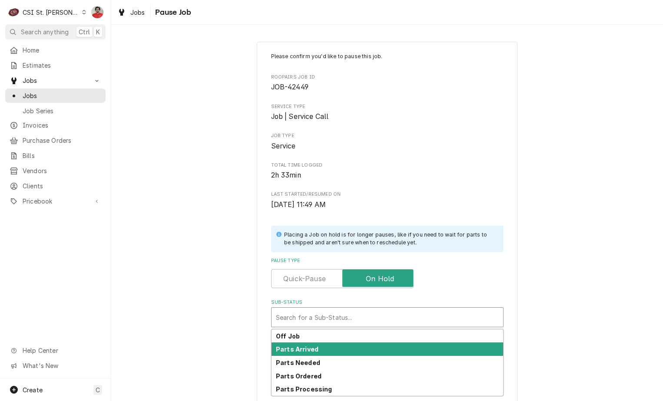
click at [356, 352] on div "Parts Arrived" at bounding box center [388, 349] width 232 height 13
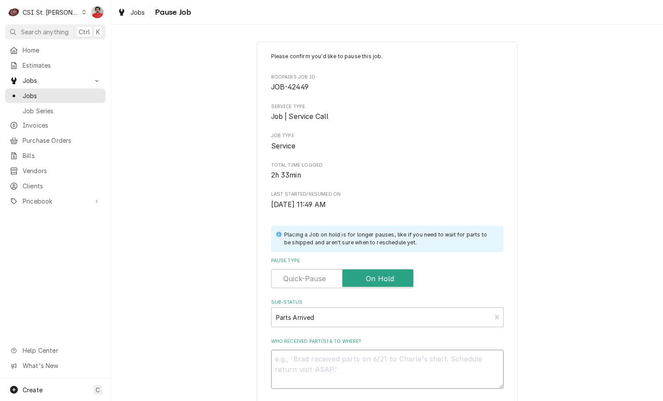
click at [360, 372] on textarea "Who received part(s) & to where?" at bounding box center [387, 369] width 232 height 39
type textarea "x"
type textarea "P"
type textarea "x"
type textarea "Pl"
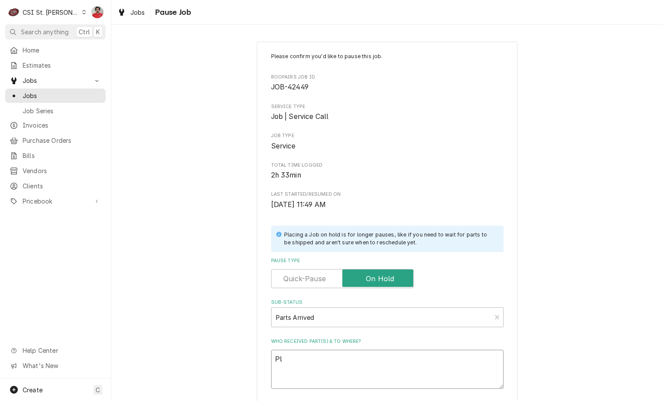
type textarea "x"
type textarea "Ple"
type textarea "x"
type textarea "Plea"
type textarea "x"
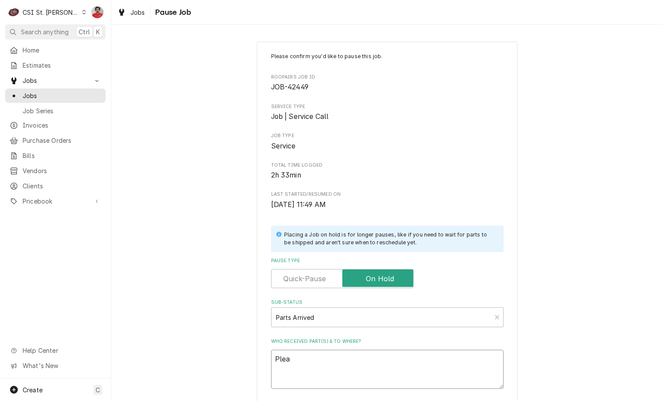
type textarea "Pleas"
type textarea "x"
type textarea "Please"
type textarea "x"
type textarea "Please"
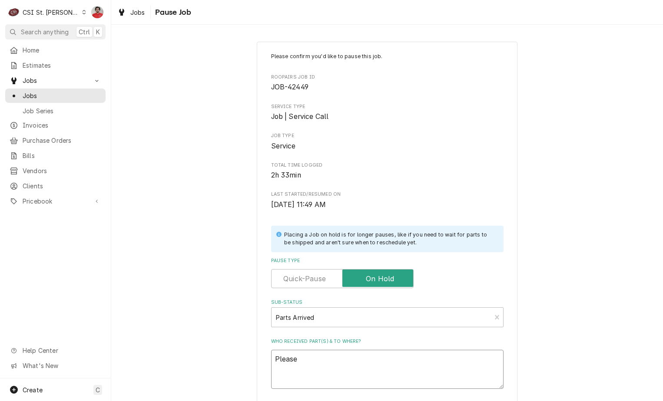
type textarea "x"
type textarea "Please s"
type textarea "x"
type textarea "Please sh"
type textarea "x"
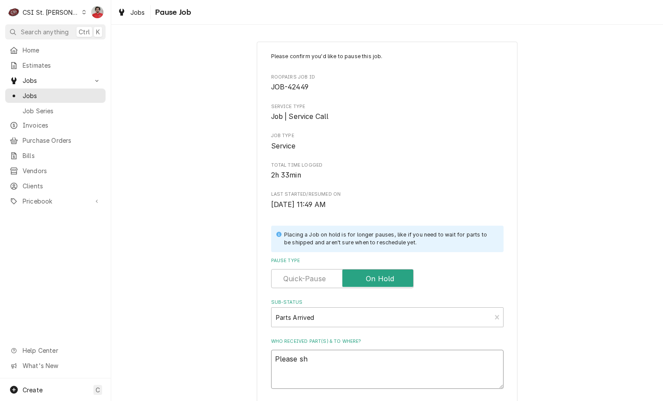
type textarea "Please shi"
type textarea "x"
type textarea "Please ship"
type textarea "x"
type textarea "Please ship"
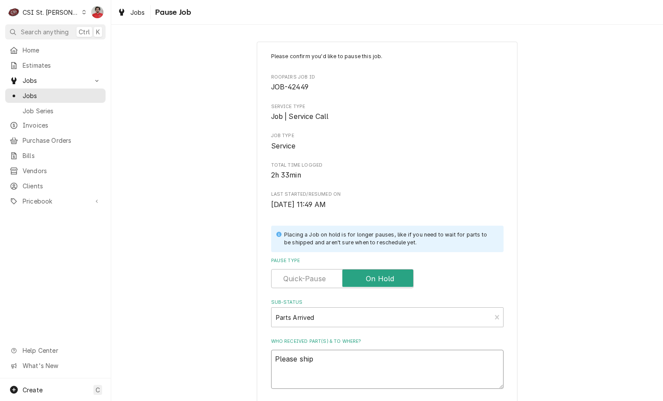
type textarea "x"
type textarea "Please ship"
type textarea "x"
type textarea "Please shi"
type textarea "x"
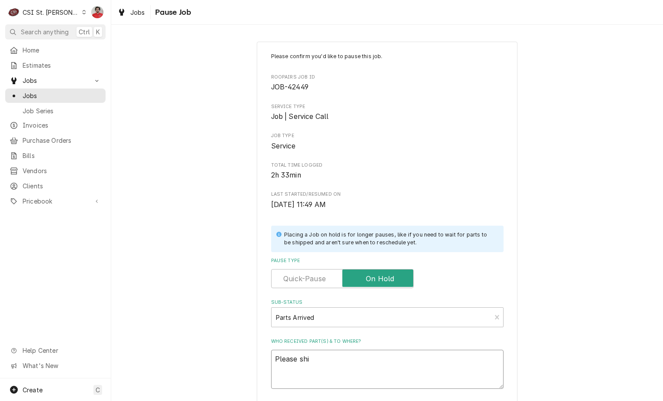
type textarea "Please sh"
type textarea "x"
type textarea "Please s"
type textarea "x"
type textarea "Please"
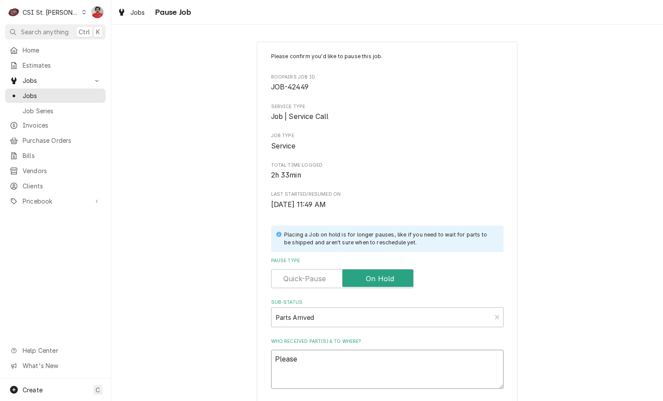
type textarea "x"
type textarea "Please"
type textarea "x"
type textarea "Pleas"
type textarea "x"
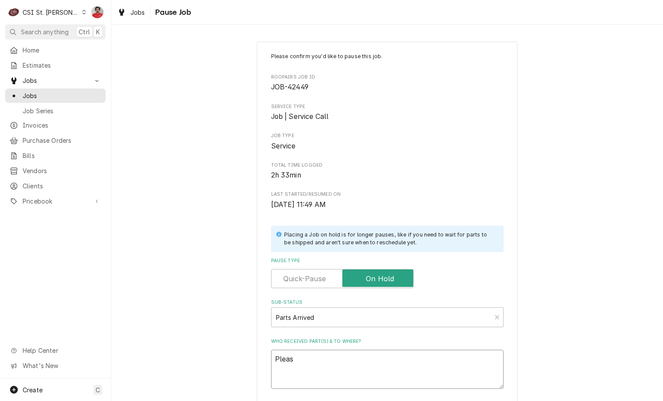
type textarea "Plea"
type textarea "x"
type textarea "Ple"
type textarea "x"
type textarea "Pl"
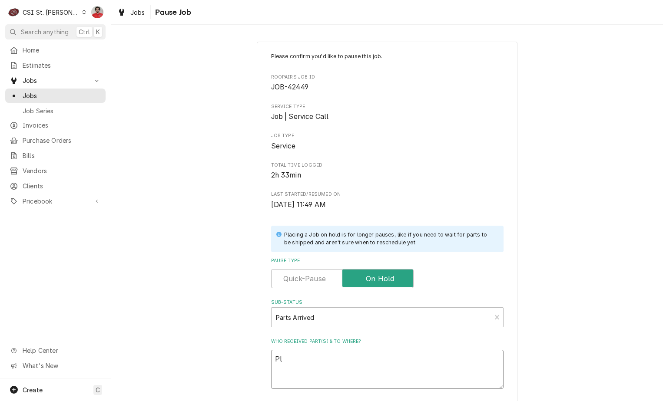
type textarea "x"
type textarea "P"
type textarea "x"
type textarea "O"
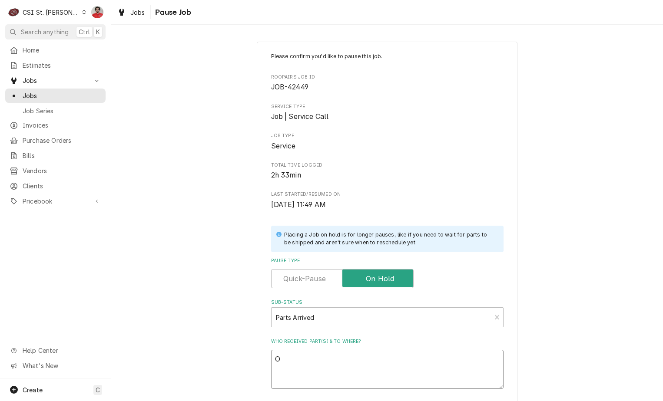
type textarea "x"
type textarea "Ow"
type textarea "x"
type textarea "Owr"
type textarea "x"
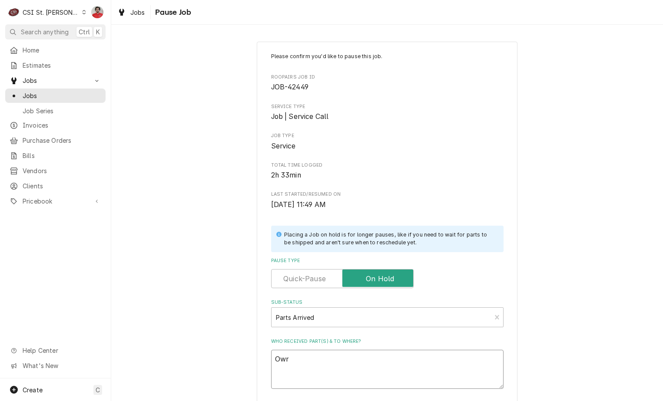
type textarea "Ow"
type textarea "x"
type textarea "O"
type textarea "x"
type textarea "Or"
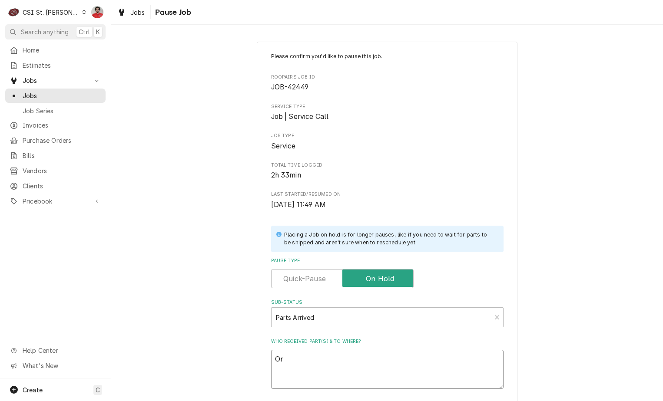
type textarea "x"
type textarea "Ord"
type textarea "x"
type textarea "Orde"
type textarea "x"
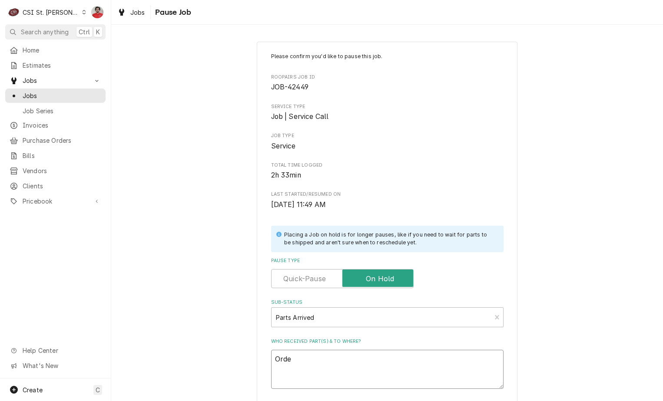
type textarea "Order"
type textarea "x"
type textarea "Orde"
type textarea "x"
type textarea "Ord"
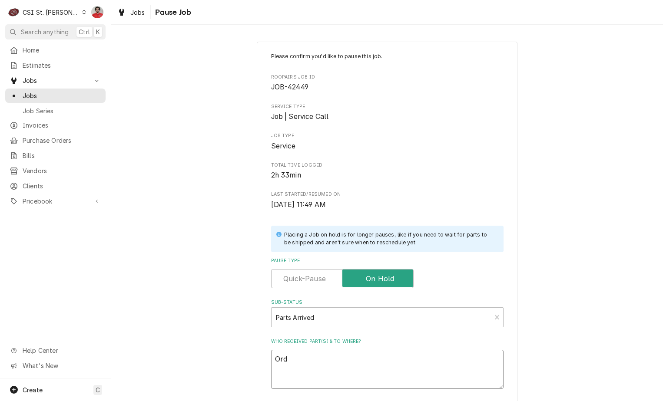
type textarea "x"
type textarea "Or"
type textarea "x"
type textarea "O"
type textarea "x"
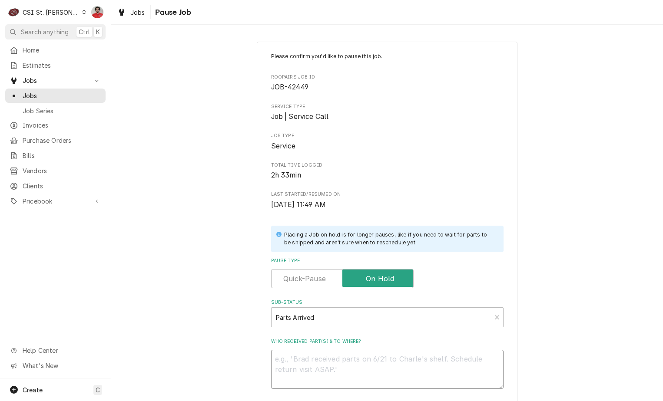
type textarea "x"
type textarea "R"
type textarea "x"
type textarea "Re"
type textarea "x"
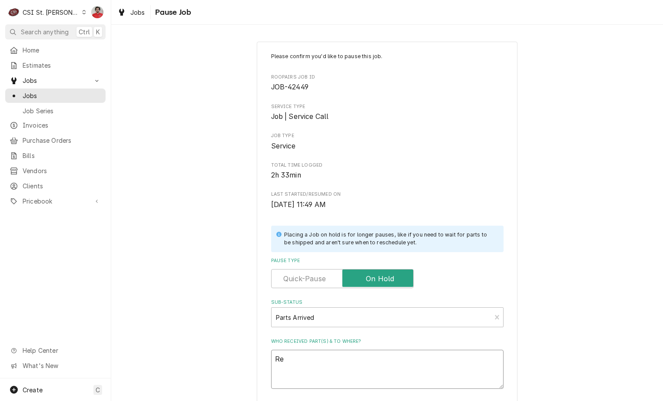
type textarea "Rec"
type textarea "x"
type textarea "Rec"
type textarea "x"
type textarea "Rec M"
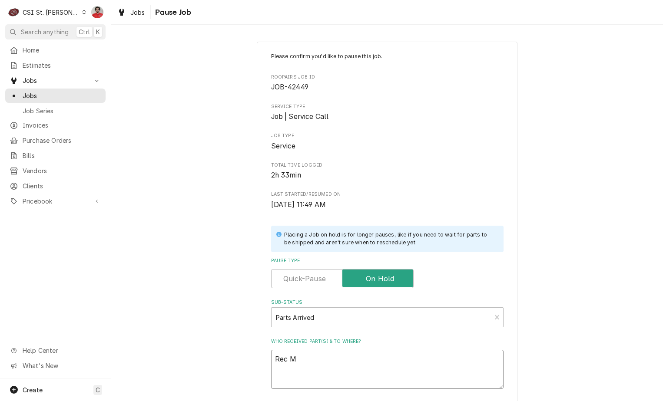
type textarea "x"
type textarea "Rec Ma"
type textarea "x"
type textarea "Rec Man"
type textarea "x"
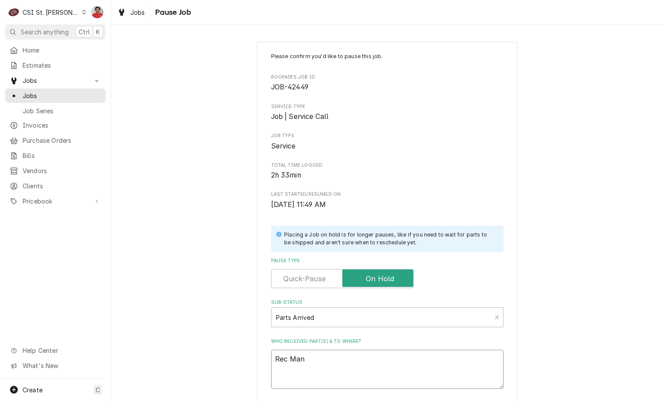
type textarea "Rec Man-"
click at [318, 359] on textarea "Rec Man-" at bounding box center [387, 369] width 232 height 39
type textarea "x"
type textarea "Rec Man-V"
type textarea "x"
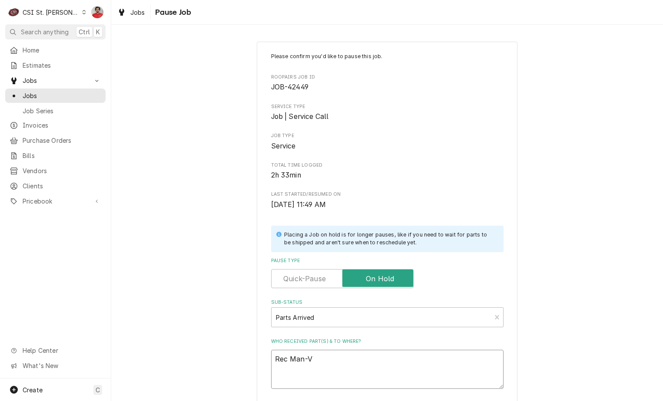
type textarea "Rec Man-VM"
type textarea "x"
type textarea "Rec Man-VMP"
type textarea "x"
type textarea "Rec Man-VMP0"
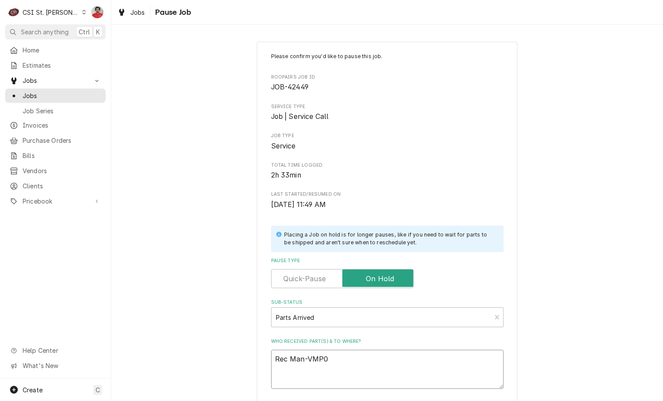
type textarea "x"
type textarea "Rec Man-VMP00"
type textarea "x"
type textarea "Rec Man-VMP001"
type textarea "x"
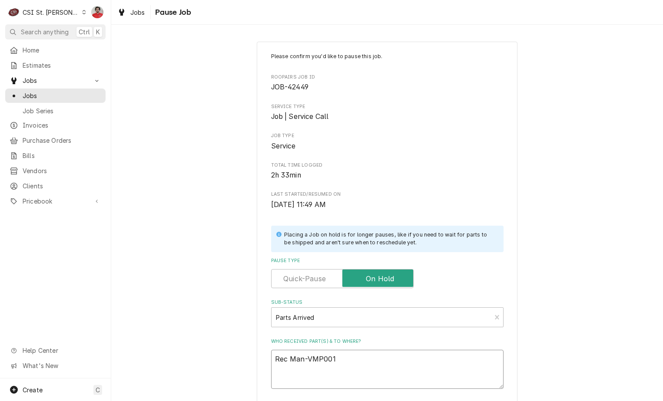
type textarea "Rec Man-VMP0017"
type textarea "x"
type textarea "Rec Man-VMP00172"
type textarea "x"
type textarea "Rec Man-VMP00172"
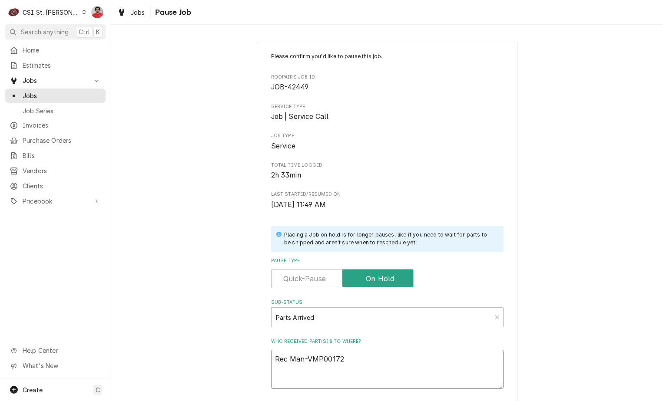
type textarea "x"
type textarea "Rec Man-VMP00172 r"
type textarea "x"
type textarea "Rec Man-VMP00172 re"
type textarea "x"
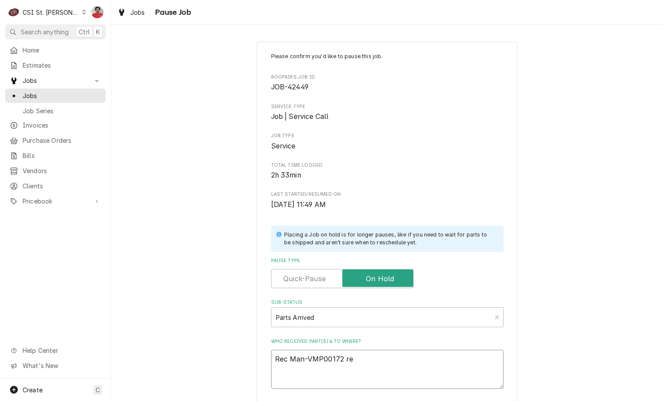
type textarea "Rec Man-VMP00172 rec"
type textarea "x"
type textarea "Rec Man-VMP00172 re"
type textarea "x"
type textarea "Rec Man-VMP00172 r"
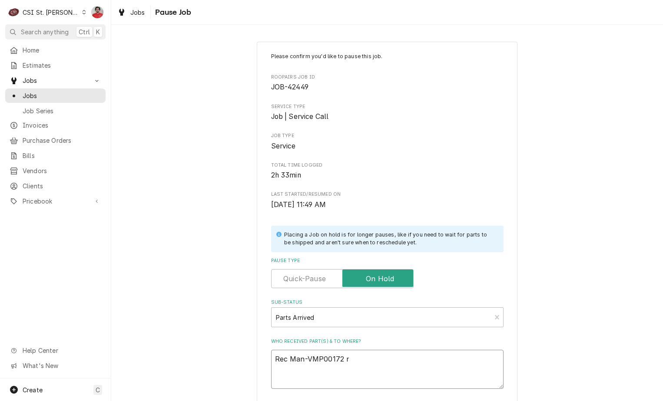
type textarea "x"
type textarea "Rec Man-VMP00172"
type textarea "x"
type textarea "Rec Man-VMP00172 t"
type textarea "x"
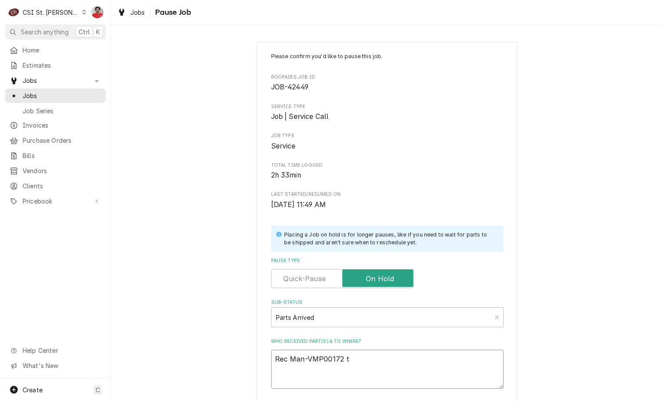
type textarea "Rec Man-VMP00172 to"
type textarea "x"
type textarea "Rec Man-VMP00172 to"
type textarea "x"
type textarea "Rec Man-VMP00172 to E"
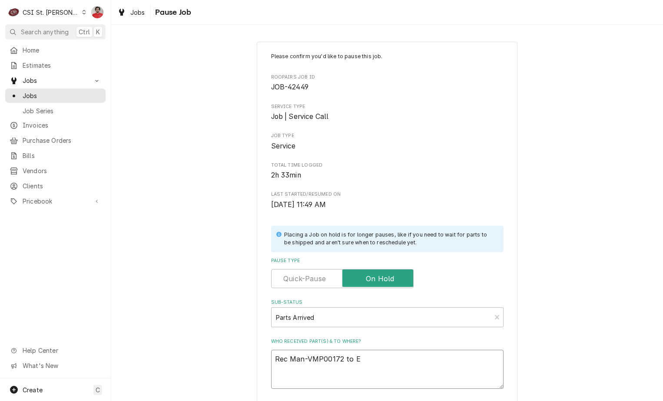
type textarea "x"
type textarea "Rec Man-VMP00172 to Er"
type textarea "x"
type textarea "Rec Man-VMP00172 to Eri"
type textarea "x"
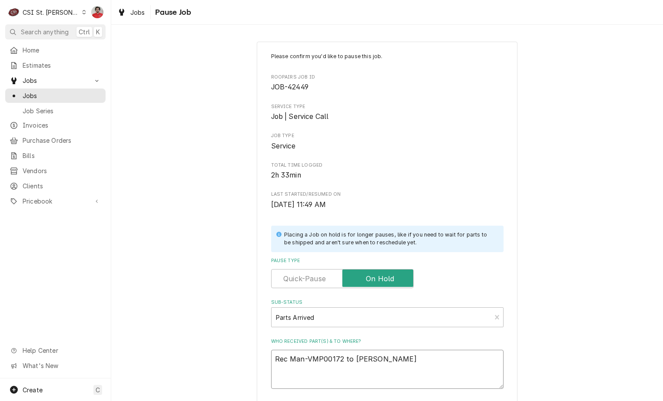
type textarea "Rec Man-VMP00172 to Eric"
type textarea "x"
type textarea "Rec Man-VMP00172 to Eric"
type textarea "x"
type textarea "Rec Man-VMP00172 to Eric G"
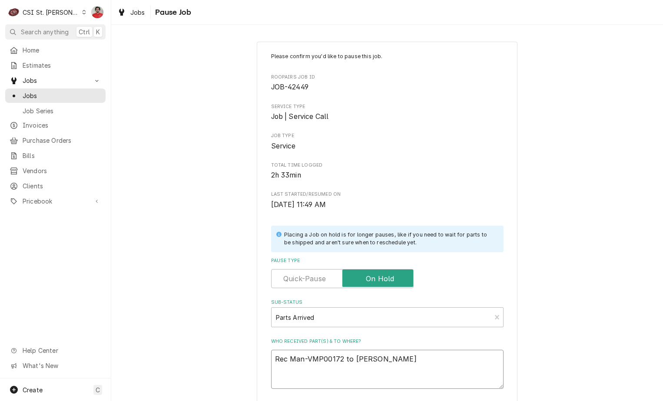
type textarea "x"
type textarea "Rec Man-VMP00172 to Eric G'"
type textarea "x"
type textarea "Rec Man-VMP00172 to Eric G's"
type textarea "x"
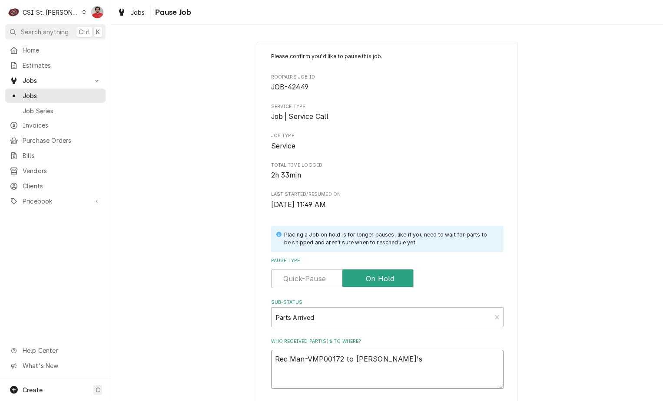
type textarea "Rec Man-VMP00172 to Eric G's"
type textarea "x"
type textarea "Rec Man-VMP00172 to Eric G's s"
type textarea "x"
type textarea "Rec Man-VMP00172 to Eric G's sh"
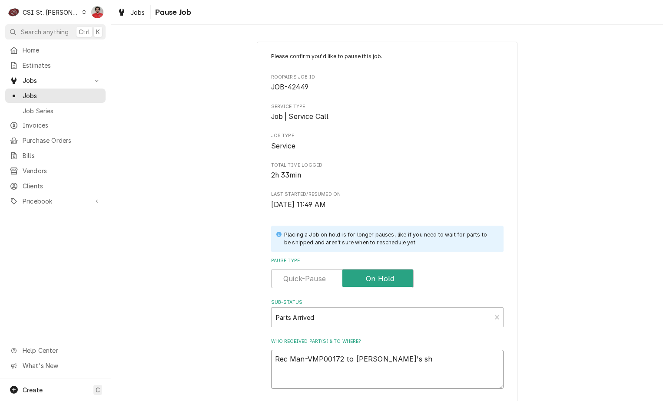
type textarea "x"
type textarea "Rec Man-VMP00172 to Eric G's she"
type textarea "x"
type textarea "Rec Man-VMP00172 to Eric G's shel"
type textarea "x"
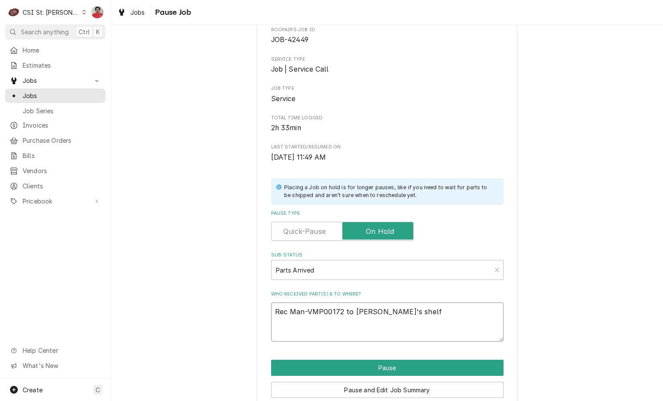
scroll to position [85, 0]
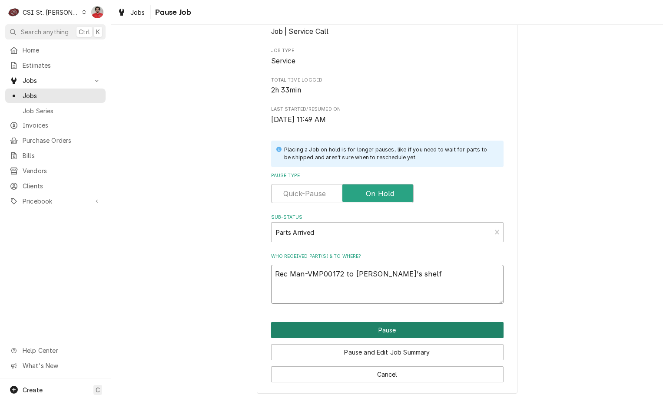
type textarea "Rec Man-VMP00172 to Eric G's shelf"
click at [383, 335] on button "Pause" at bounding box center [387, 330] width 232 height 16
type textarea "x"
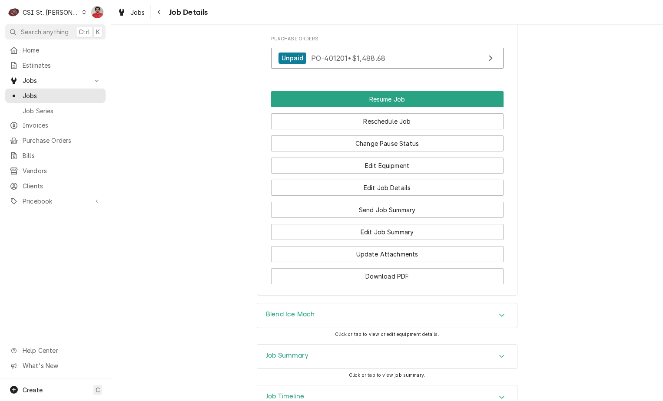
scroll to position [1239, 0]
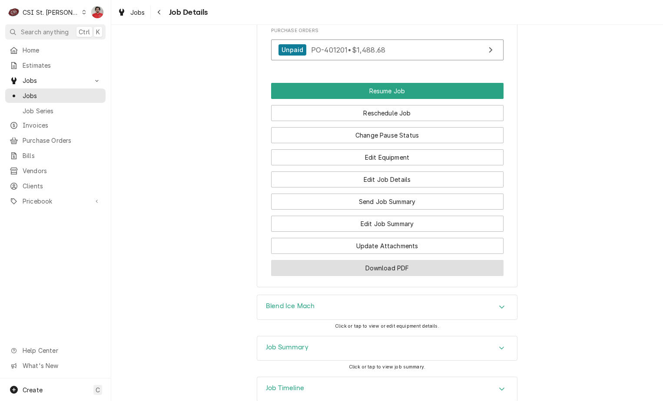
click at [390, 260] on button "Download PDF" at bounding box center [387, 268] width 232 height 16
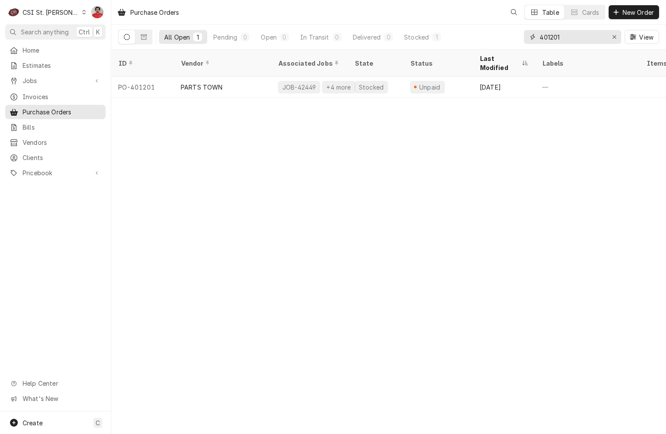
click at [593, 35] on input "401201" at bounding box center [572, 37] width 65 height 14
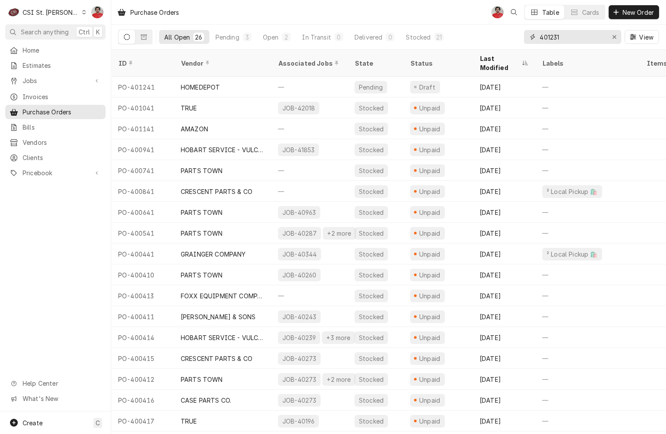
type input "401231"
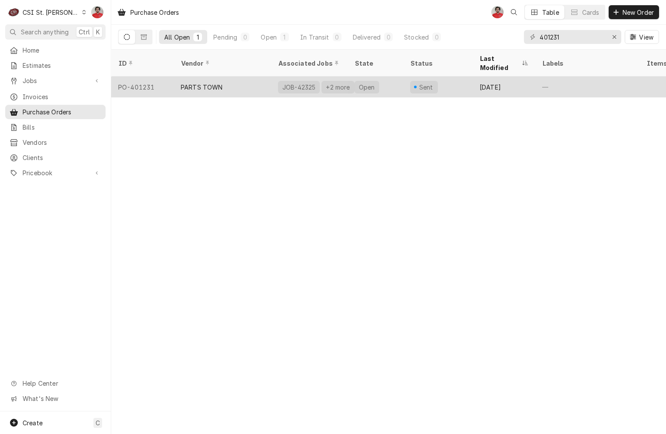
click at [389, 80] on div "Open" at bounding box center [376, 86] width 56 height 21
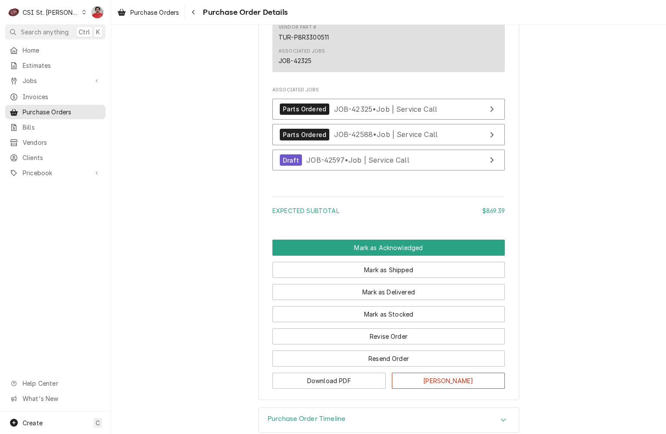
scroll to position [3309, 0]
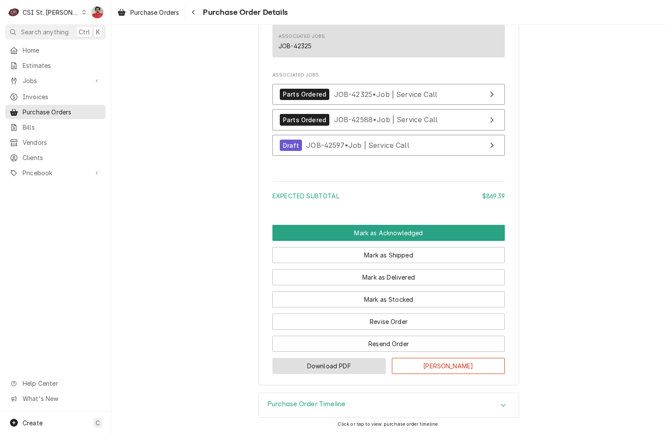
click at [353, 370] on button "Download PDF" at bounding box center [328, 366] width 113 height 16
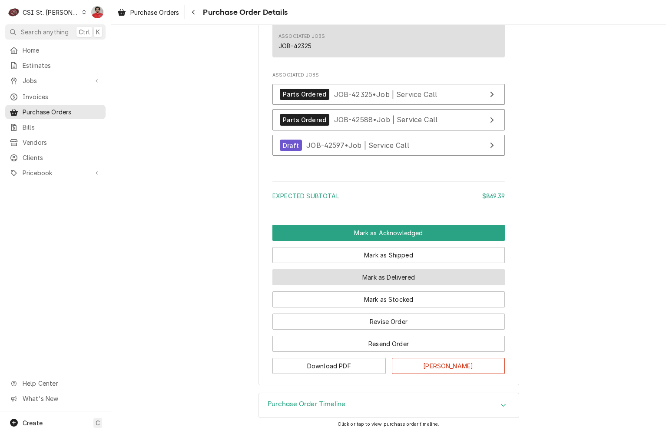
click at [399, 276] on button "Mark as Delivered" at bounding box center [388, 277] width 232 height 16
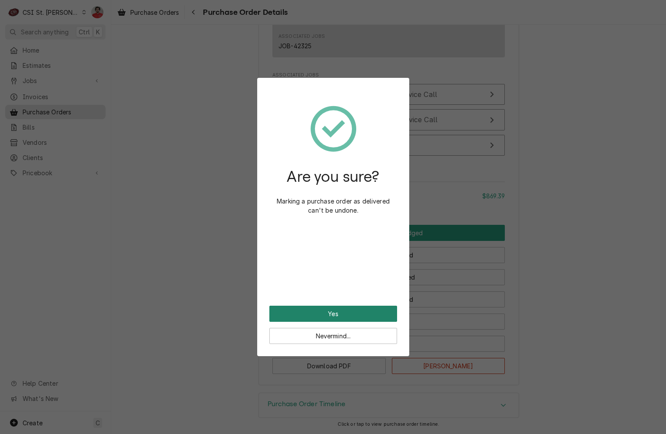
click at [365, 315] on button "Yes" at bounding box center [333, 313] width 128 height 16
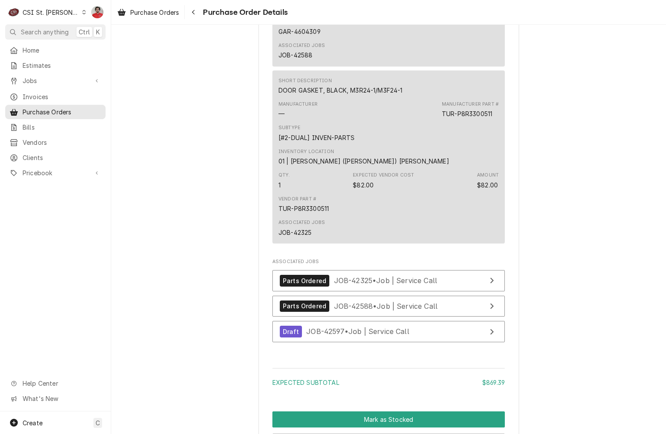
scroll to position [3352, 0]
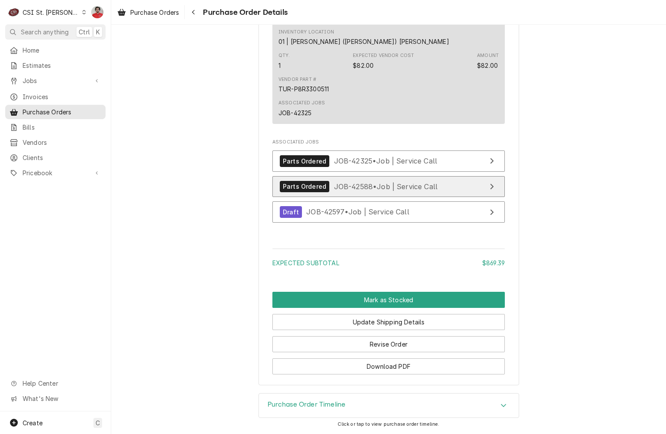
click at [360, 188] on span "JOB-42588 • Job | Service Call" at bounding box center [386, 186] width 104 height 9
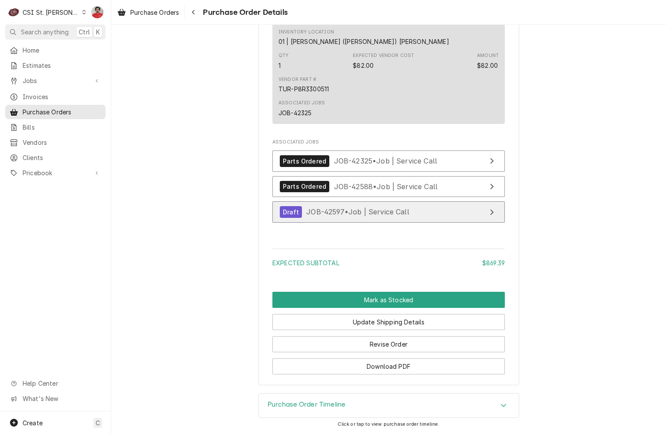
click at [375, 215] on span "JOB-42597 • Job | Service Call" at bounding box center [357, 211] width 103 height 9
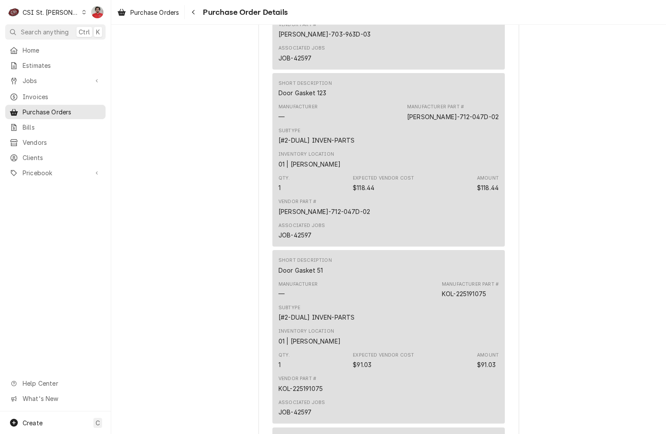
scroll to position [0, 0]
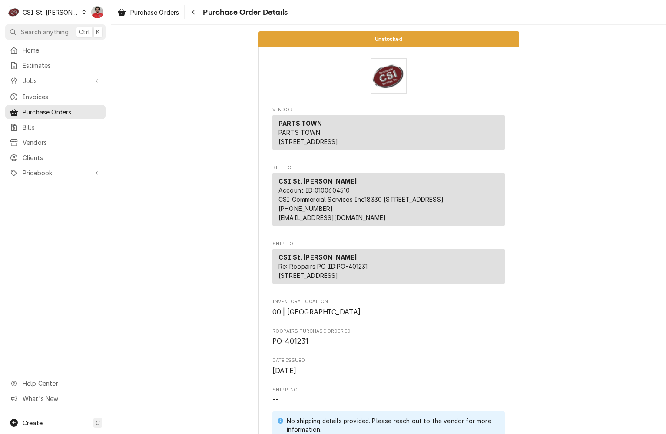
click at [202, 13] on span "Purchase Order Details" at bounding box center [243, 13] width 87 height 12
click at [195, 13] on icon "Navigate back" at bounding box center [194, 12] width 4 height 6
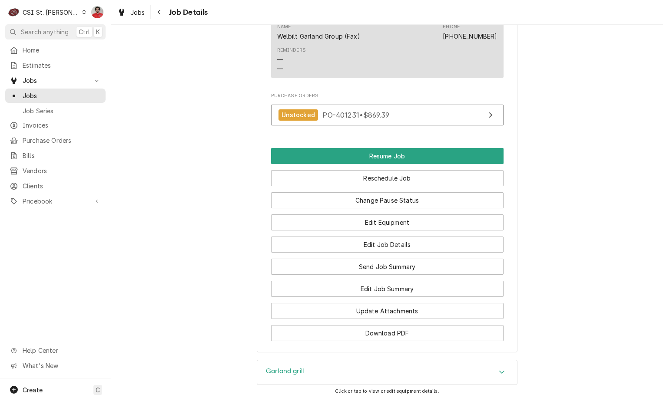
scroll to position [1251, 0]
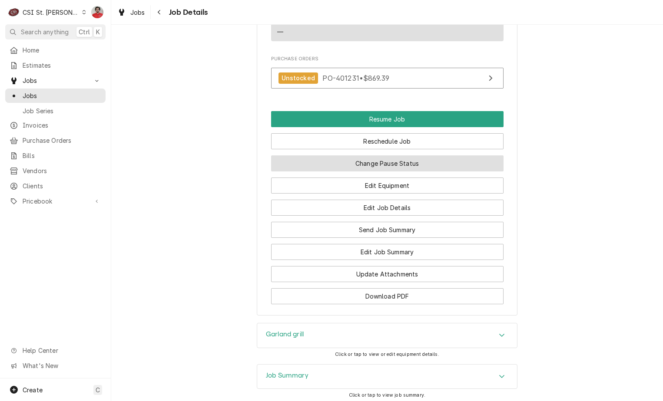
click at [404, 156] on button "Change Pause Status" at bounding box center [387, 164] width 232 height 16
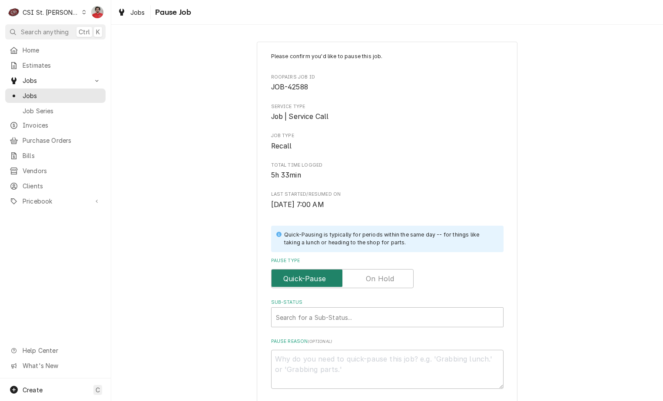
click at [392, 280] on input "Pause Type" at bounding box center [342, 278] width 135 height 19
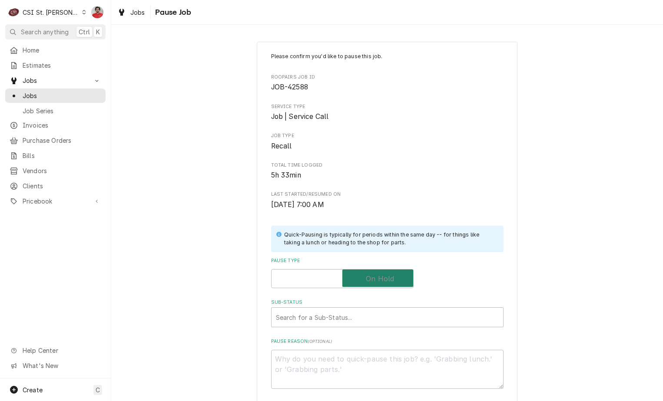
checkbox input "true"
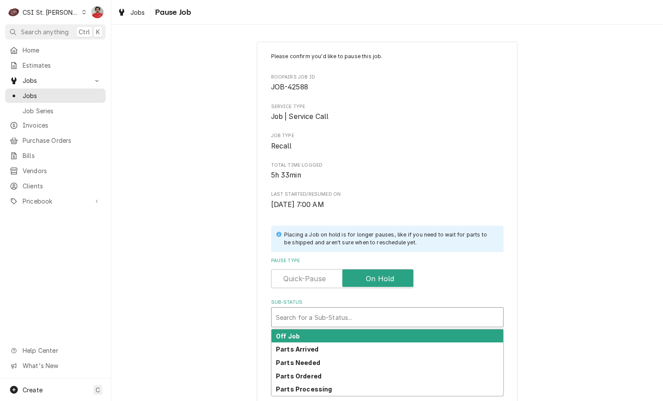
click at [376, 322] on div "Sub-Status" at bounding box center [387, 318] width 223 height 16
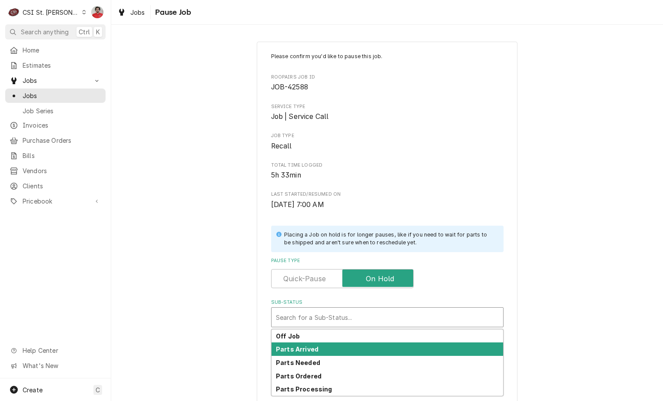
click at [372, 346] on div "Parts Arrived" at bounding box center [388, 349] width 232 height 13
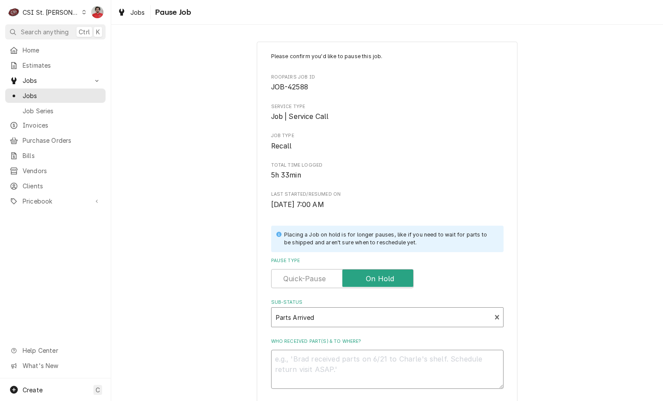
click at [363, 373] on textarea "Who received part(s) & to where?" at bounding box center [387, 369] width 232 height 39
type textarea "x"
type textarea "F"
type textarea "x"
type textarea "Fo"
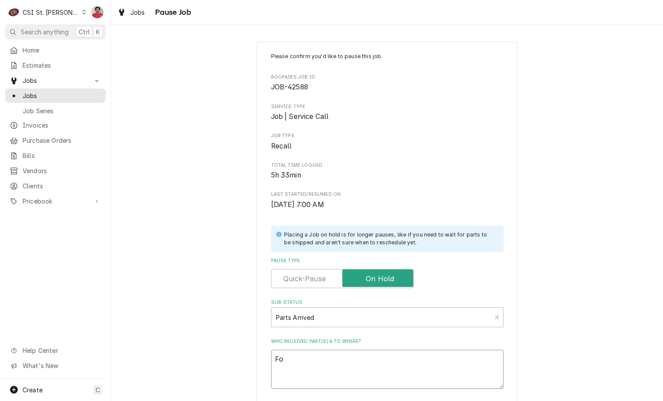
type textarea "x"
type textarea "Fou"
type textarea "x"
type textarea "Four"
type textarea "x"
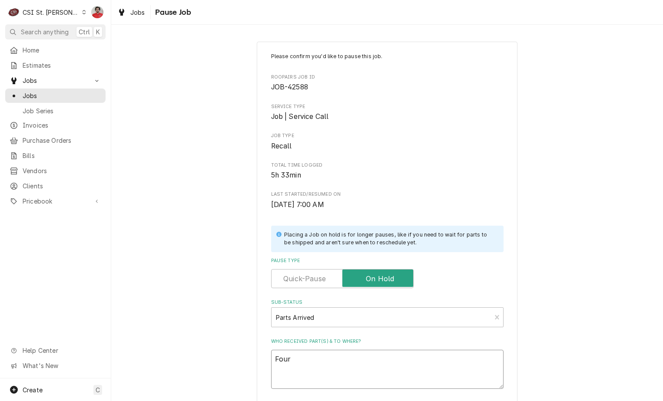
type textarea "Four"
type textarea "x"
type textarea "Four e"
type textarea "x"
type textarea "Four ea"
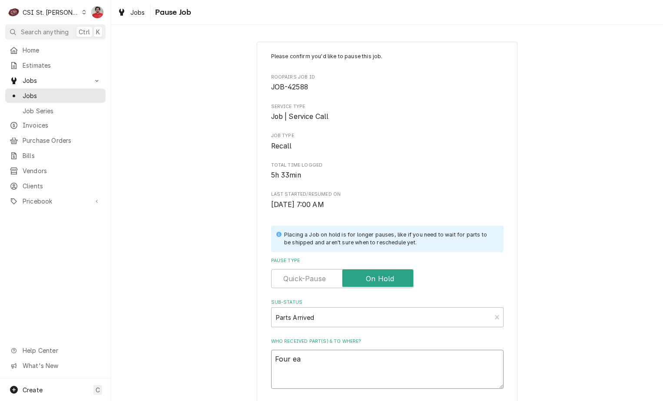
type textarea "x"
type textarea "Four each"
type textarea "x"
type textarea "Four each"
type textarea "x"
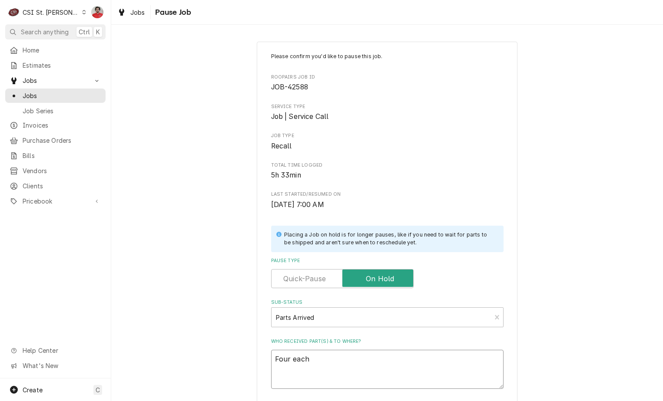
type textarea "Four each o"
type textarea "x"
type textarea "Four each of"
type textarea "x"
type textarea "Four each of"
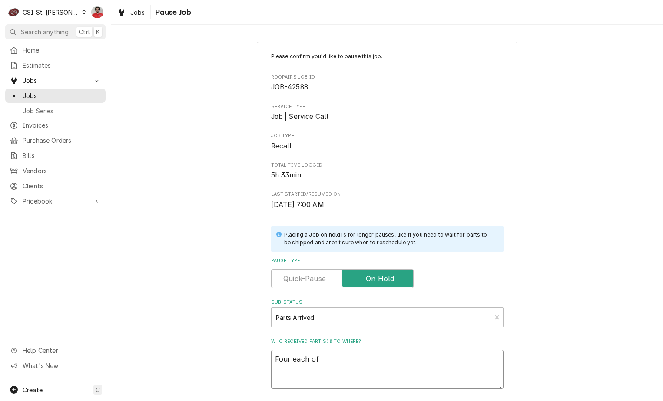
type textarea "x"
type textarea "Four each of G"
type textarea "x"
type textarea "Four each of GA"
type textarea "x"
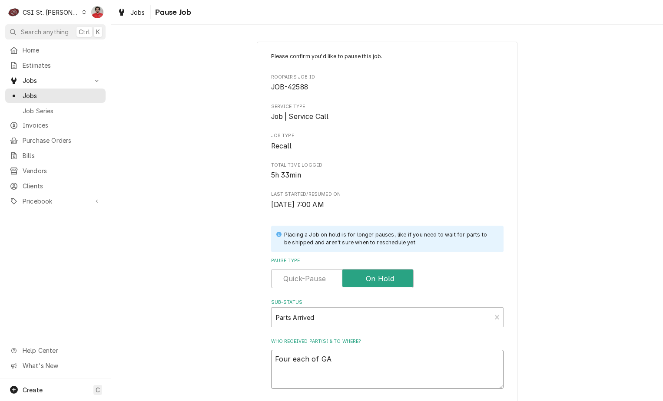
type textarea "Four each of GAR"
type textarea "x"
type textarea "Four each of GAR-"
type textarea "x"
type textarea "Four each of GAR-4"
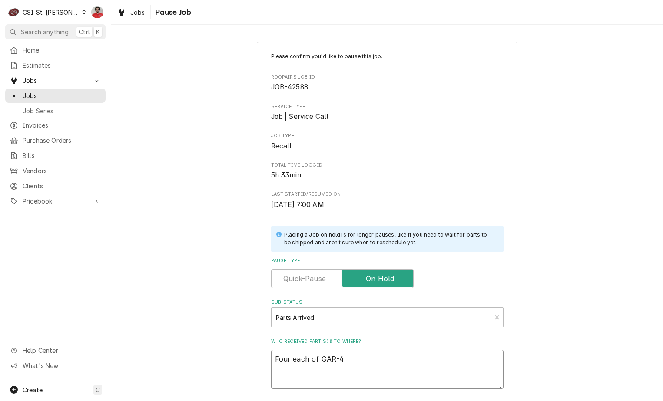
type textarea "x"
type textarea "Four each of GAR-45"
type textarea "x"
type textarea "Four each of GAR-453"
type textarea "x"
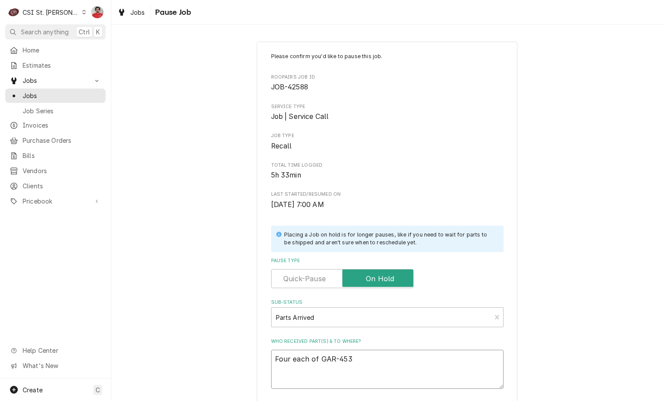
type textarea "Four each of GAR-4532"
type textarea "x"
type textarea "Four each of GAR-45323"
type textarea "x"
type textarea "Four each of GAR-453239"
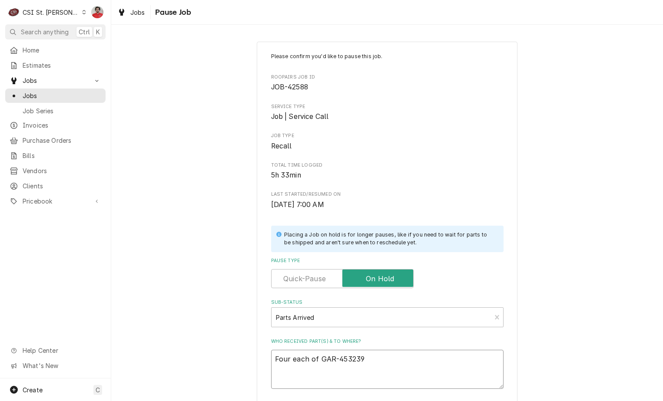
type textarea "x"
type textarea "Four each of GAR-4532394"
type textarea "x"
type textarea "Four each of GAR-4532394,"
type textarea "x"
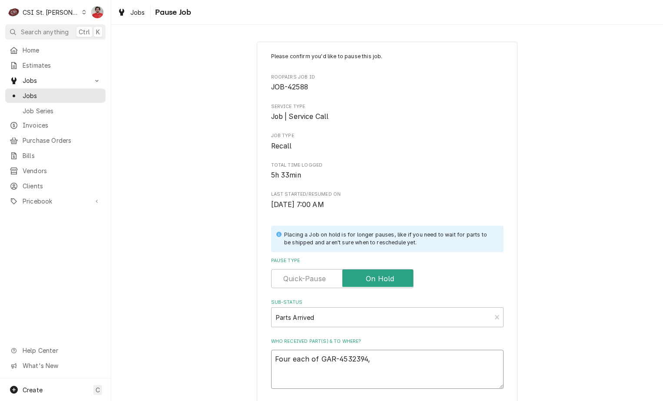
type textarea "Four each of GAR-4532394,"
type textarea "x"
type textarea "Four each of GAR-4532394, G"
type textarea "x"
type textarea "Four each of GAR-4532394, GA"
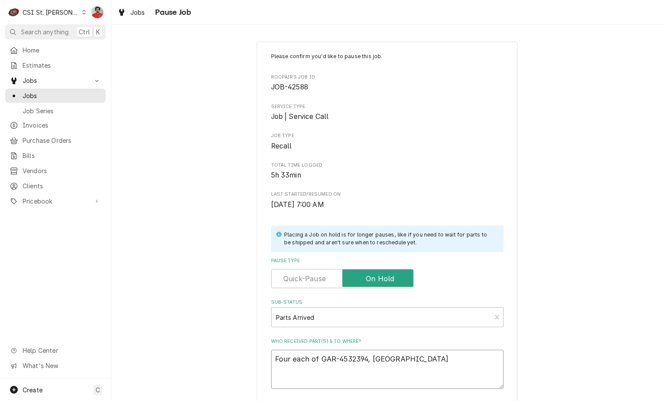
type textarea "x"
type textarea "Four each of GAR-4532394, GAR"
type textarea "x"
type textarea "Four each of GAR-4532394, GAR-"
type textarea "x"
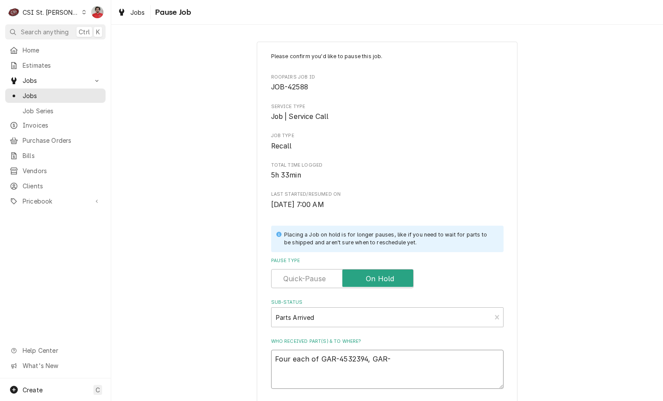
type textarea "Four each of GAR-4532394, GAR-4"
type textarea "x"
type textarea "Four each of GAR-4532394, GAR-46"
type textarea "x"
type textarea "Four each of GAR-4532394, GAR-460"
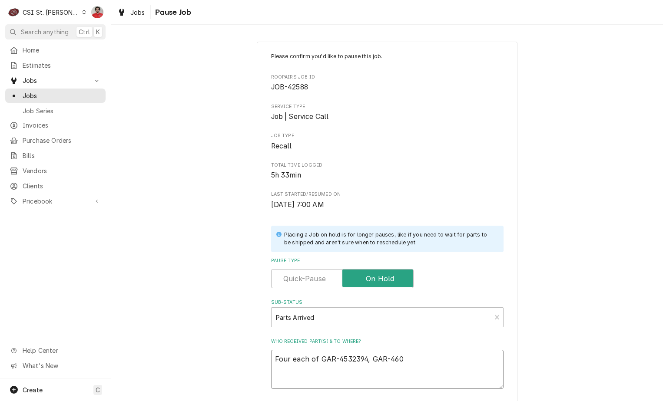
type textarea "x"
type textarea "Four each of GAR-4532394, GAR-4600"
type textarea "x"
type textarea "Four each of GAR-4532394, GAR-46006"
type textarea "x"
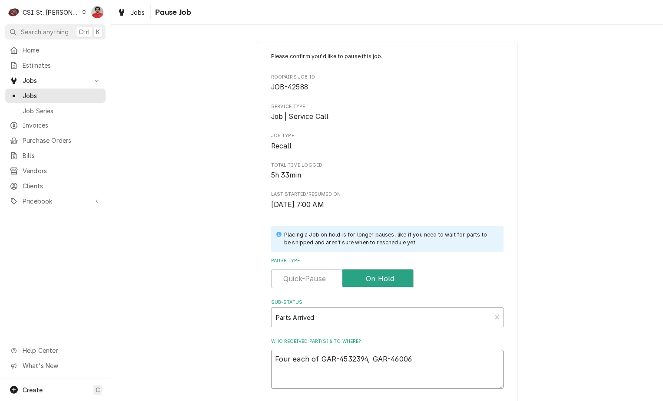
type textarea "Four each of GAR-4532394, GAR-460060"
type textarea "x"
type textarea "Four each of GAR-4532394, GAR-4600605"
type textarea "x"
type textarea "Four each of GAR-4532394, GAR-4600605,"
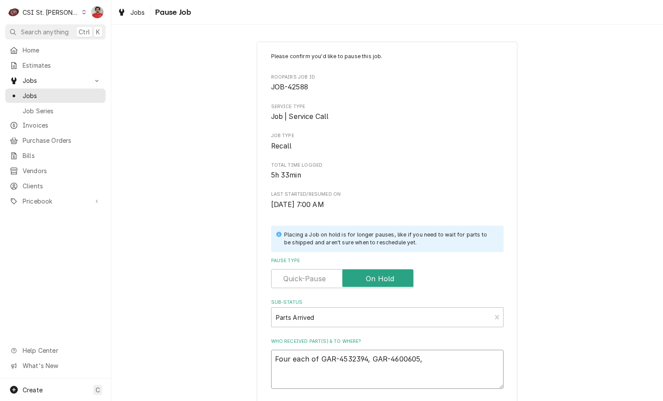
type textarea "x"
type textarea "Four each of GAR-4532394, GAR-4600605,"
type textarea "x"
type textarea "Four each of GAR-4532394, GAR-4600605, G"
type textarea "x"
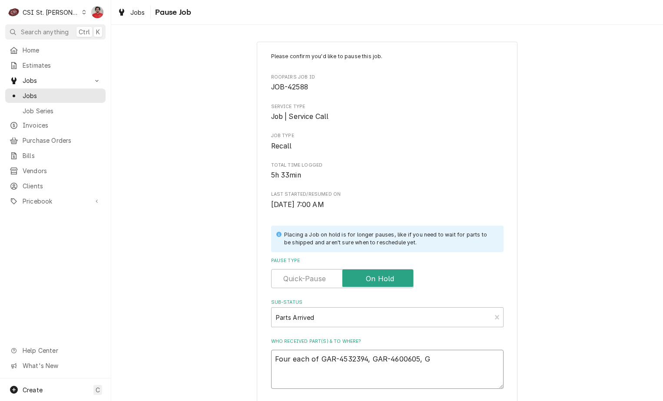
type textarea "Four each of GAR-4532394, GAR-4600605, GA"
type textarea "x"
type textarea "Four each of GAR-4532394, GAR-4600605, GAR"
type textarea "x"
type textarea "Four each of GAR-4532394, GAR-4600605, GA"
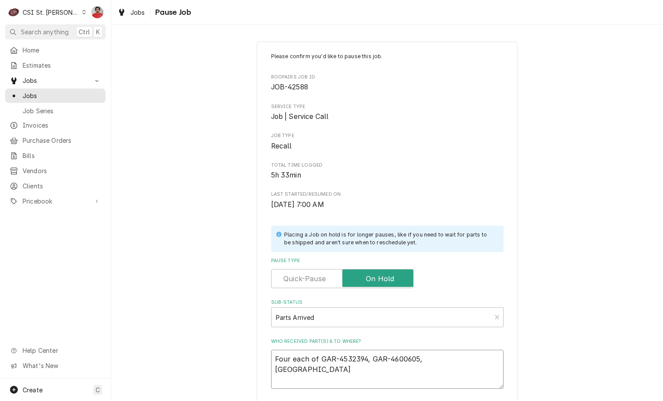
type textarea "x"
type textarea "Four each of GAR-4532394, GAR-4600605, G"
type textarea "x"
type textarea "Four each of GAR-4532394, GAR-4600605,"
type textarea "x"
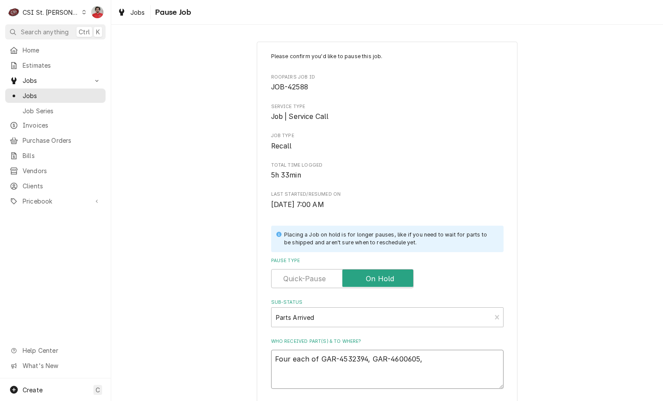
type textarea "Four each of GAR-4532394, GAR-4600605, a"
type textarea "x"
type textarea "Four each of GAR-4532394, GAR-4600605, an"
type textarea "x"
type textarea "Four each of GAR-4532394, GAR-4600605, and"
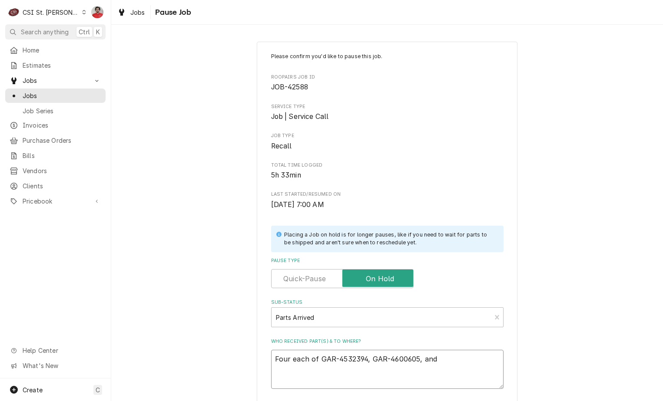
type textarea "x"
type textarea "Four each of GAR-4532394, GAR-4600605, and G"
type textarea "x"
type textarea "Four each of GAR-4532394, GAR-4600605, and GA"
type textarea "x"
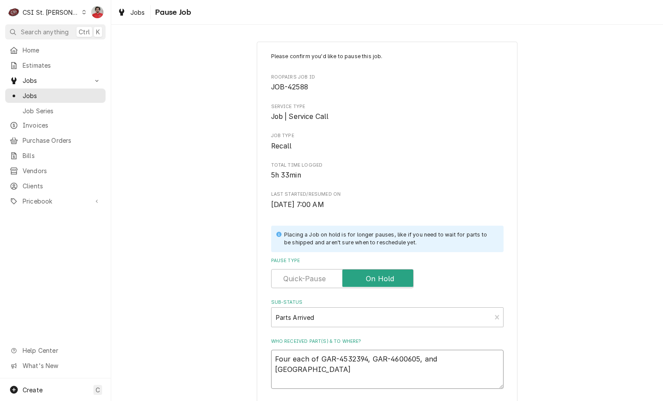
type textarea "Four each of GAR-4532394, GAR-4600605, and GAR"
type textarea "x"
type textarea "Four each of GAR-4532394, GAR-4600605, and GAR-"
type textarea "x"
type textarea "Four each of GAR-4532394, GAR-4600605, and GAR-4"
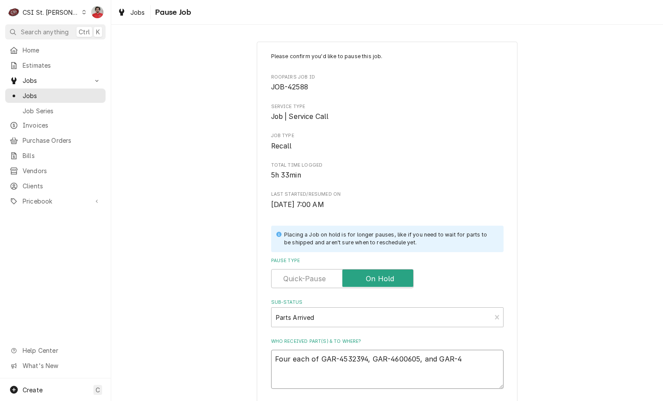
type textarea "x"
type textarea "Four each of GAR-4532394, GAR-4600605, and GAR-46"
type textarea "x"
type textarea "Four each of GAR-4532394, GAR-4600605, and GAR-460"
type textarea "x"
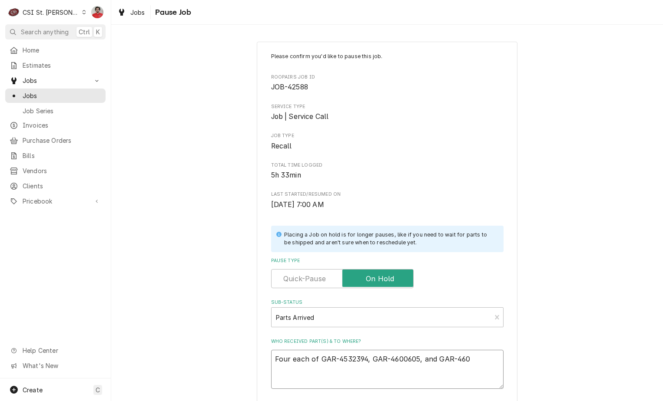
type textarea "Four each of GAR-4532394, GAR-4600605, and GAR-4604"
type textarea "x"
type textarea "Four each of GAR-4532394, GAR-4600605, and GAR-46043"
type textarea "x"
type textarea "Four each of GAR-4532394, GAR-4600605, and GAR-460430"
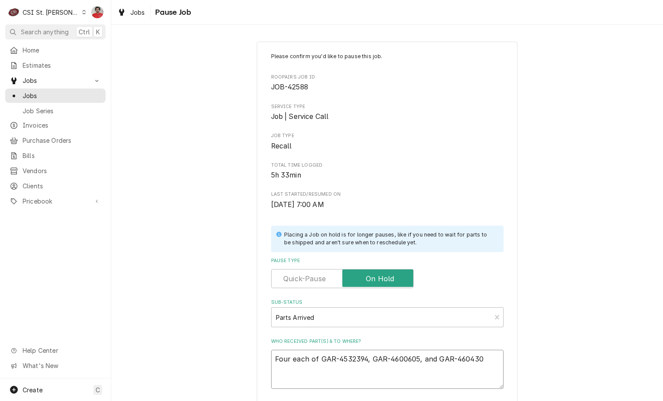
type textarea "x"
type textarea "Four each of GAR-4532394, GAR-4600605, and GAR-4604309"
type textarea "x"
type textarea "Four each of GAR-4532394, GAR-4600605, and GAR-4604309"
type textarea "x"
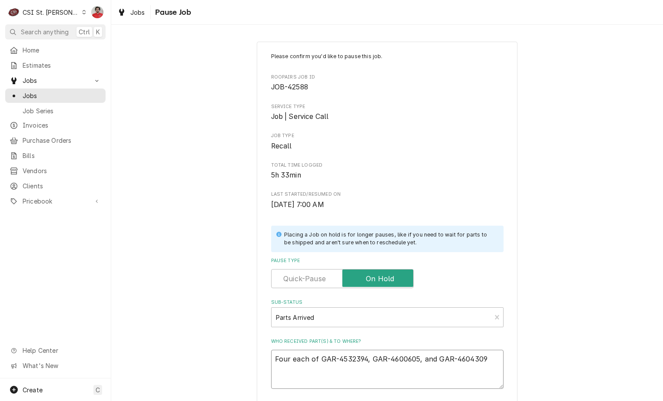
type textarea "Four each of GAR-4532394, GAR-4600605, and GAR-4604309 r"
type textarea "x"
type textarea "Four each of GAR-4532394, GAR-4600605, and GAR-4604309 re"
type textarea "x"
type textarea "Four each of GAR-4532394, GAR-4600605, and GAR-4604309 rec"
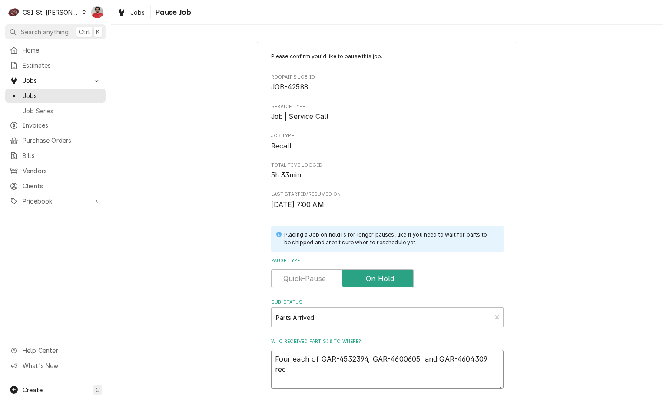
type textarea "x"
type textarea "Four each of GAR-4532394, GAR-4600605, and GAR-4604309 rec"
type textarea "x"
type textarea "Four each of GAR-4532394, GAR-4600605, and GAR-4604309 rec to"
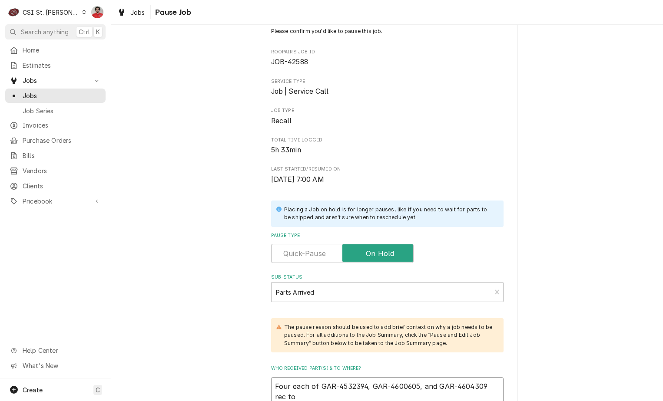
type textarea "x"
type textarea "Four each of GAR-4532394, GAR-4600605, and GAR-4604309 rec to"
type textarea "x"
type textarea "Four each of GAR-4532394, GAR-4600605, and GAR-4604309 rec to C"
type textarea "x"
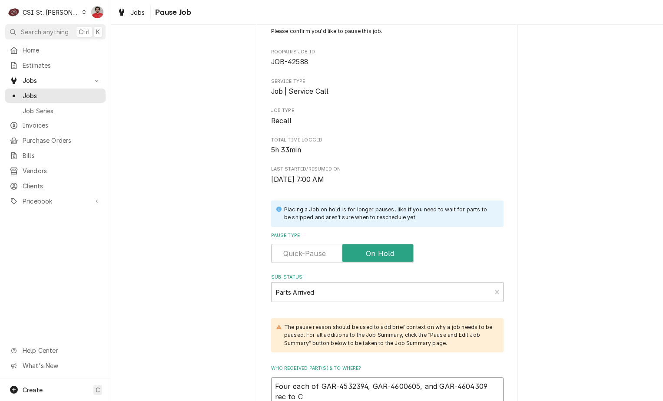
type textarea "Four each of GAR-4532394, GAR-4600605, and GAR-4604309 rec to Co"
type textarea "x"
type textarea "Four each of GAR-4532394, GAR-4600605, and GAR-4604309 rec to Cou"
type textarea "x"
type textarea "Four each of GAR-4532394, GAR-4600605, and GAR-4604309 rec to Cour"
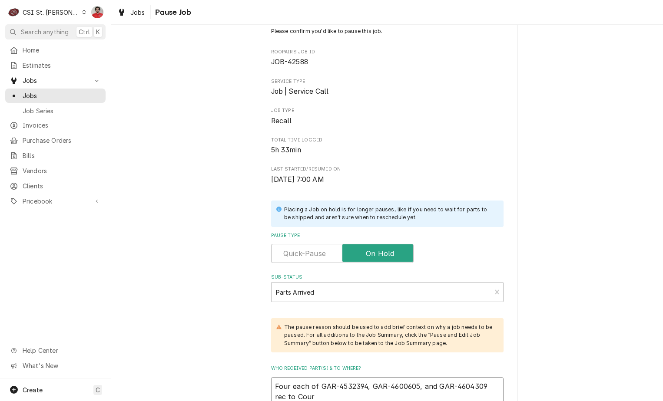
type textarea "x"
type textarea "Four each of GAR-4532394, GAR-4600605, and GAR-4604309 rec to Court"
type textarea "x"
type textarea "Four each of GAR-4532394, GAR-4600605, and GAR-4604309 rec to Courtn"
type textarea "x"
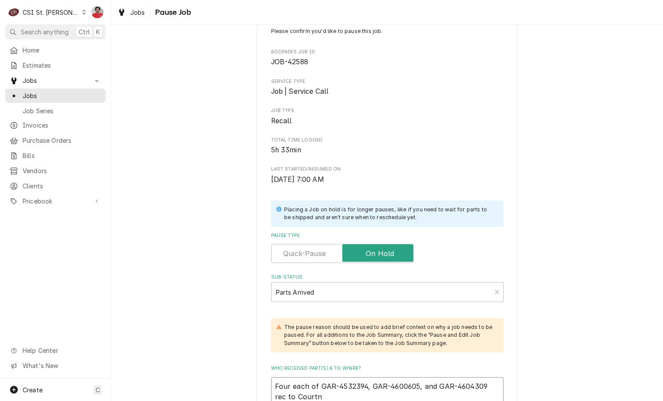
type textarea "Four each of GAR-4532394, GAR-4600605, and GAR-4604309 rec to Courtne"
type textarea "x"
type textarea "Four each of GAR-4532394, GAR-4600605, and GAR-4604309 rec to Courtney"
type textarea "x"
type textarea "Four each of GAR-4532394, GAR-4600605, and GAR-4604309 rec to Courtney'"
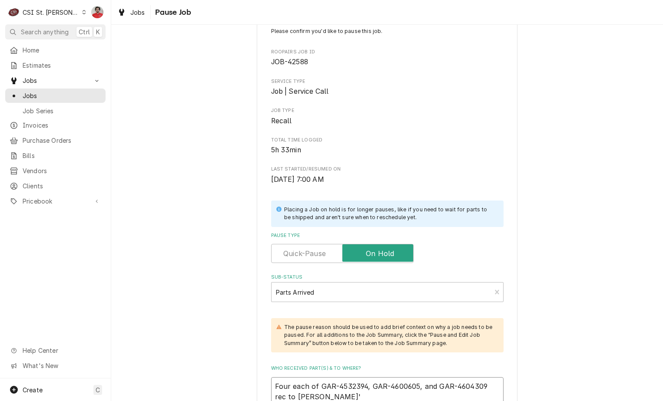
type textarea "x"
type textarea "Four each of GAR-4532394, GAR-4600605, and GAR-4604309 rec to Courtney's"
type textarea "x"
type textarea "Four each of GAR-4532394, GAR-4600605, and GAR-4604309 rec to Courtney's"
type textarea "x"
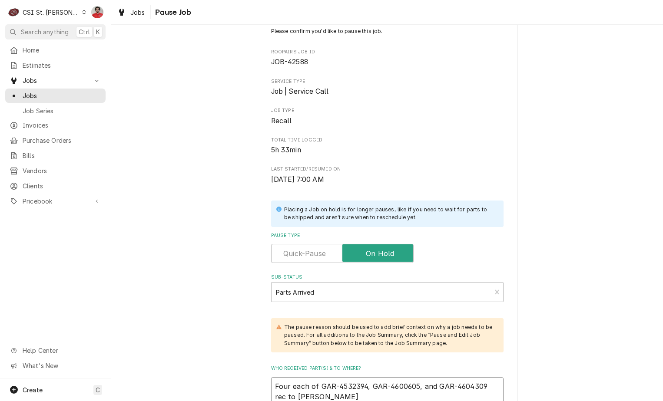
type textarea "Four each of GAR-4532394, GAR-4600605, and GAR-4604309 rec to Courtney's s"
type textarea "x"
type textarea "Four each of GAR-4532394, GAR-4600605, and GAR-4604309 rec to Courtney's sh"
type textarea "x"
type textarea "Four each of GAR-4532394, GAR-4600605, and GAR-4604309 rec to Courtney's she"
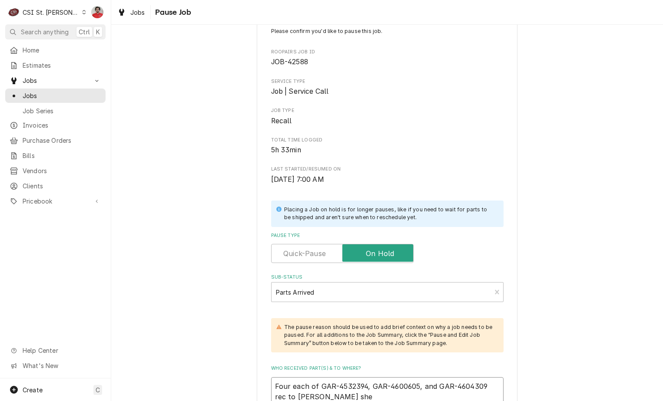
type textarea "x"
type textarea "Four each of GAR-4532394, GAR-4600605, and GAR-4604309 rec to Courtney's shel"
type textarea "x"
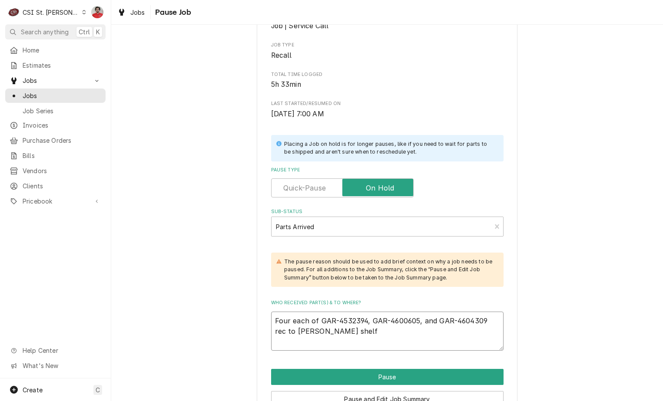
scroll to position [138, 0]
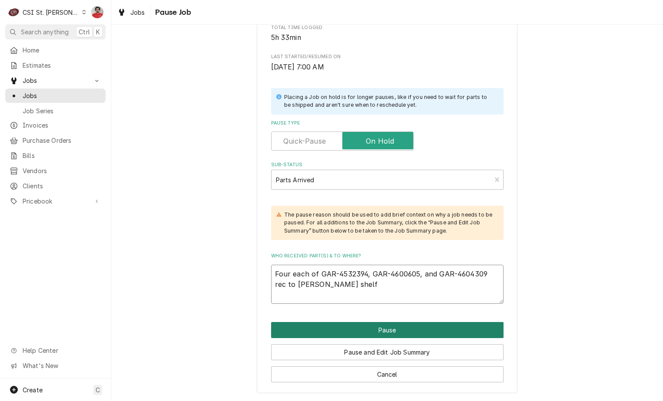
type textarea "Four each of GAR-4532394, GAR-4600605, and GAR-4604309 rec to Courtney's shelf"
click at [391, 330] on button "Pause" at bounding box center [387, 330] width 232 height 16
type textarea "x"
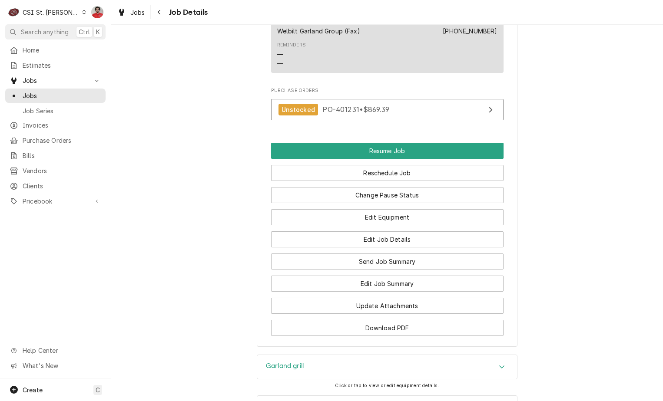
scroll to position [1261, 0]
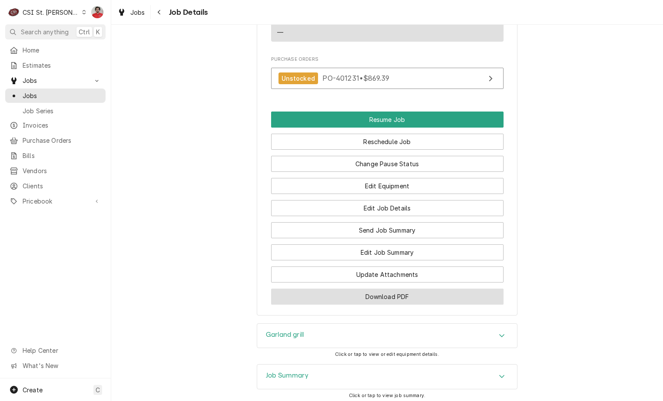
click at [368, 289] on button "Download PDF" at bounding box center [387, 297] width 232 height 16
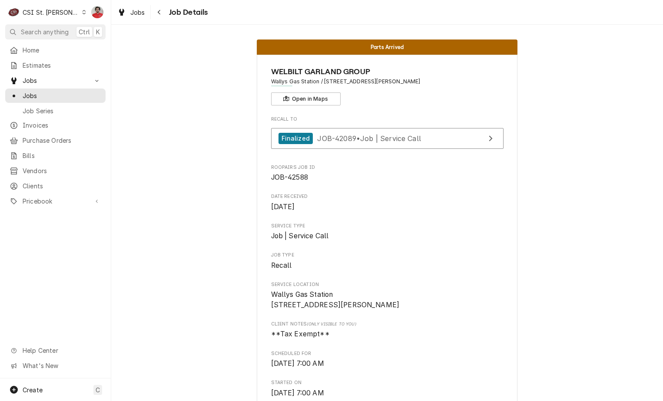
scroll to position [0, 0]
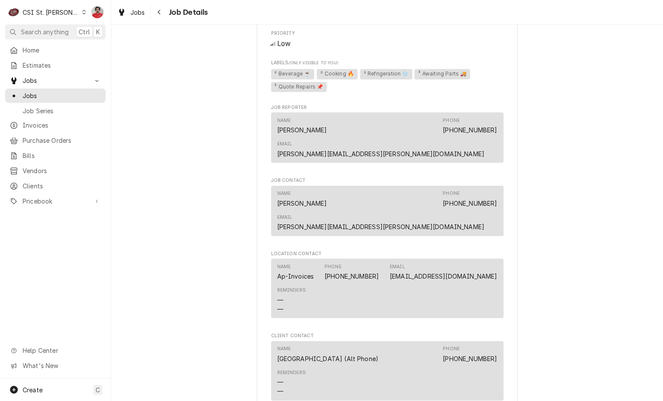
scroll to position [834, 0]
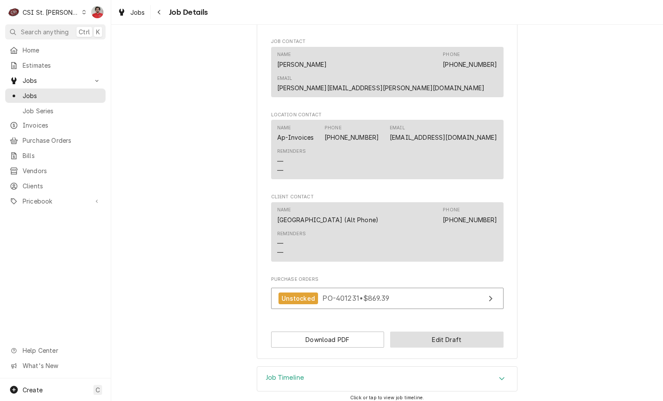
click at [418, 332] on button "Edit Draft" at bounding box center [446, 340] width 113 height 16
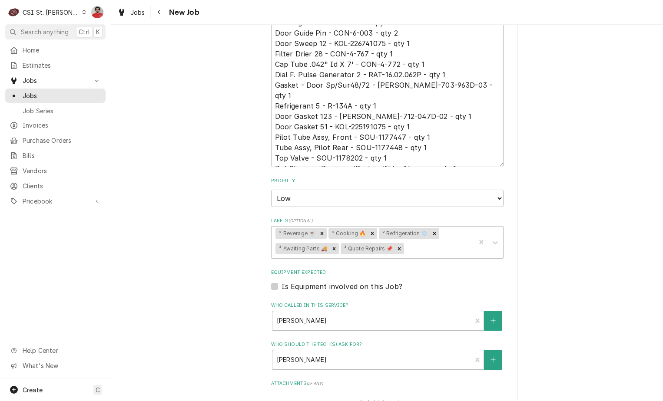
scroll to position [652, 0]
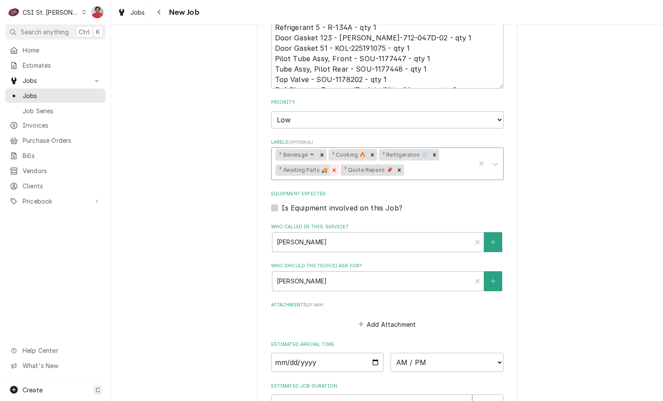
click at [331, 167] on icon "Remove ³ Awaiting Parts 🚚" at bounding box center [334, 170] width 6 height 6
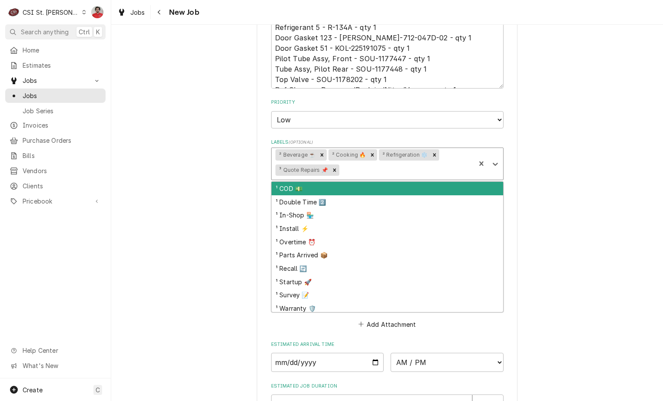
click at [378, 162] on div "Labels" at bounding box center [406, 170] width 130 height 16
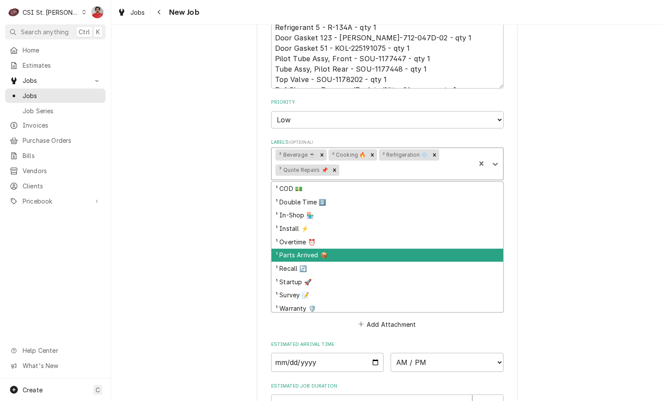
click at [355, 249] on div "¹ Parts Arrived 📦" at bounding box center [388, 255] width 232 height 13
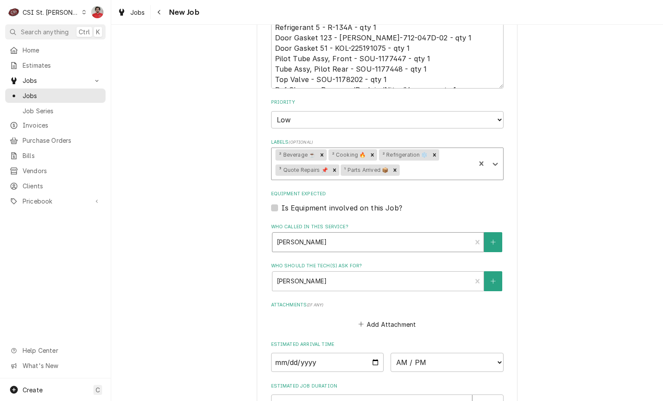
scroll to position [304, 0]
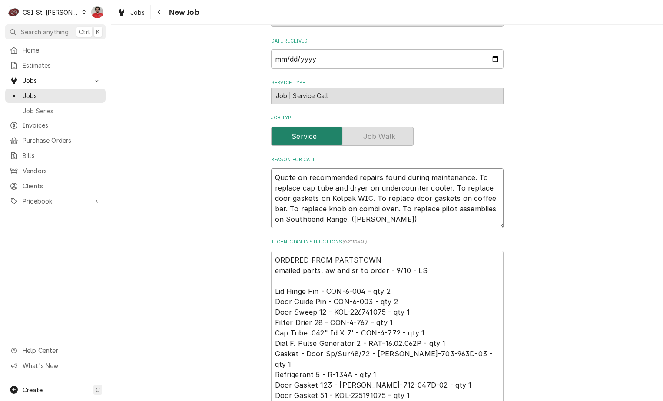
click at [363, 169] on textarea "Quote on recommended repairs found during maintenance. To replace cap tube and …" at bounding box center [387, 199] width 232 height 60
type textarea "x"
type textarea "Quote on recommended repairs found during maintenance. To replace cap tube and …"
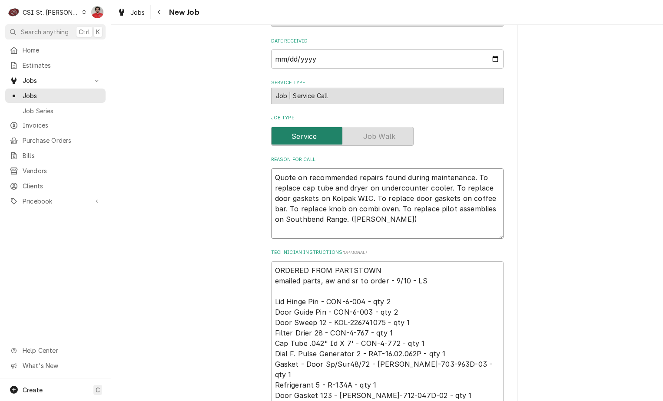
type textarea "x"
type textarea "R Quote on recommended repairs found during maintenance. To replace cap tube an…"
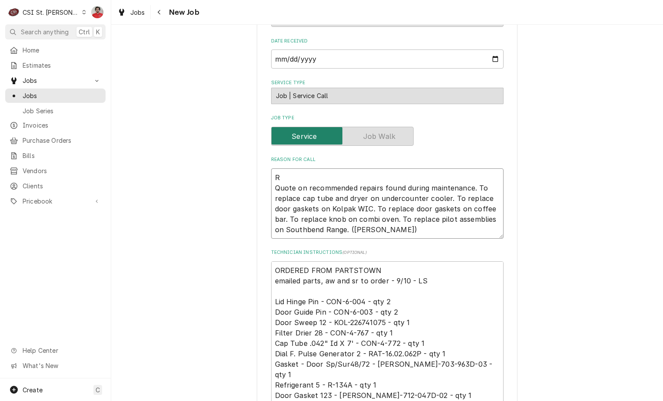
type textarea "x"
type textarea "Re Quote on recommended repairs found during maintenance. To replace cap tube a…"
type textarea "x"
type textarea "R Quote on recommended repairs found during maintenance. To replace cap tube an…"
type textarea "x"
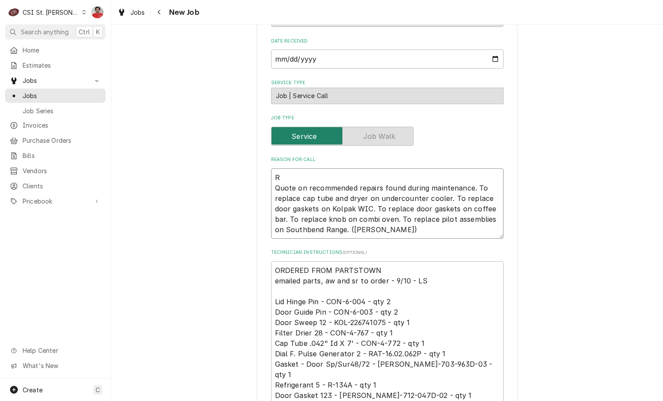
type textarea "Quote on recommended repairs found during maintenance. To replace cap tube and …"
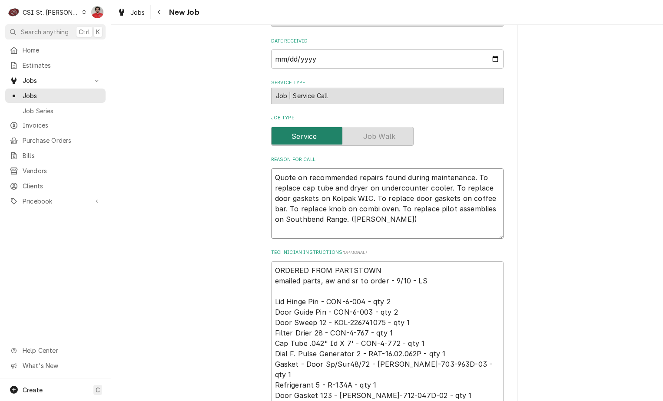
type textarea "x"
type textarea "R Quote on recommended repairs found during maintenance. To replace cap tube an…"
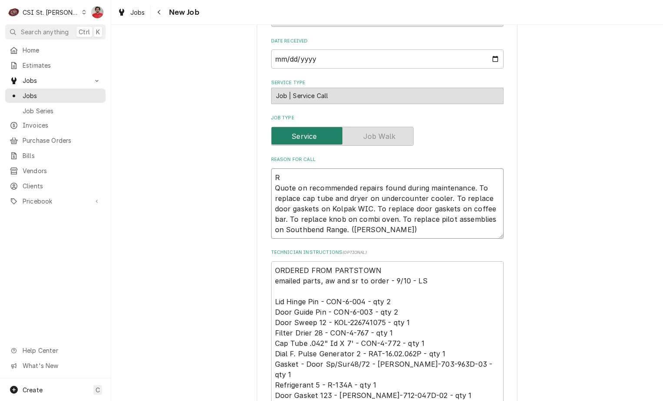
type textarea "x"
type textarea "RE Quote on recommended repairs found during maintenance. To replace cap tube a…"
type textarea "x"
type textarea "R Quote on recommended repairs found during maintenance. To replace cap tube an…"
type textarea "x"
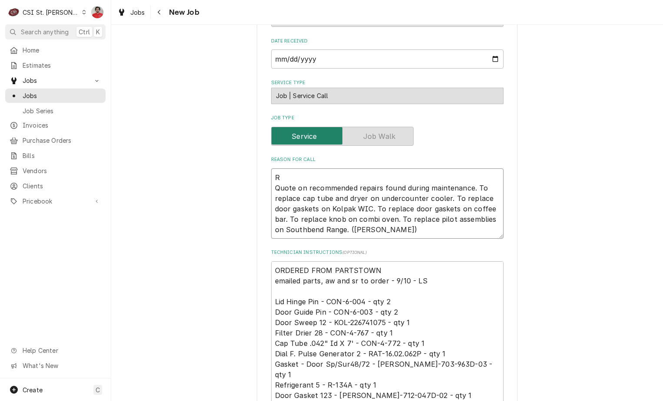
type textarea "Re Quote on recommended repairs found during maintenance. To replace cap tube a…"
type textarea "x"
type textarea "Rec Quote on recommended repairs found during maintenance. To replace cap tube …"
type textarea "x"
type textarea "Rec Quote on recommended repairs found during maintenance. To replace cap tube …"
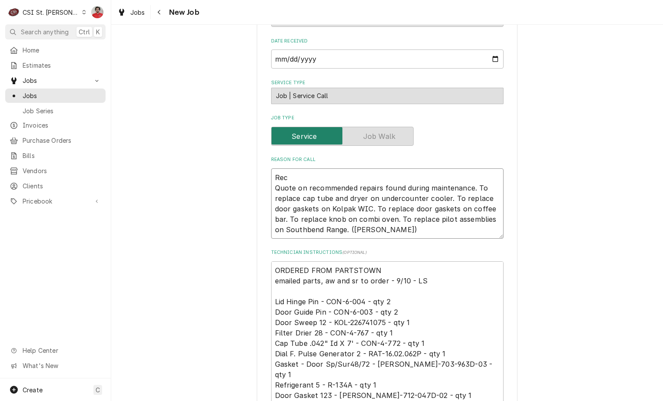
type textarea "x"
type textarea "Rec a Quote on recommended repairs found during maintenance. To replace cap tub…"
type textarea "x"
type textarea "Rec al Quote on recommended repairs found during maintenance. To replace cap tu…"
type textarea "x"
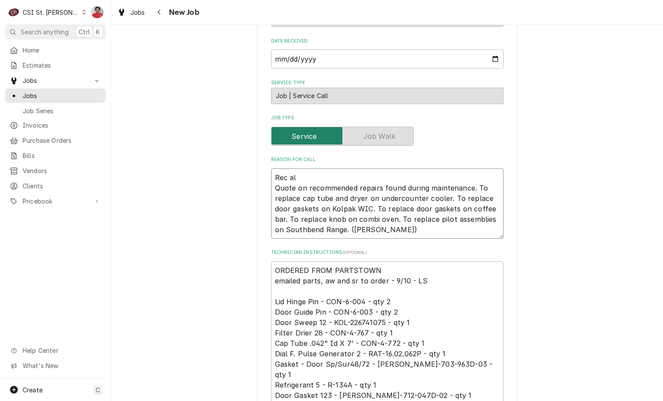
type textarea "Rec all Quote on recommended repairs found during maintenance. To replace cap t…"
type textarea "x"
type textarea "Rec all Quote on recommended repairs found during maintenance. To replace cap t…"
type textarea "x"
type textarea "Rec all p Quote on recommended repairs found during maintenance. To replace cap…"
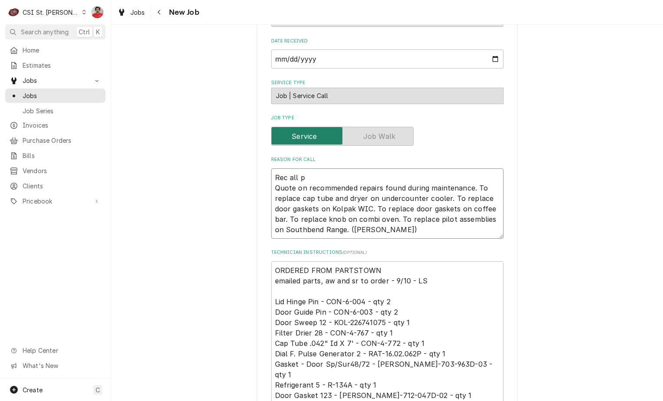
type textarea "x"
type textarea "Rec all pa Quote on recommended repairs found during maintenance. To replace ca…"
type textarea "x"
type textarea "Rec all par Quote on recommended repairs found during maintenance. To replace c…"
type textarea "x"
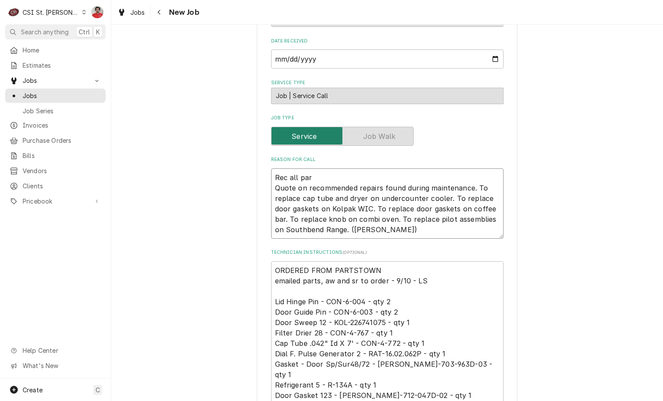
type textarea "Rec all part Quote on recommended repairs found during maintenance. To replace …"
type textarea "x"
type textarea "Rec all parts Quote on recommended repairs found during maintenance. To replace…"
type textarea "x"
type textarea "Rec all parts to Quote on recommended repairs found during maintenance. To repl…"
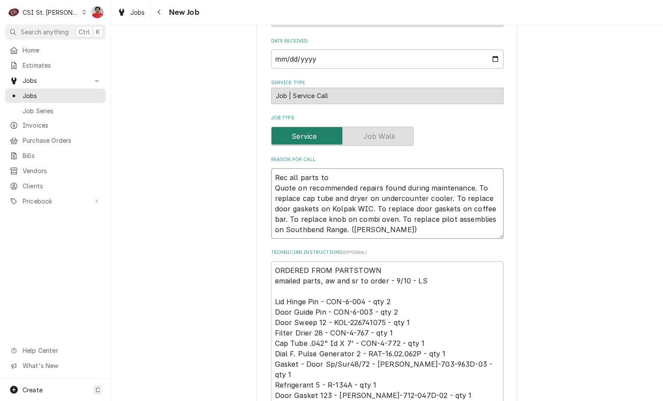
type textarea "x"
type textarea "Rec all parts to Quote on recommended repairs found during maintenance. To repl…"
type textarea "x"
type textarea "Rec all parts to K Quote on recommended repairs found during maintenance. To re…"
type textarea "x"
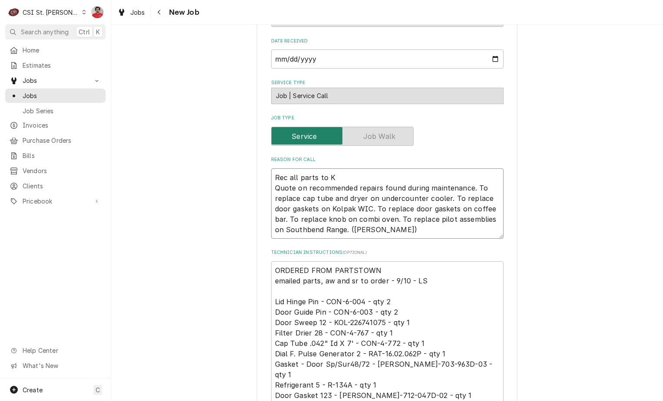
type textarea "Rec all parts to Ke Quote on recommended repairs found during maintenance. To r…"
type textarea "x"
type textarea "Rec all parts to Kev Quote on recommended repairs found during maintenance. To …"
type textarea "x"
type textarea "Rec all parts to Kevi Quote on recommended repairs found during maintenance. To…"
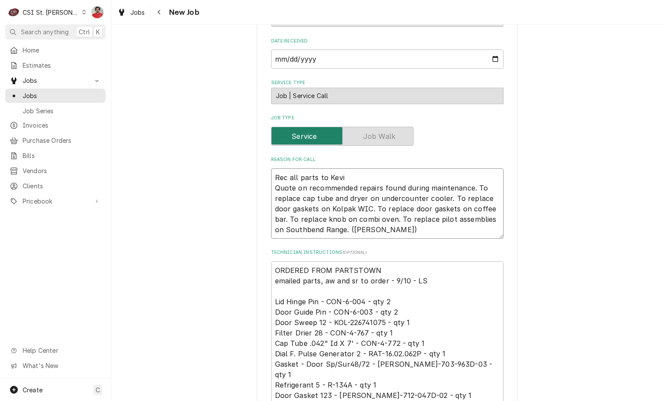
type textarea "x"
type textarea "Rec all parts to Kevin Quote on recommended repairs found during maintenance. T…"
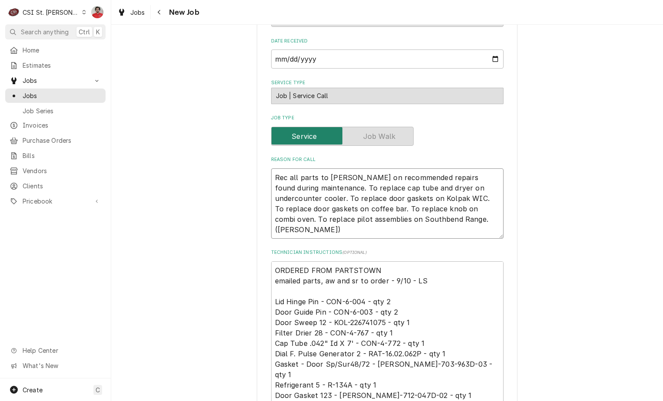
type textarea "x"
type textarea "Rec all parts to Kevin Quote on recommended repairs found during maintenance. T…"
type textarea "x"
type textarea "Rec all parts to Kevin J Quote on recommended repairs found during maintenance.…"
type textarea "x"
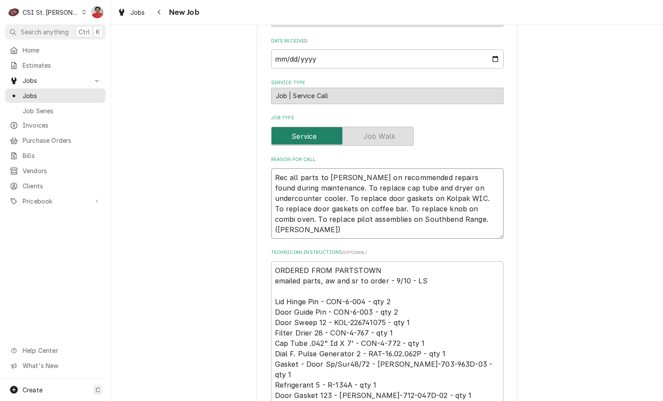
type textarea "Rec all parts to Kevin J' Quote on recommended repairs found during maintenance…"
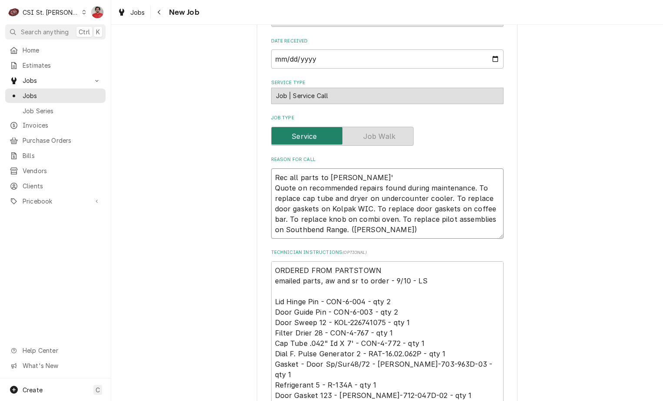
type textarea "x"
type textarea "Rec all parts to Kevin J's Quote on recommended repairs found during maintenanc…"
type textarea "x"
type textarea "Rec all parts to Kevin J's Quote on recommended repairs found during maintenanc…"
type textarea "x"
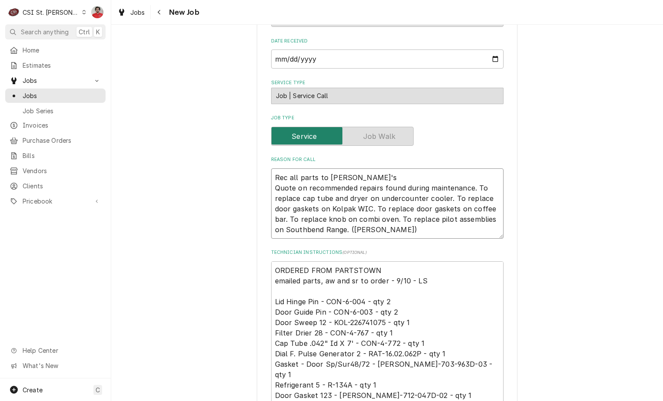
type textarea "Rec all parts to Kevin J's h Quote on recommended repairs found during maintena…"
type textarea "x"
type textarea "Rec all parts to Kevin J's he Quote on recommended repairs found during mainten…"
type textarea "x"
type textarea "Rec all parts to Kevin J's helf Quote on recommended repairs found during maint…"
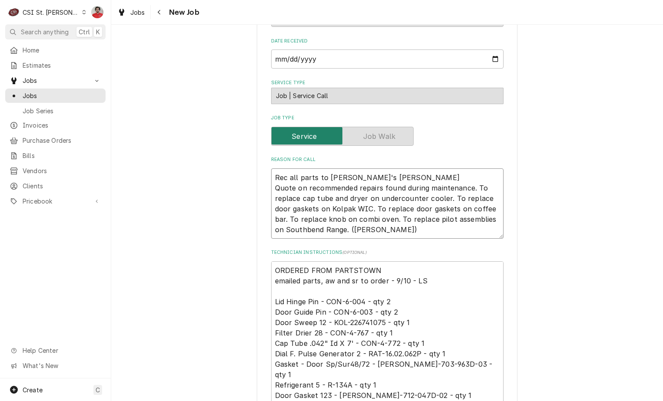
type textarea "x"
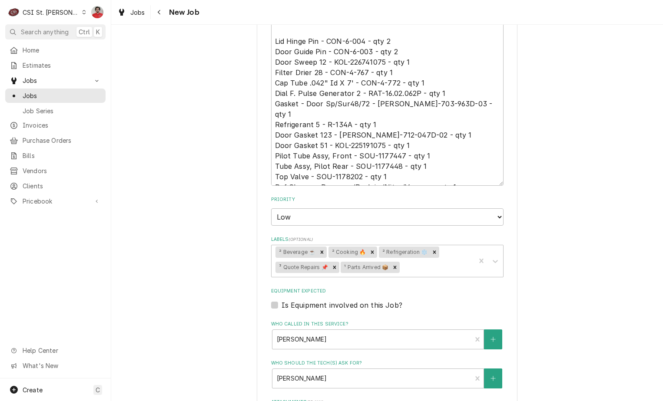
scroll to position [801, 0]
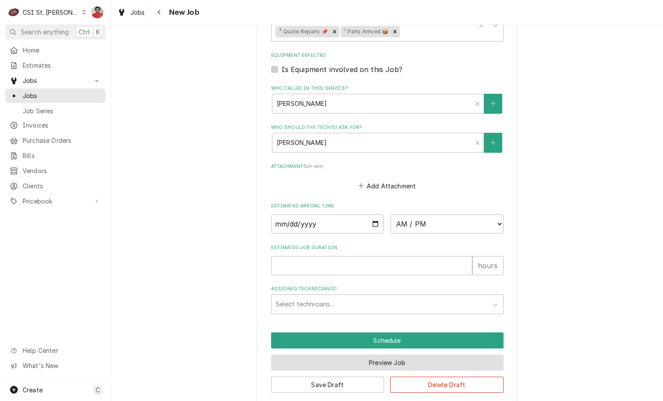
type textarea "Rec all parts to Kevin J's helf Quote on recommended repairs found during maint…"
click at [364, 355] on button "Preview Job" at bounding box center [387, 363] width 232 height 16
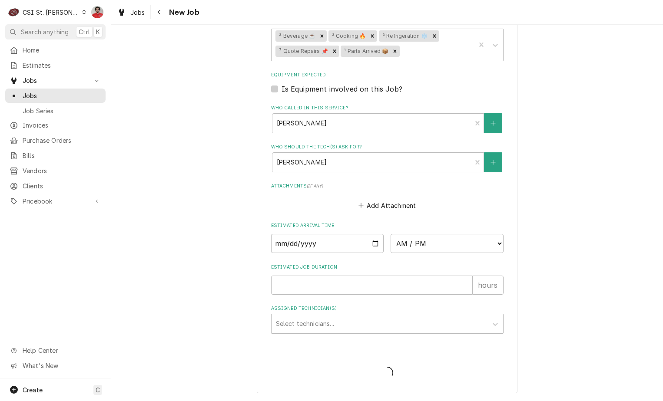
scroll to position [771, 0]
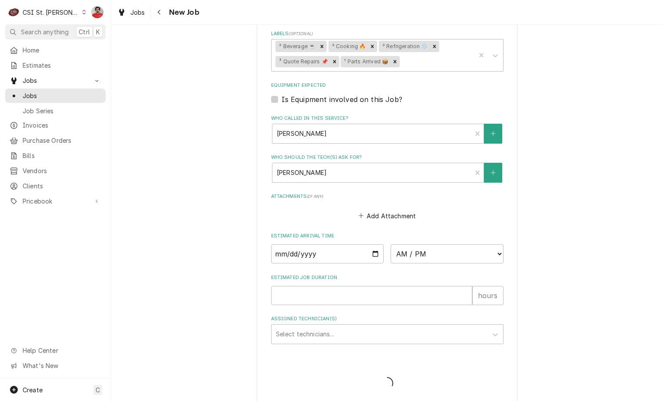
type textarea "x"
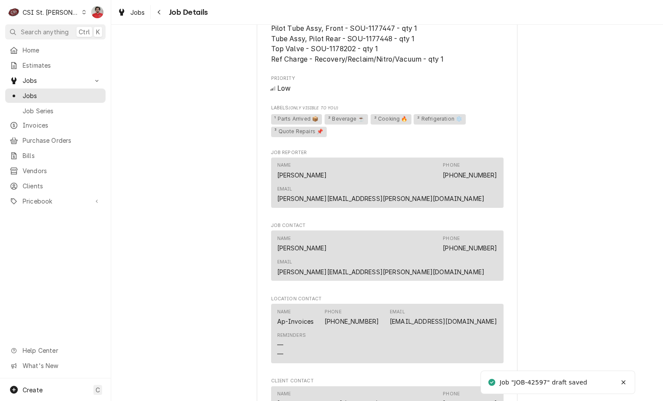
scroll to position [845, 0]
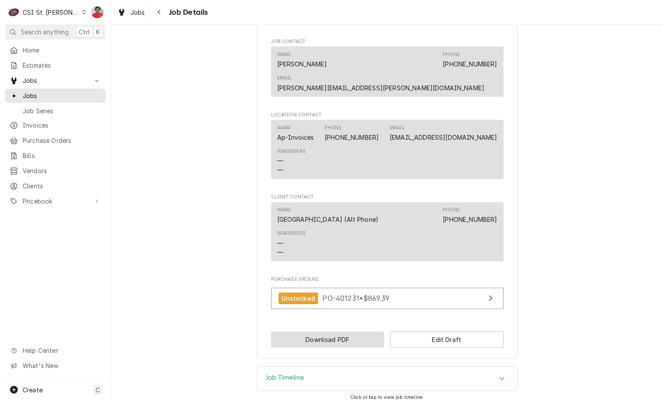
click at [351, 332] on button "Download PDF" at bounding box center [327, 340] width 113 height 16
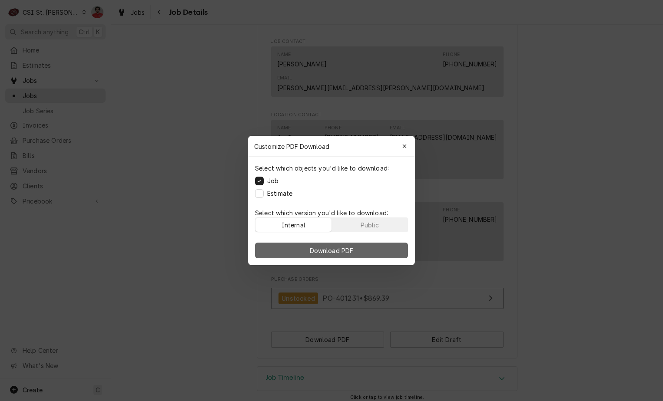
click at [358, 248] on button "Download PDF" at bounding box center [331, 251] width 153 height 16
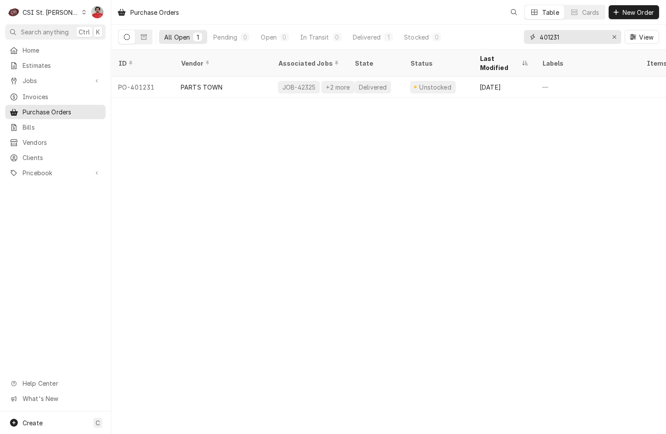
click at [554, 40] on input "401231" at bounding box center [572, 37] width 65 height 14
type input "401237"
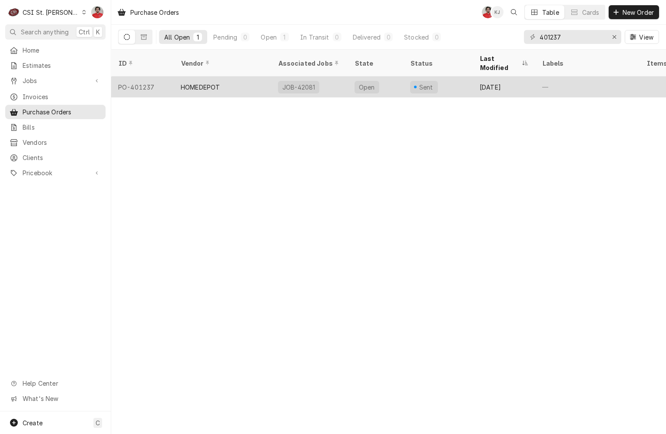
click at [459, 76] on div "Sent" at bounding box center [438, 86] width 70 height 21
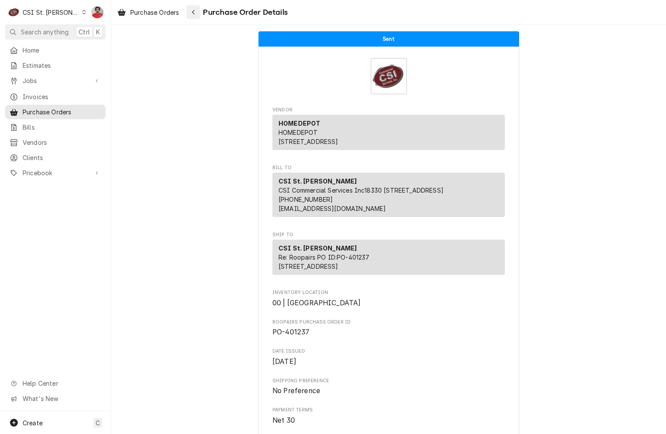
click at [193, 11] on icon "Navigate back" at bounding box center [194, 12] width 4 height 6
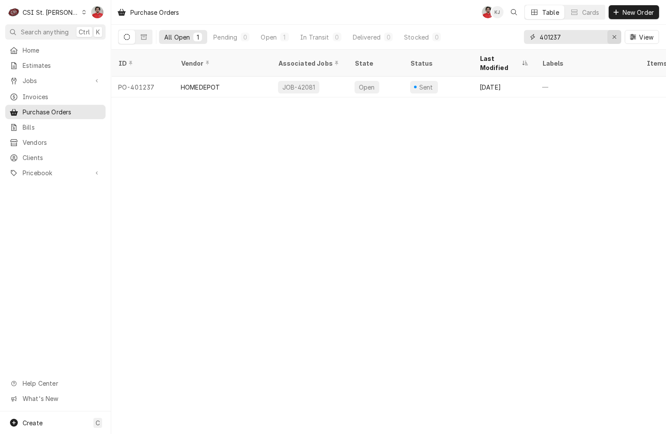
click at [617, 40] on div "Erase input" at bounding box center [614, 37] width 9 height 9
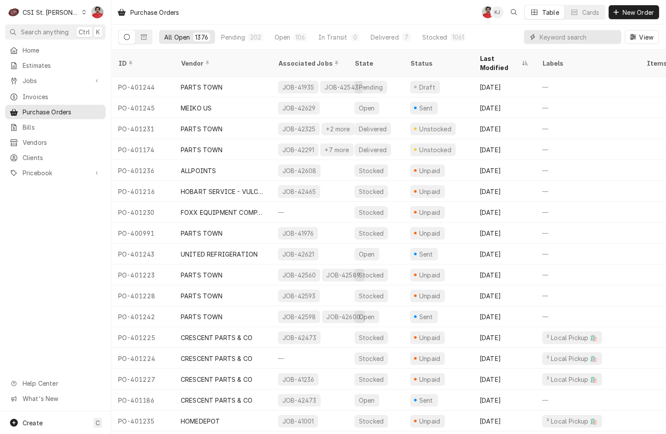
click at [584, 38] on input "Dynamic Content Wrapper" at bounding box center [578, 37] width 77 height 14
click at [578, 37] on input "Dynamic Content Wrapper" at bounding box center [578, 37] width 77 height 14
type input "crescent"
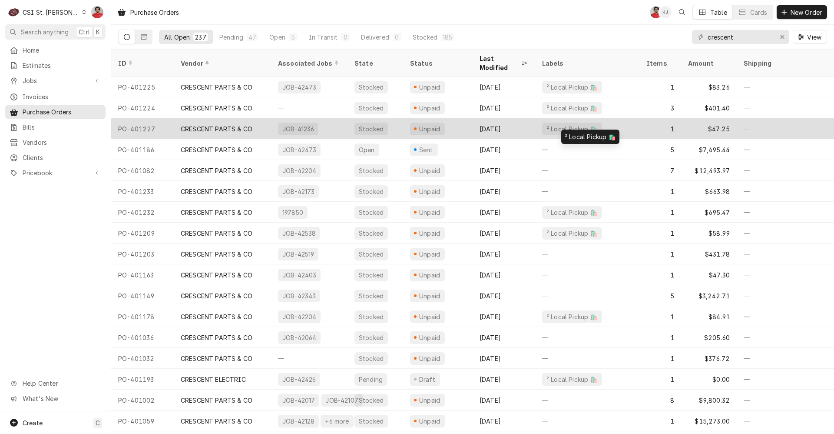
click at [633, 121] on div "² Local Pickup 🛍️" at bounding box center [587, 128] width 104 height 21
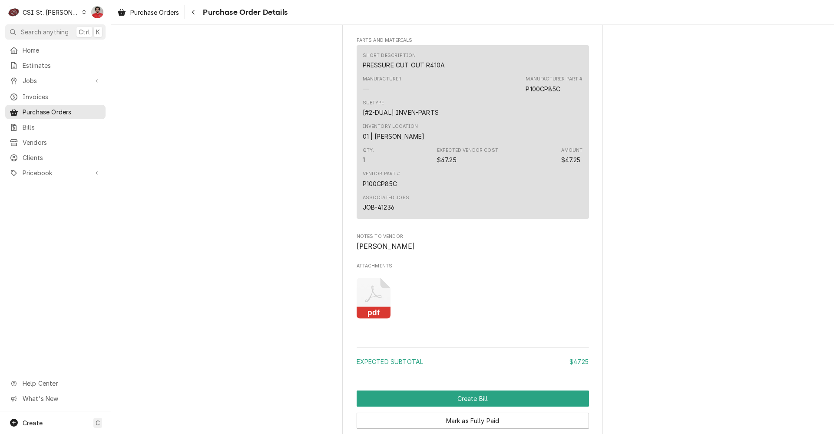
scroll to position [695, 0]
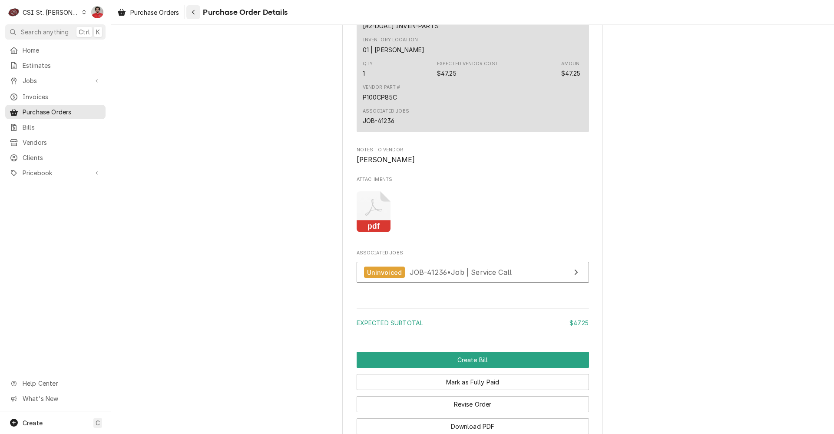
click at [198, 14] on div "Navigate back" at bounding box center [193, 12] width 9 height 9
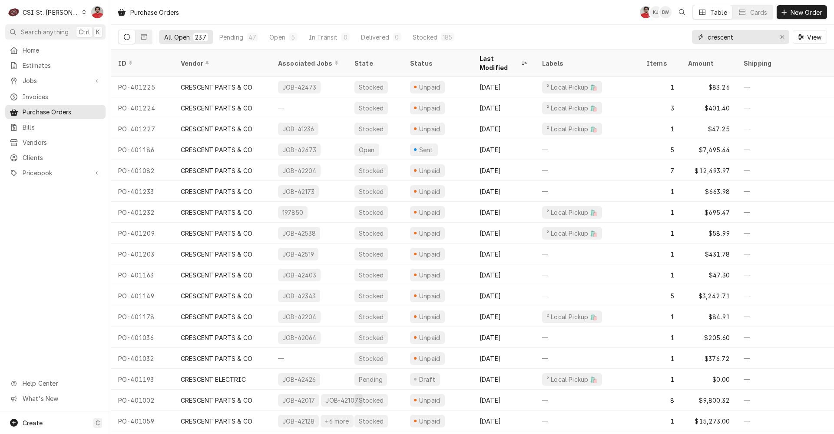
click at [758, 40] on input "crescent" at bounding box center [740, 37] width 65 height 14
click at [55, 81] on span "Jobs" at bounding box center [56, 80] width 66 height 9
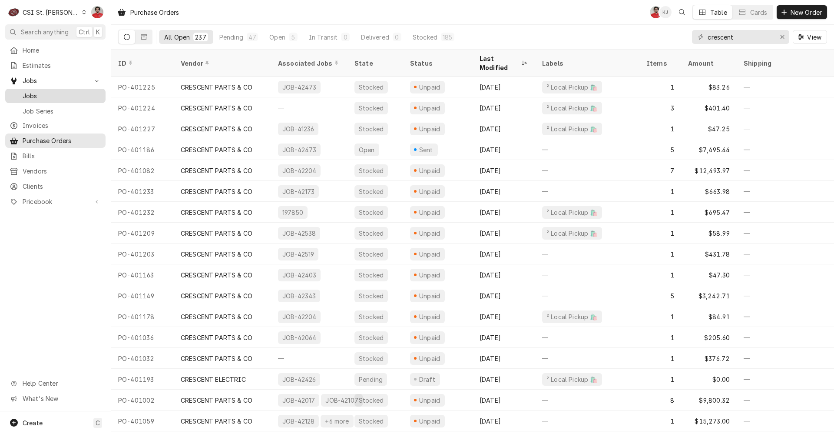
click at [56, 95] on span "Jobs" at bounding box center [62, 95] width 79 height 9
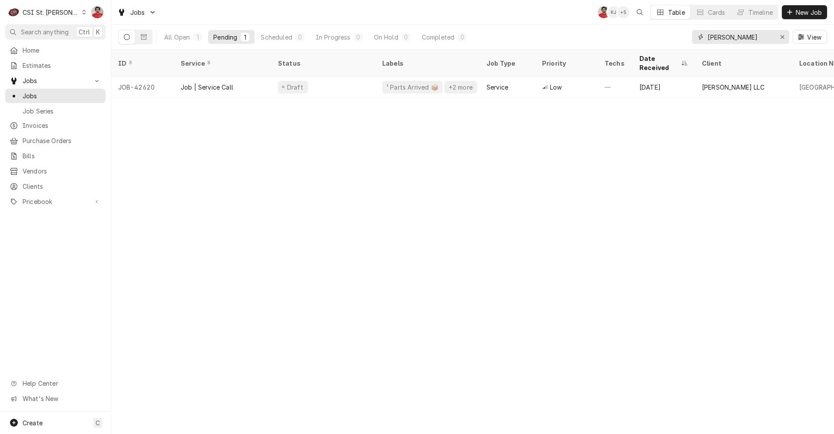
click at [766, 40] on input "follett" at bounding box center [740, 37] width 65 height 14
click at [763, 39] on input "follett" at bounding box center [740, 37] width 65 height 14
type input "ITW"
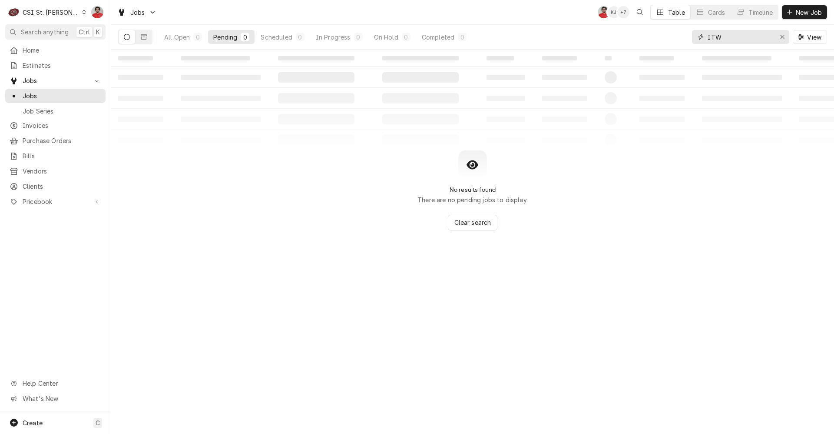
click at [749, 40] on input "ITW" at bounding box center [740, 37] width 65 height 14
click at [748, 40] on input "ITW" at bounding box center [740, 37] width 65 height 14
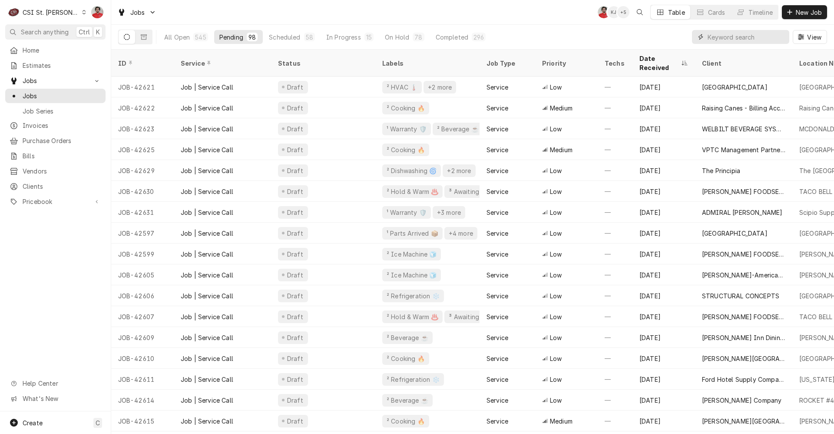
click at [723, 41] on input "Dynamic Content Wrapper" at bounding box center [746, 37] width 77 height 14
type input "36604"
click at [728, 38] on input "Dynamic Content Wrapper" at bounding box center [746, 37] width 77 height 14
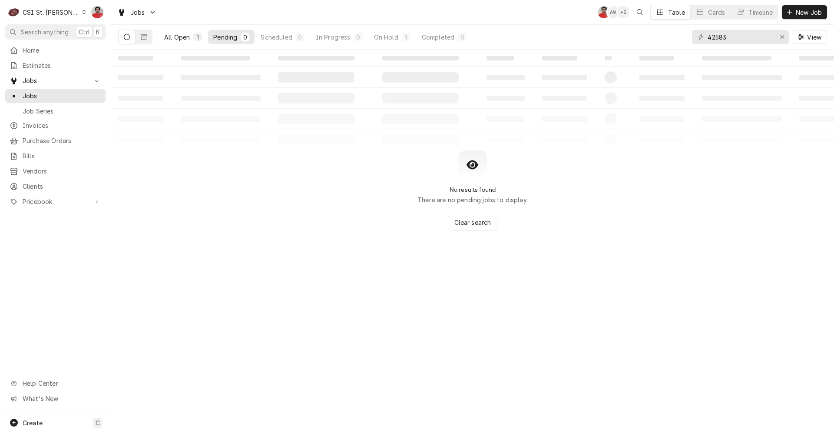
click at [184, 35] on div "All Open" at bounding box center [177, 37] width 26 height 9
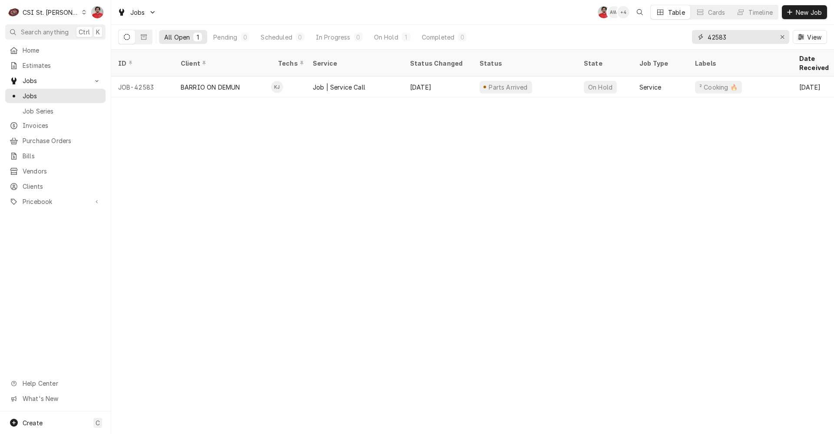
click at [734, 33] on input "42583" at bounding box center [740, 37] width 65 height 14
type input "42633"
click at [31, 52] on span "Home" at bounding box center [62, 50] width 79 height 9
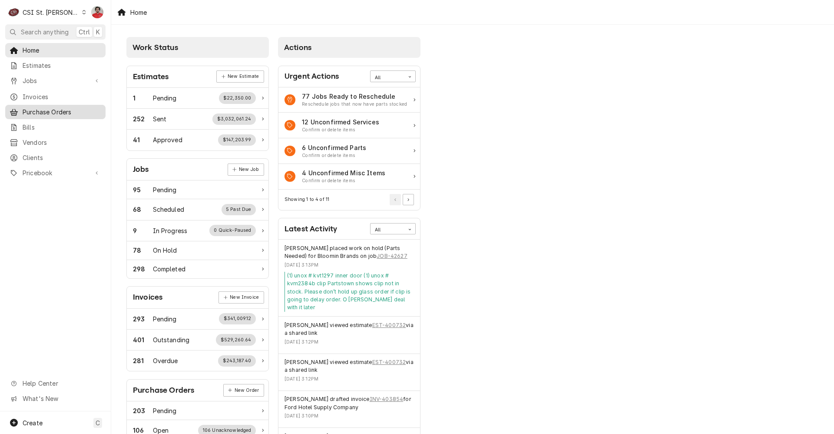
click at [42, 108] on span "Purchase Orders" at bounding box center [62, 111] width 79 height 9
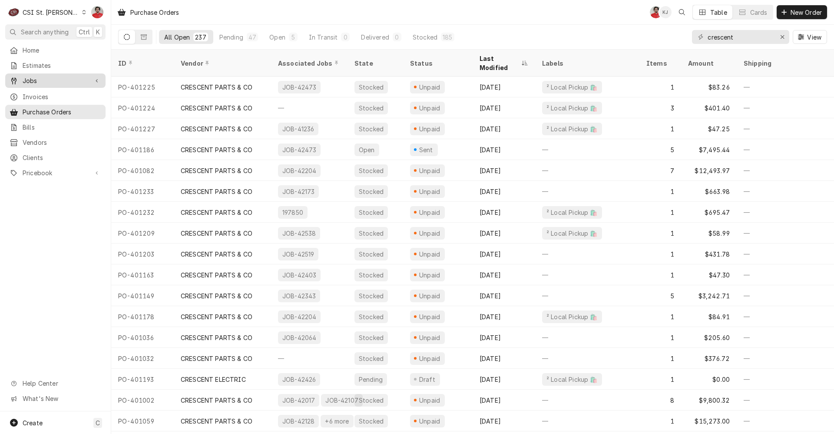
click at [42, 80] on span "Jobs" at bounding box center [56, 80] width 66 height 9
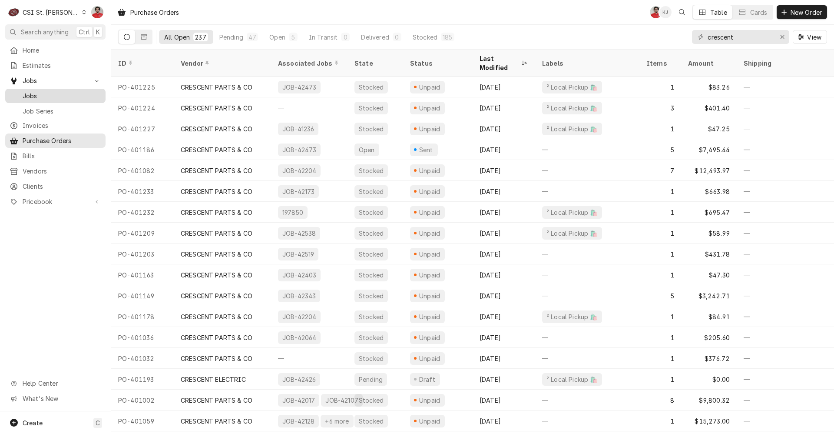
click at [44, 92] on span "Jobs" at bounding box center [62, 95] width 79 height 9
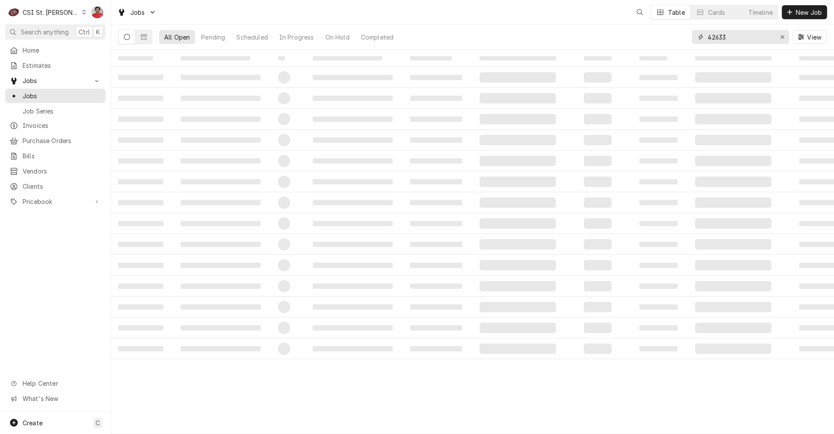
click at [730, 34] on input "42633" at bounding box center [740, 37] width 65 height 14
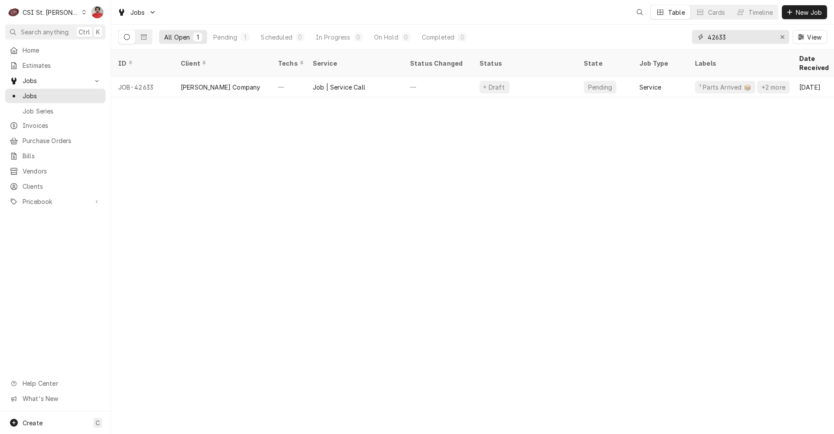
click at [730, 34] on input "42633" at bounding box center [740, 37] width 65 height 14
paste input "0541"
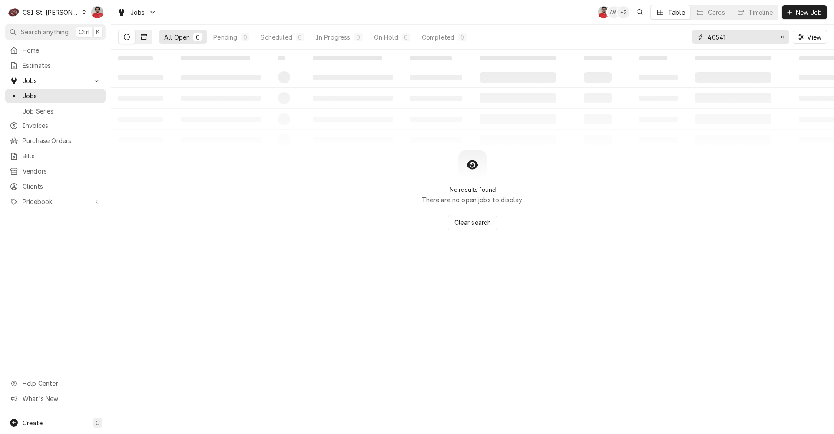
type input "40541"
click at [147, 36] on button "Dynamic Content Wrapper" at bounding box center [144, 37] width 17 height 14
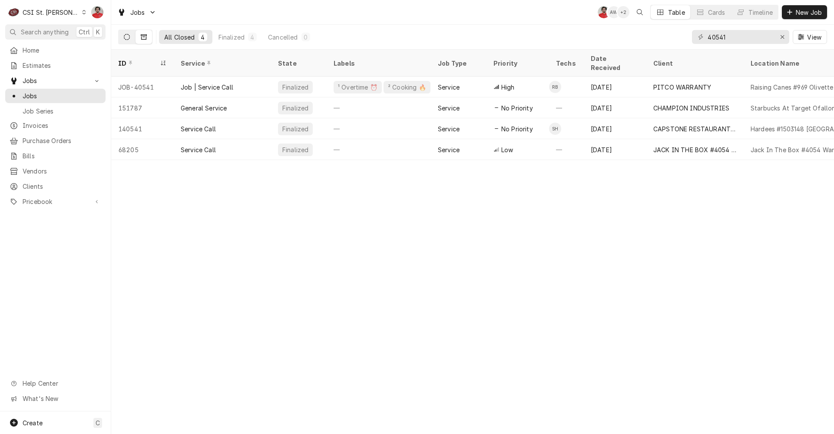
click at [129, 39] on icon "Dynamic Content Wrapper" at bounding box center [127, 37] width 6 height 6
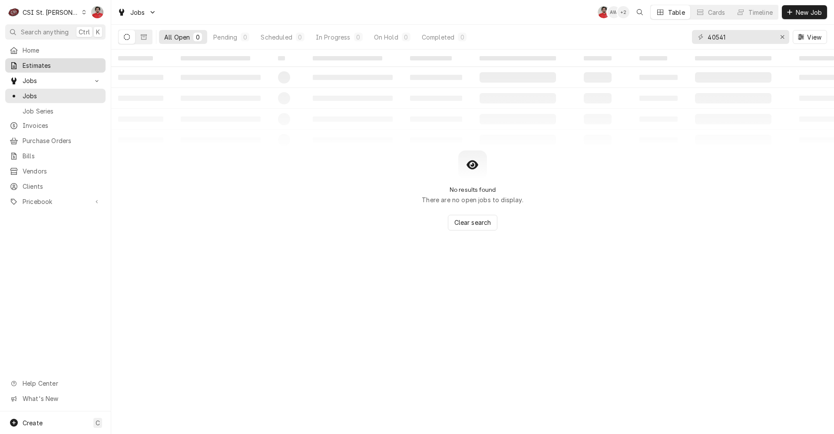
click at [66, 61] on span "Estimates" at bounding box center [62, 65] width 79 height 9
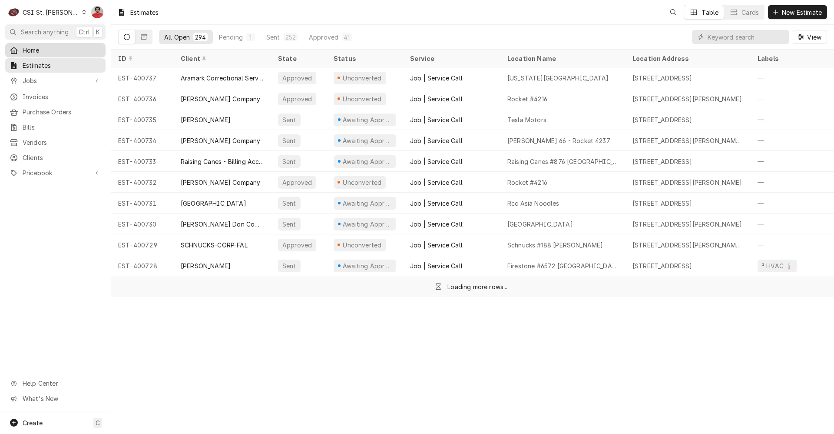
drag, startPoint x: 0, startPoint y: 0, endPoint x: 63, endPoint y: 49, distance: 79.6
click at [63, 49] on span "Home" at bounding box center [62, 50] width 79 height 9
